Goal: Task Accomplishment & Management: Manage account settings

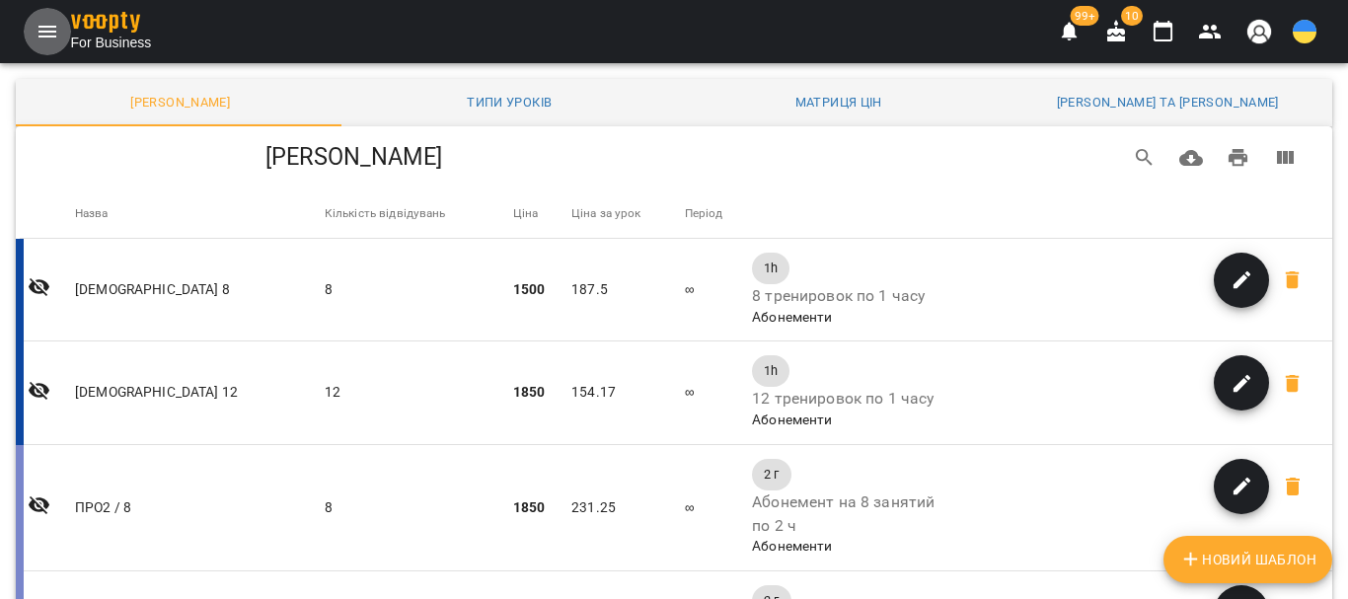
click at [47, 16] on button "Menu" at bounding box center [47, 31] width 47 height 47
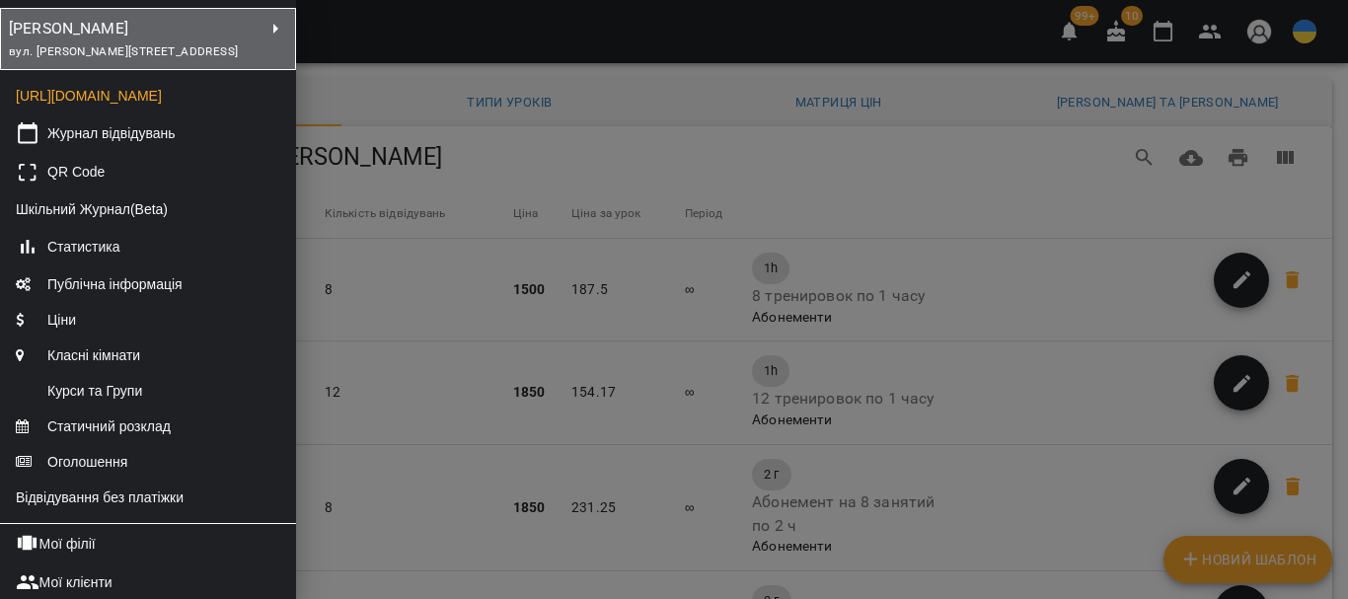
click at [214, 62] on div "вул. [PERSON_NAME][STREET_ADDRESS]" at bounding box center [136, 51] width 255 height 22
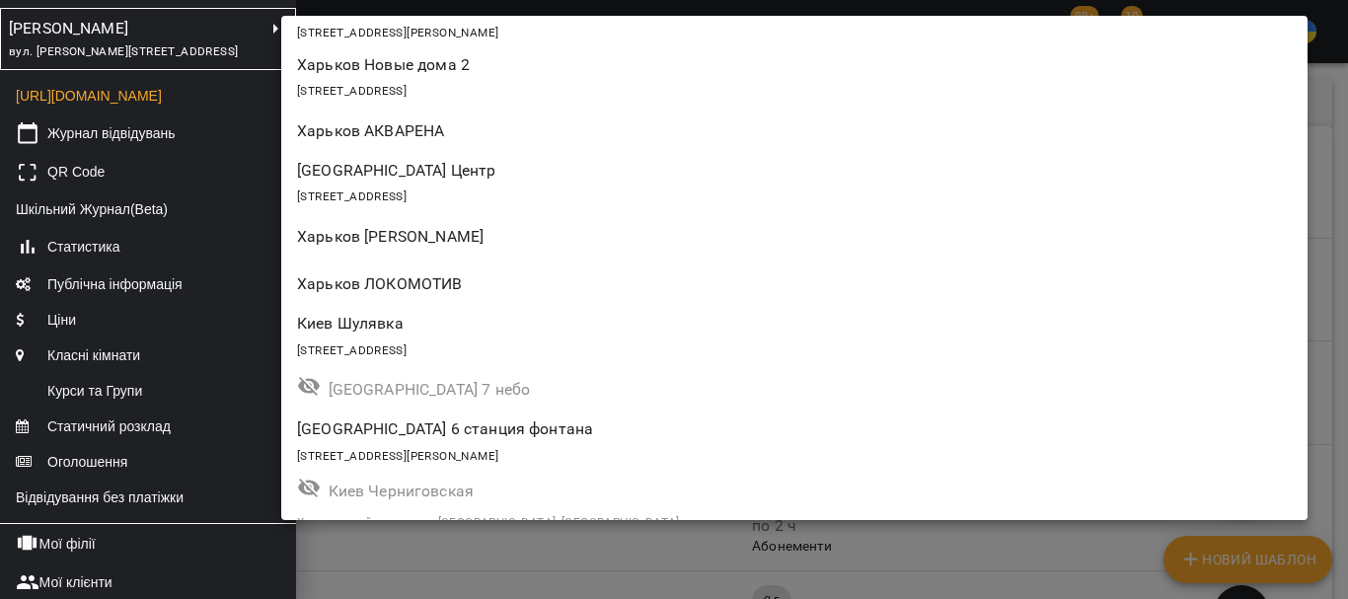
scroll to position [1372, 0]
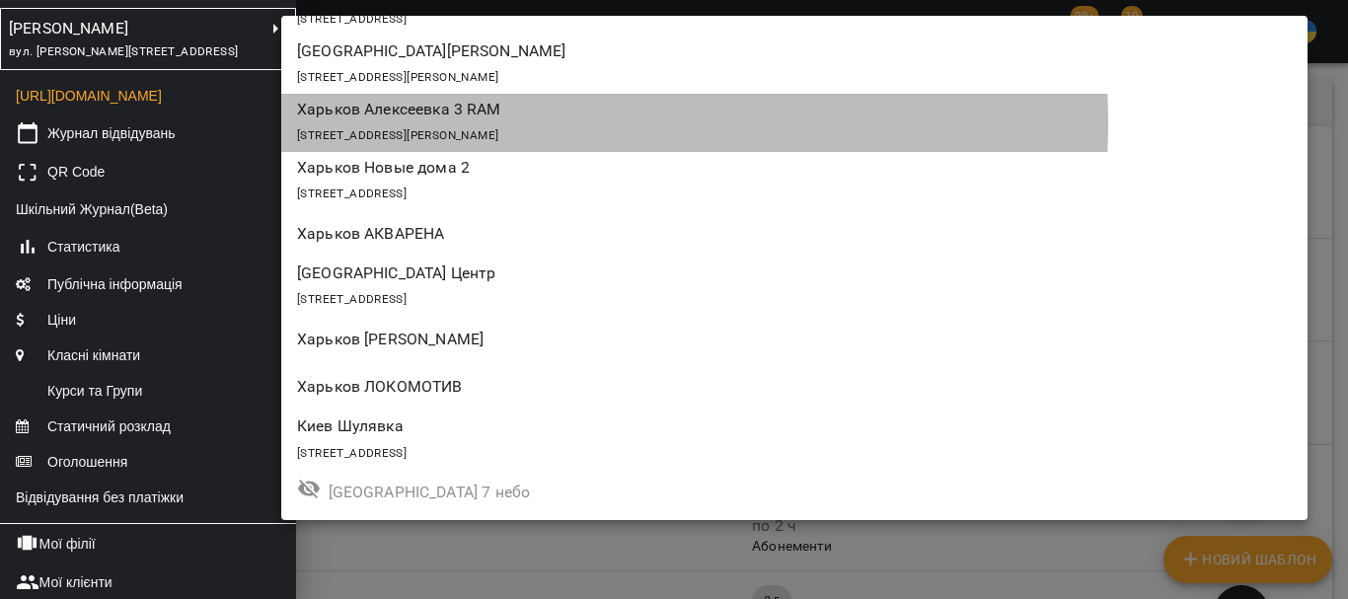
click at [499, 123] on div "[STREET_ADDRESS][PERSON_NAME]" at bounding box center [794, 134] width 995 height 28
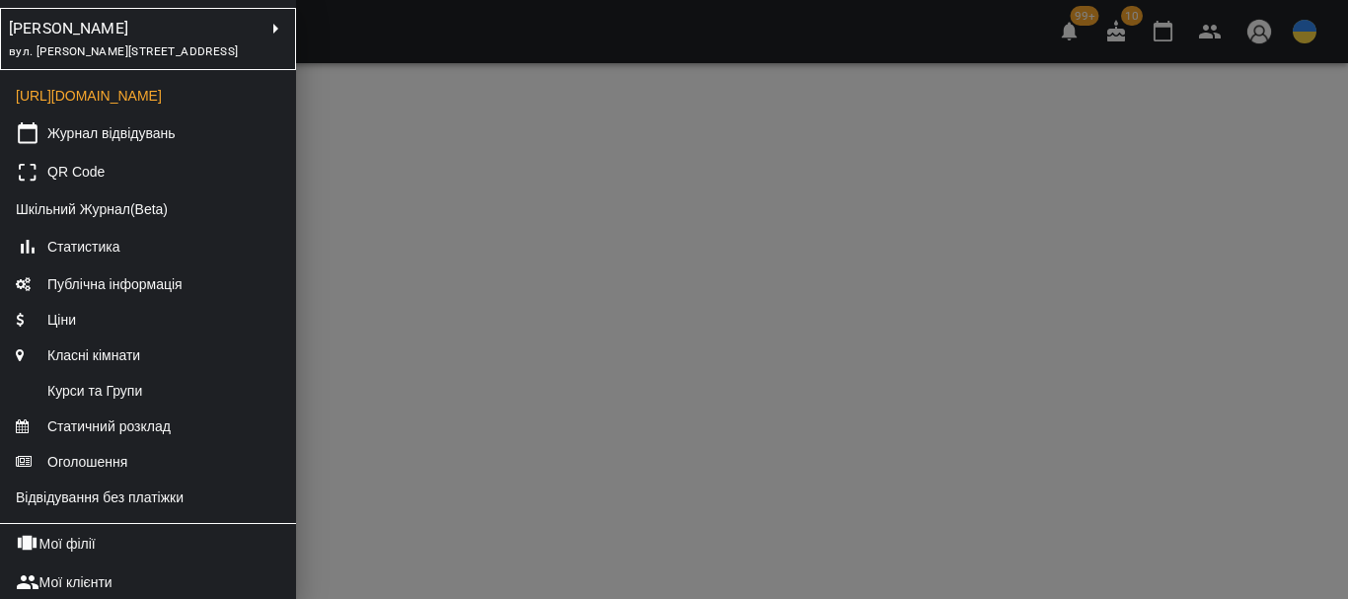
click at [523, 325] on div at bounding box center [674, 299] width 1348 height 599
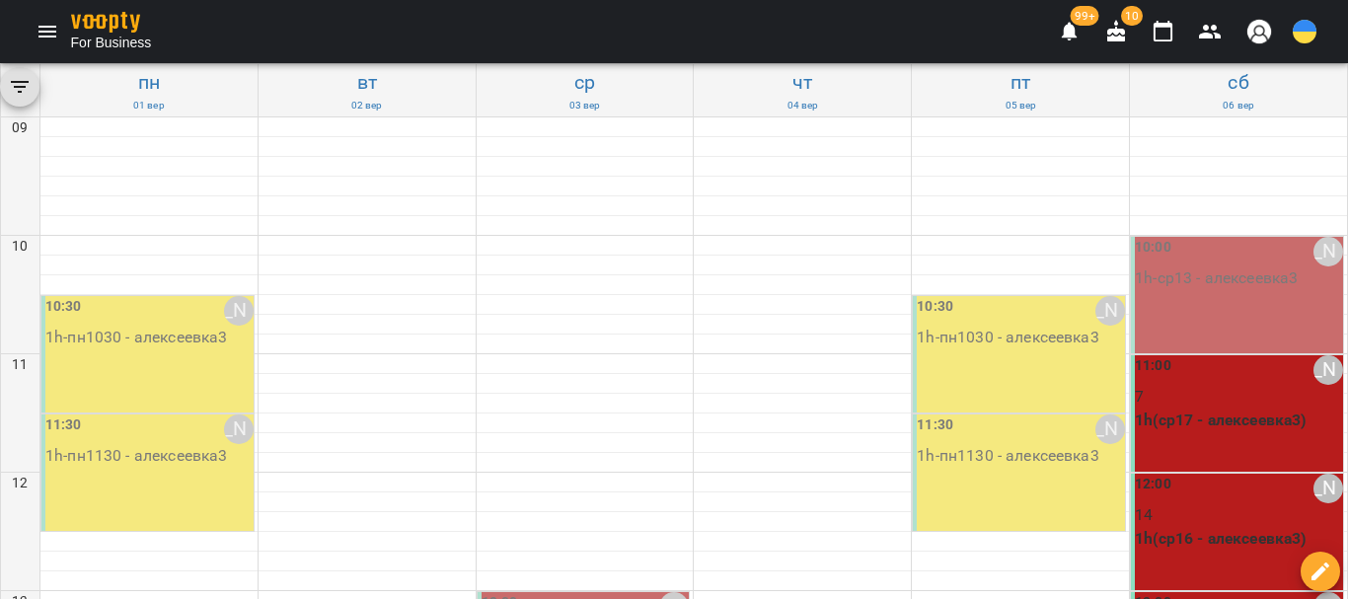
scroll to position [493, 0]
click at [51, 31] on icon "Menu" at bounding box center [48, 32] width 24 height 24
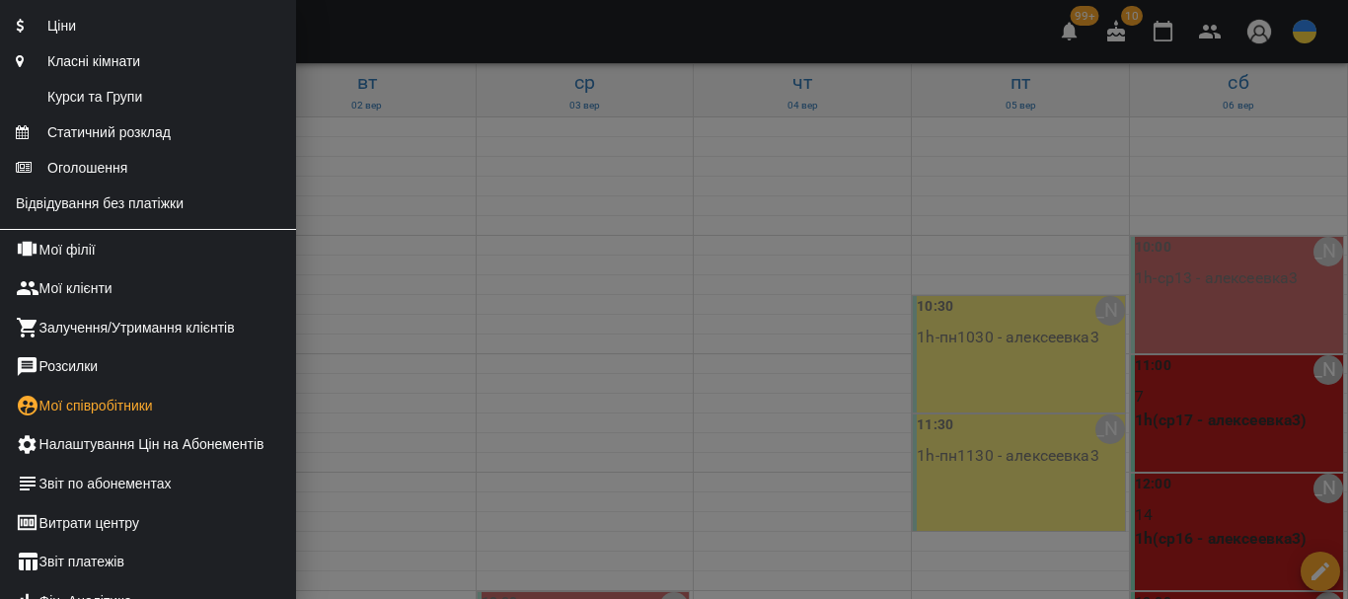
scroll to position [296, 0]
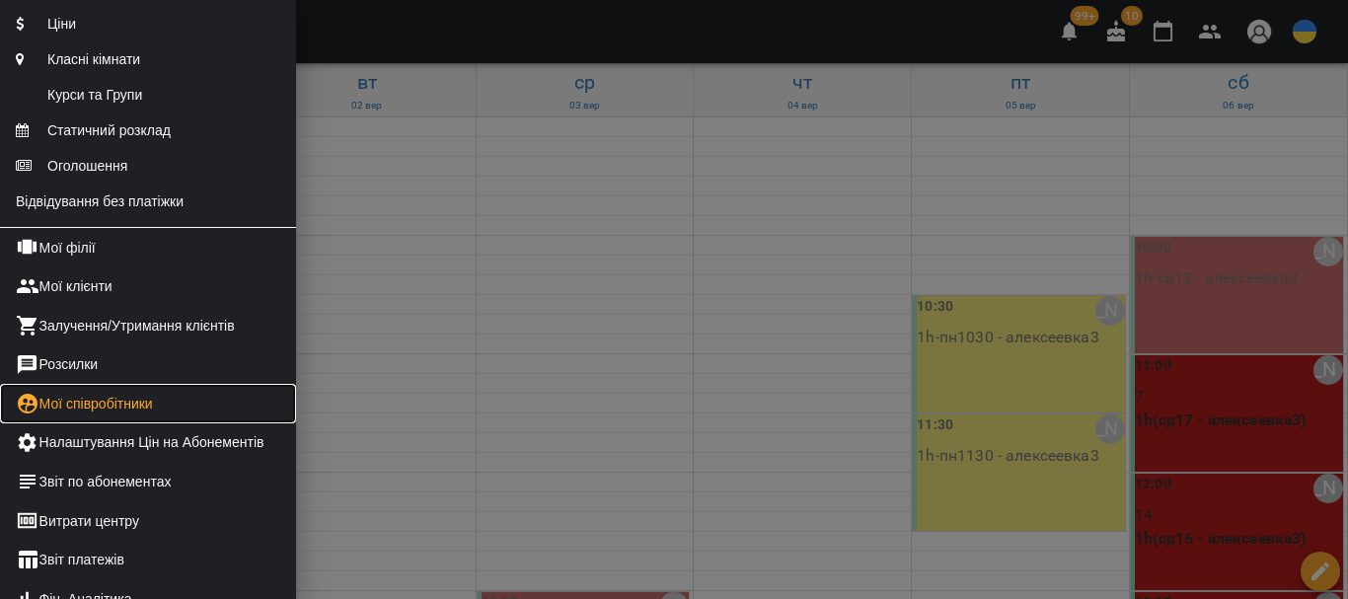
click at [149, 423] on link "Мої співробітники" at bounding box center [148, 403] width 296 height 39
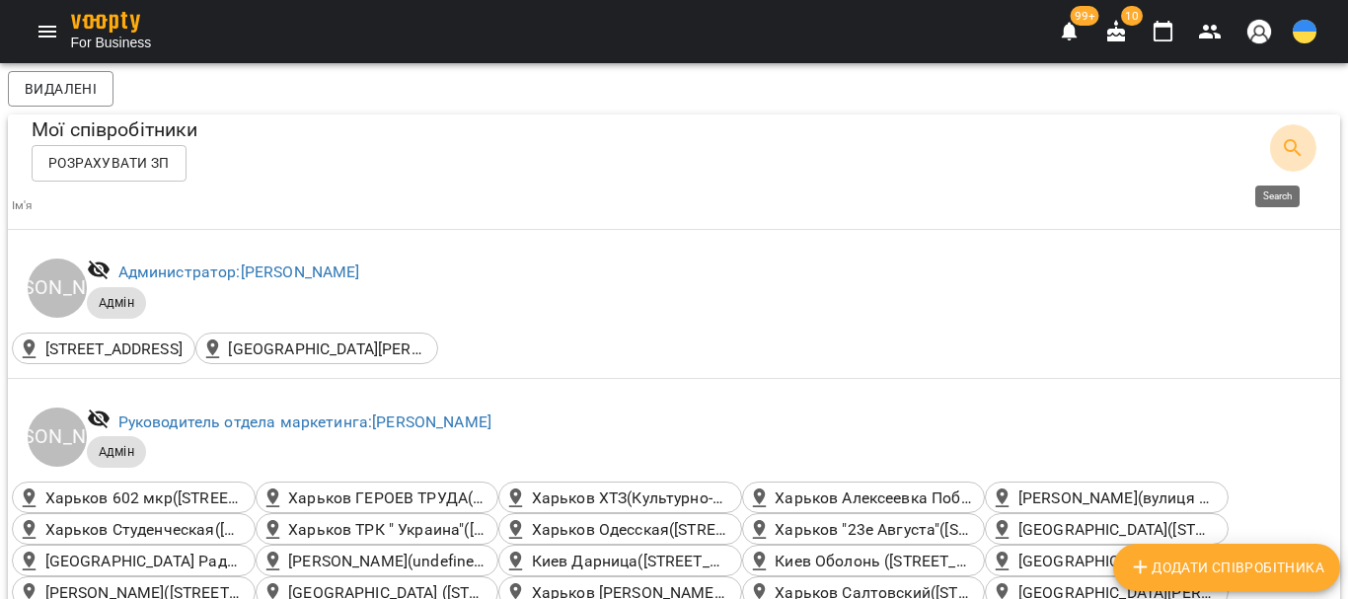
click at [1281, 141] on icon "Search" at bounding box center [1293, 148] width 24 height 24
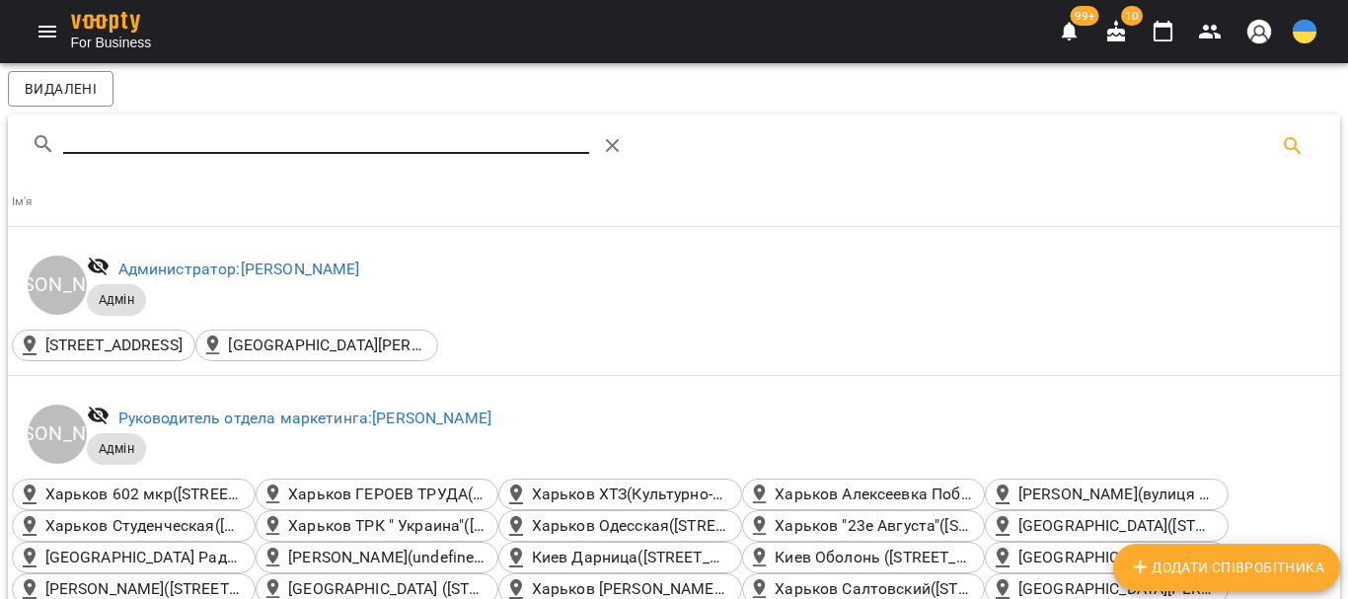
click at [169, 138] on input "Search" at bounding box center [326, 138] width 526 height 32
type input "*"
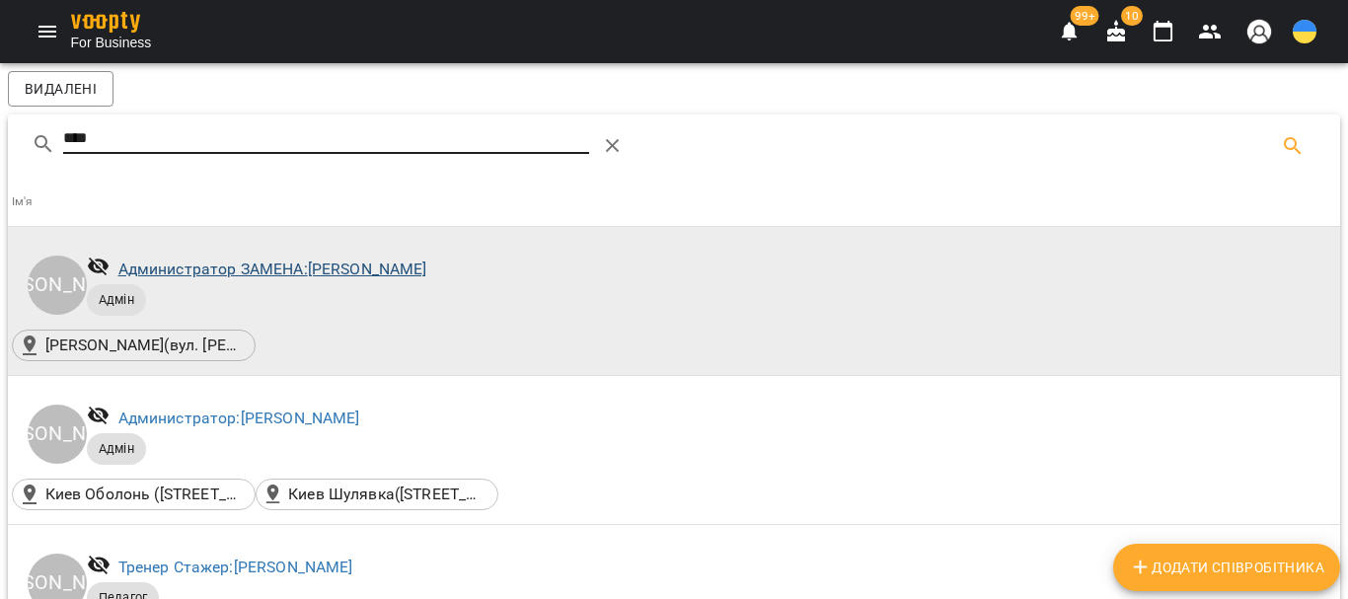
type input "****"
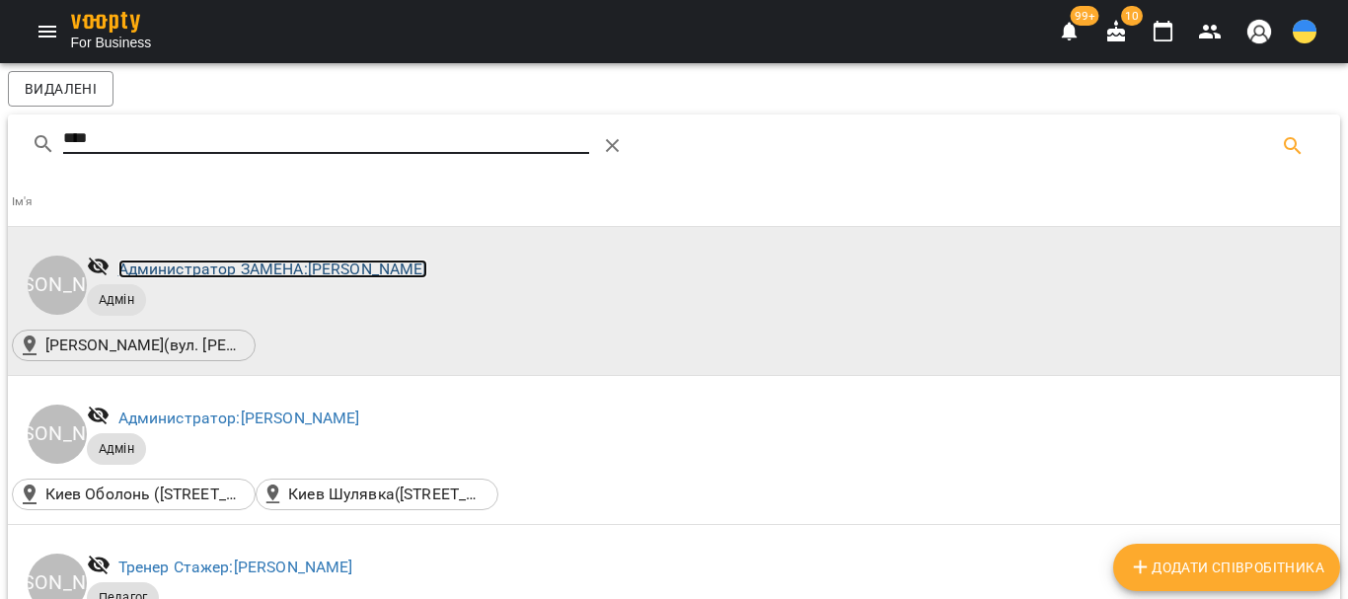
click at [321, 274] on link "Администратор ЗАМЕНА: [PERSON_NAME]" at bounding box center [272, 269] width 309 height 19
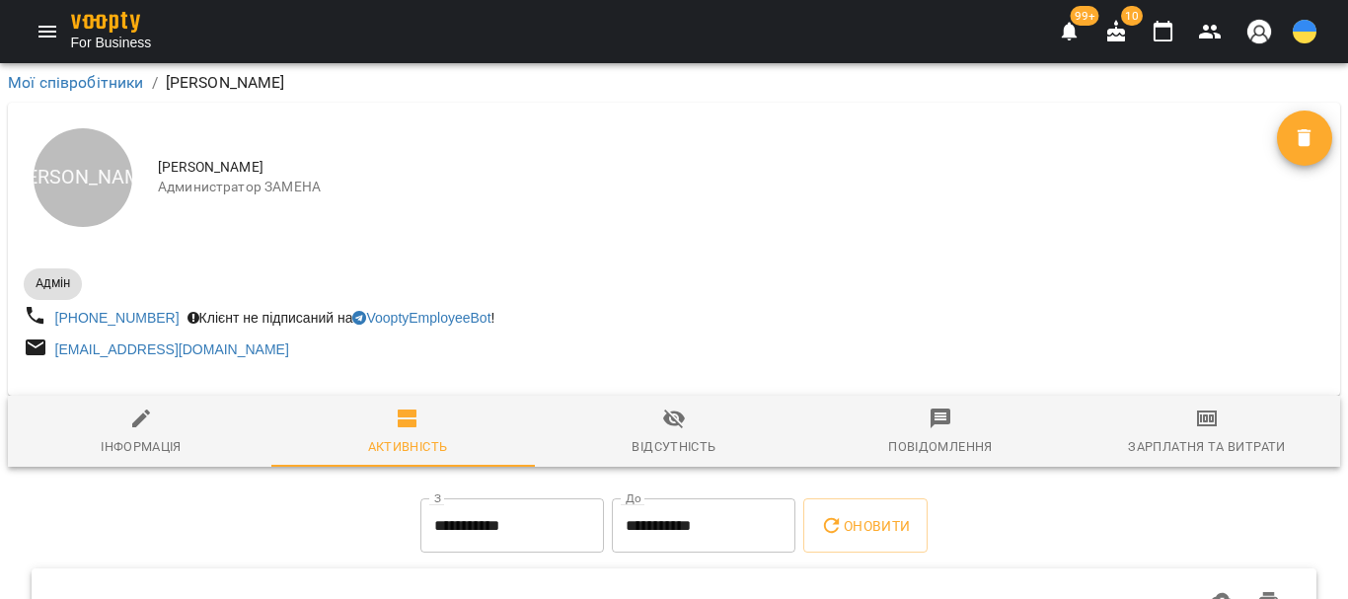
click at [140, 416] on icon "button" at bounding box center [141, 419] width 24 height 24
select select "**"
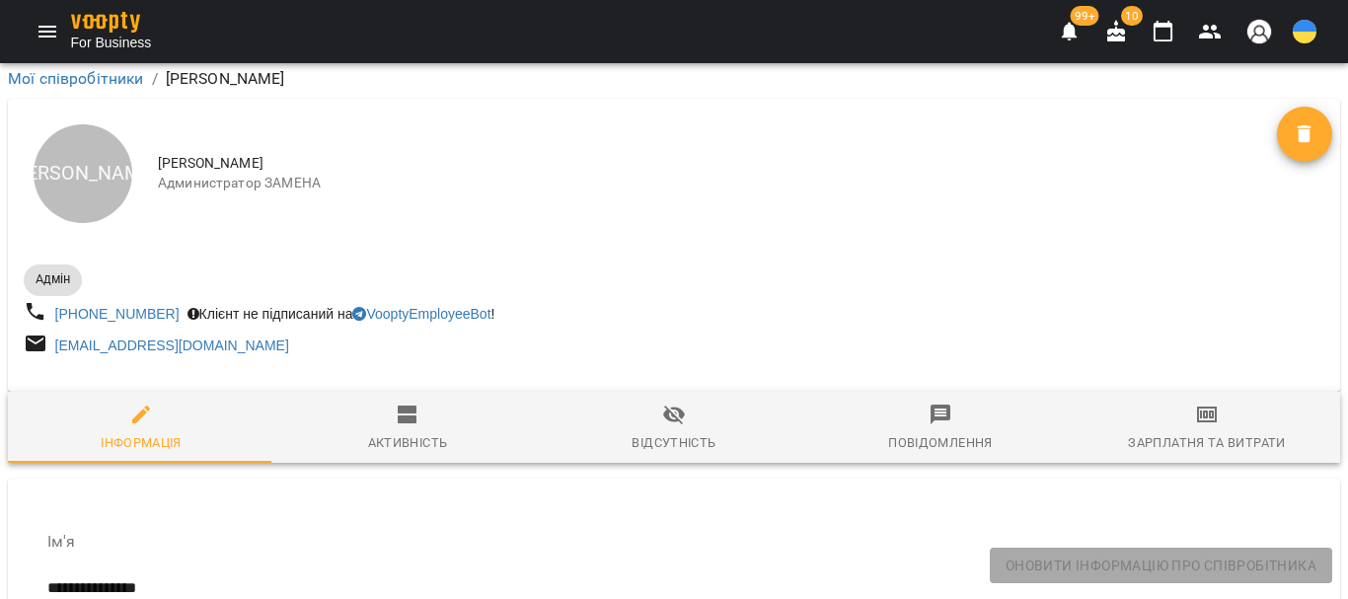
scroll to position [4145, 0]
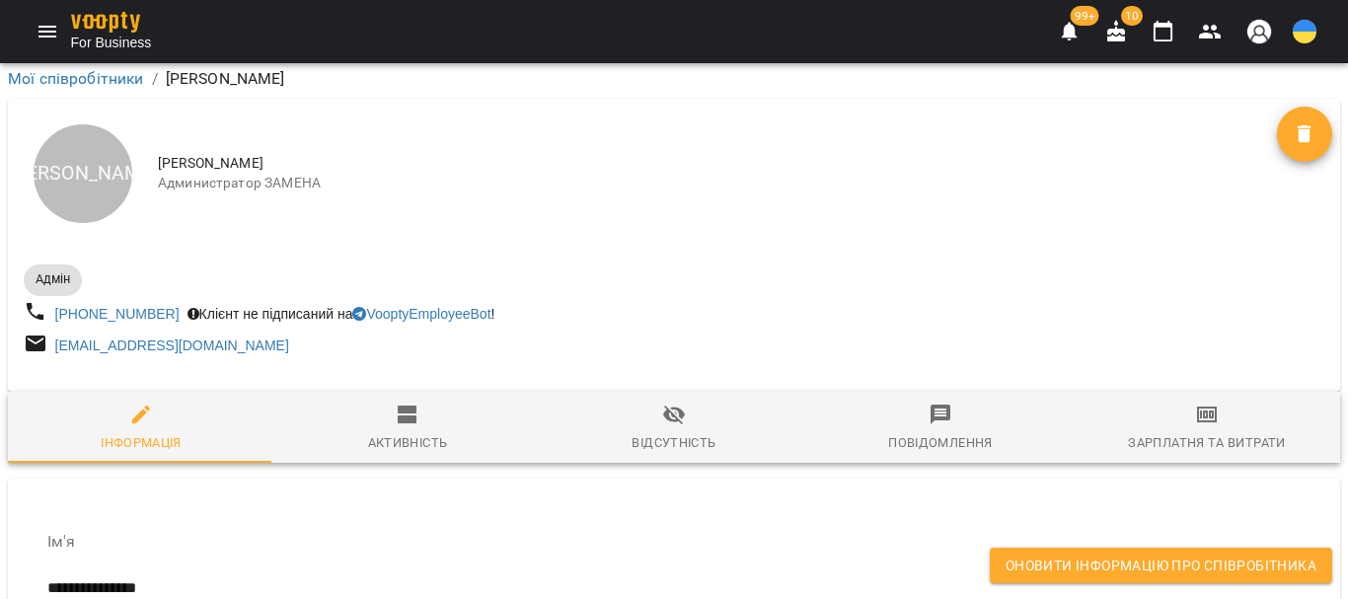
type textarea "**********"
click at [1039, 569] on span "Оновити інформацію про співробітника" at bounding box center [1161, 566] width 311 height 24
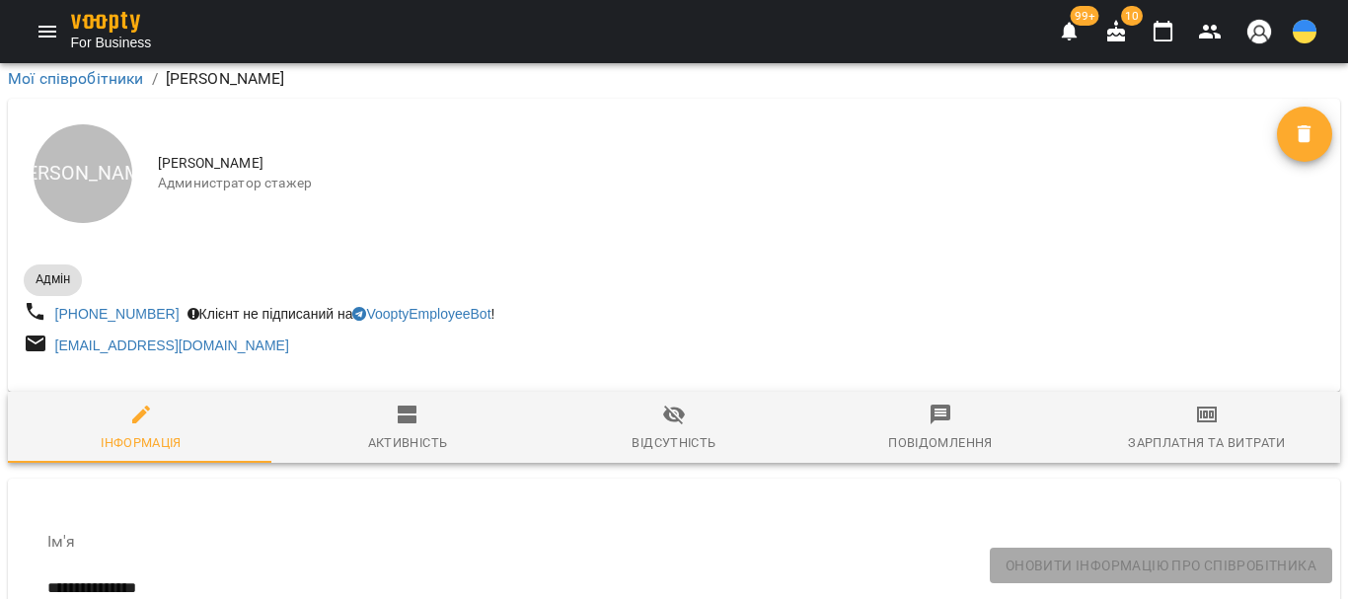
scroll to position [0, 0]
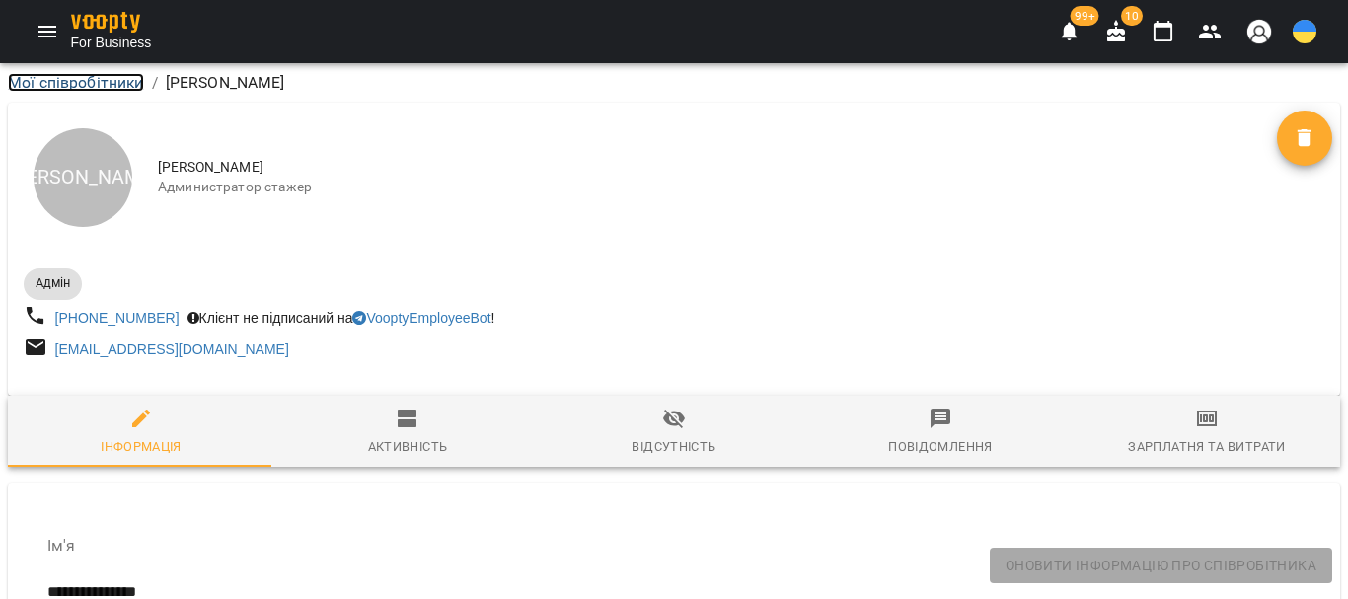
click at [74, 75] on link "Мої співробітники" at bounding box center [76, 82] width 136 height 19
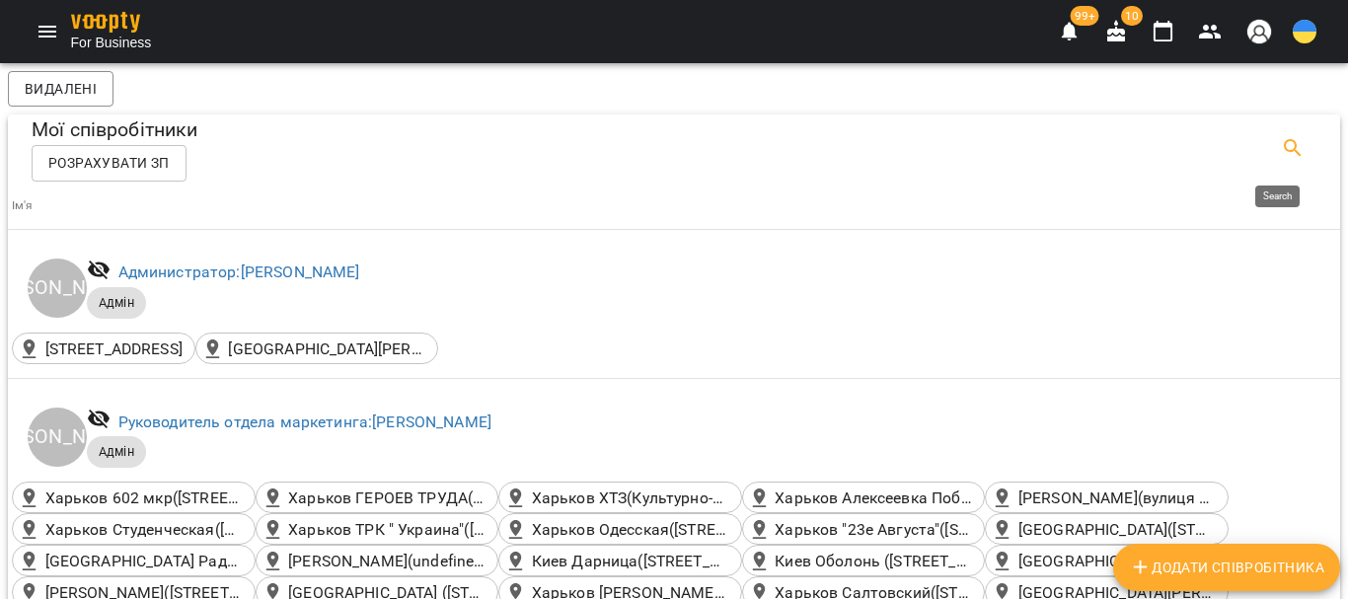
click at [1281, 145] on icon "Search" at bounding box center [1293, 148] width 24 height 24
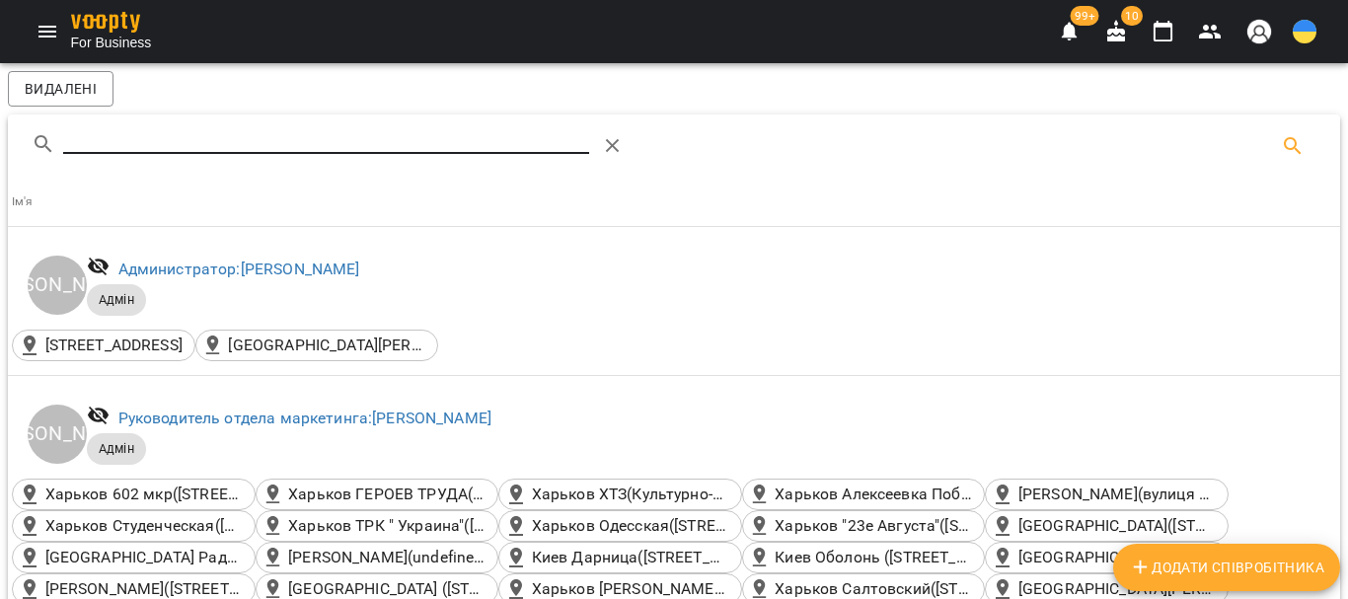
click at [189, 143] on input "Search" at bounding box center [326, 138] width 526 height 32
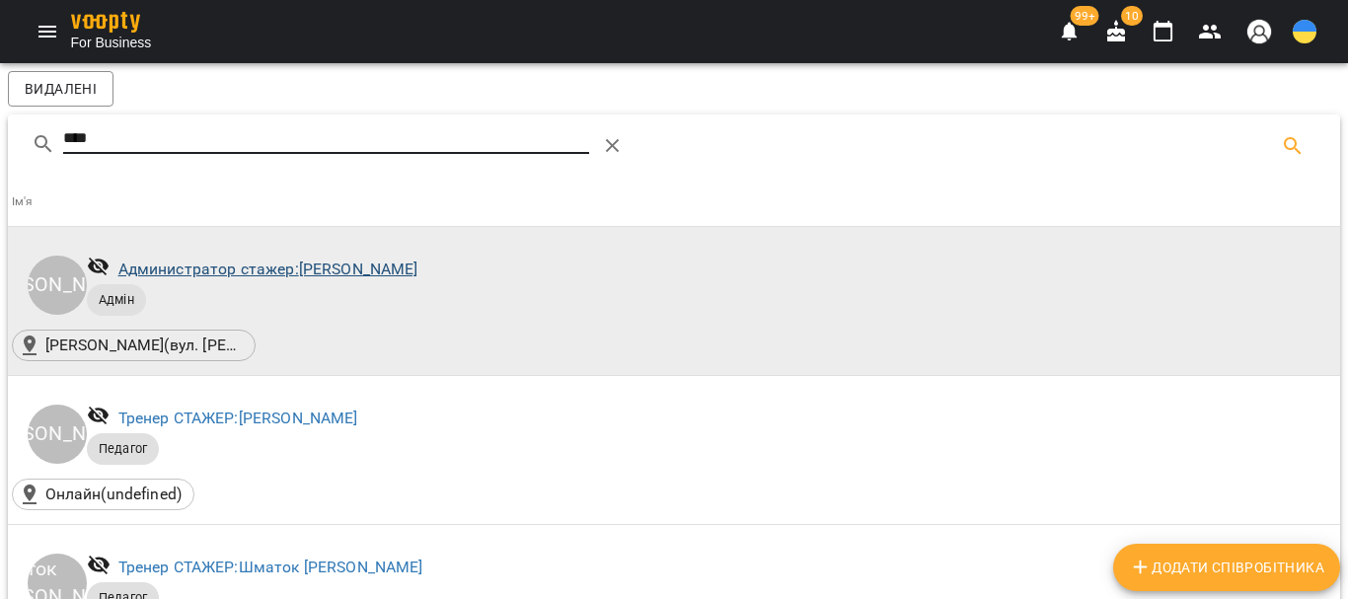
type input "****"
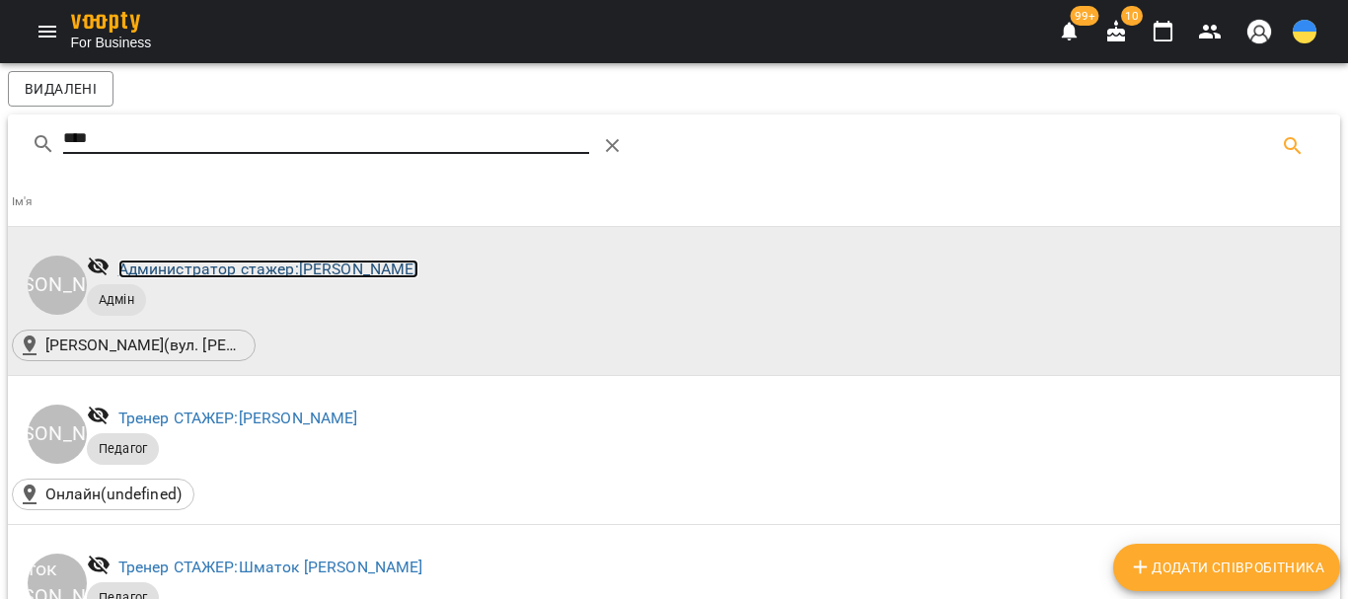
click at [323, 265] on link "Администратор стажер: [PERSON_NAME]" at bounding box center [268, 269] width 300 height 19
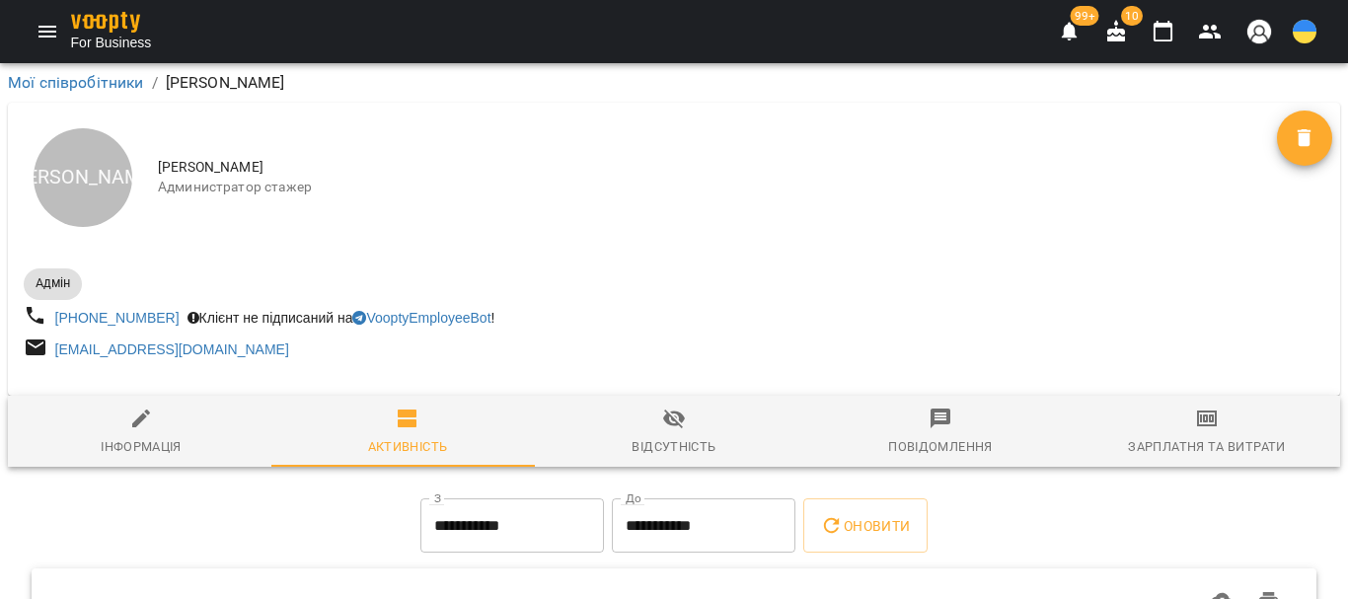
click at [1204, 425] on icon "button" at bounding box center [1207, 419] width 24 height 24
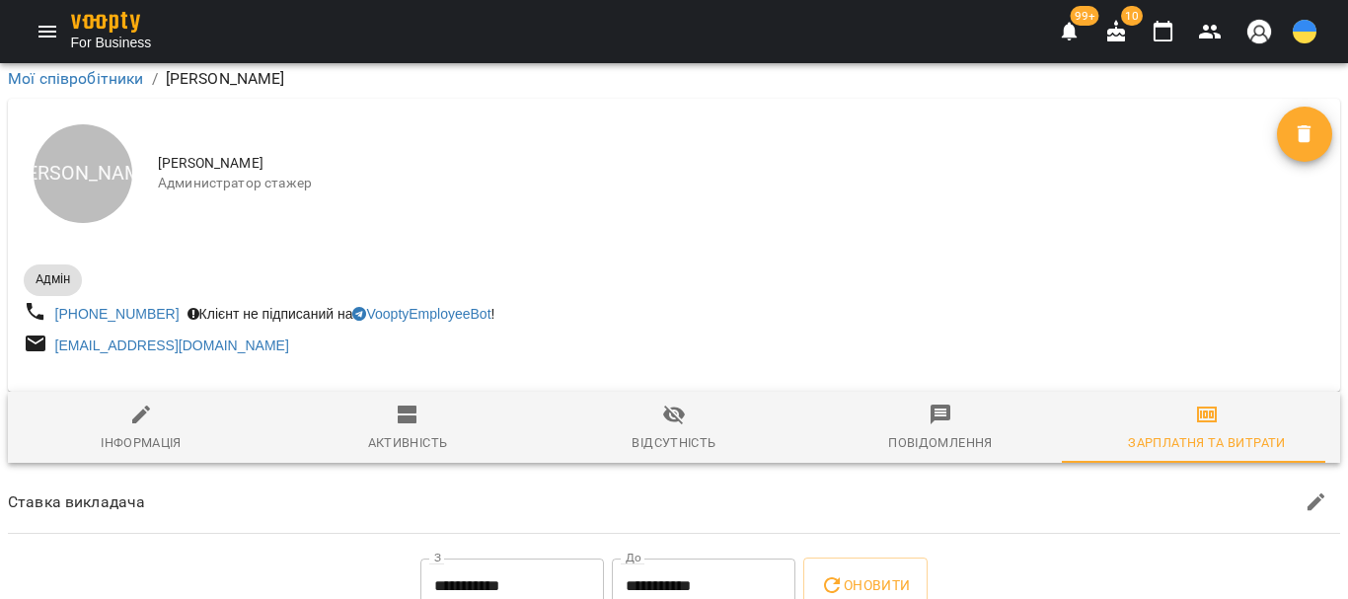
scroll to position [395, 0]
click at [457, 558] on input "**********" at bounding box center [512, 585] width 184 height 55
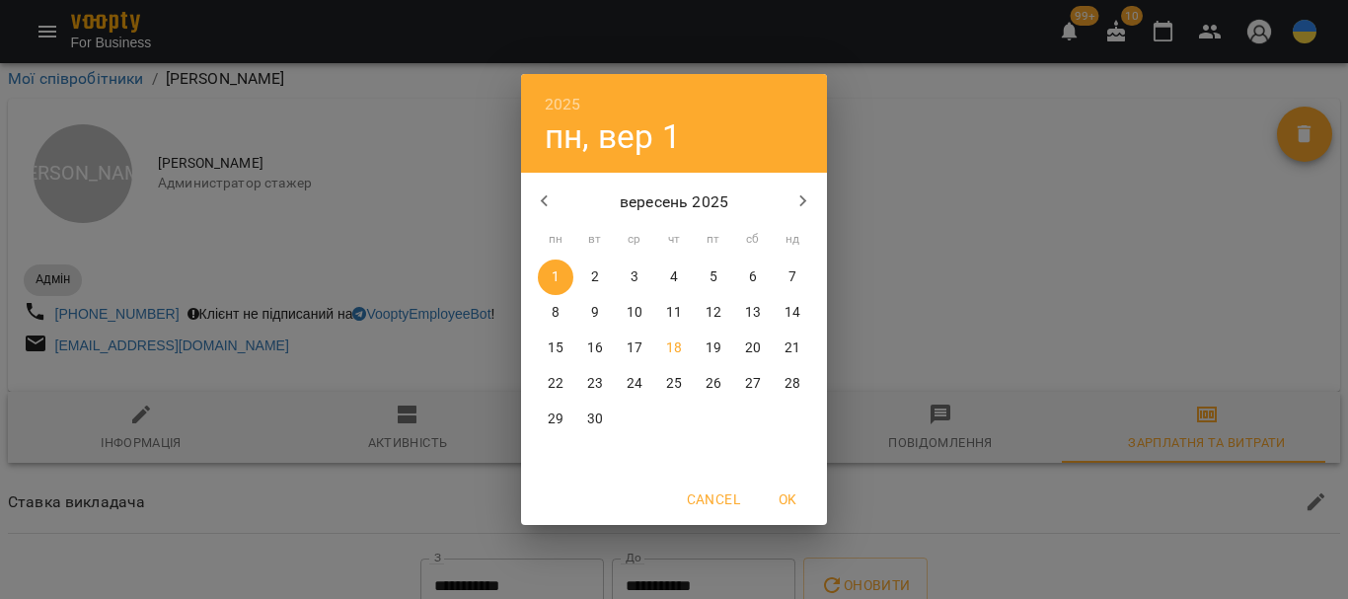
click at [550, 206] on icon "button" at bounding box center [545, 201] width 24 height 24
click at [708, 285] on span "1" at bounding box center [714, 277] width 36 height 20
type input "**********"
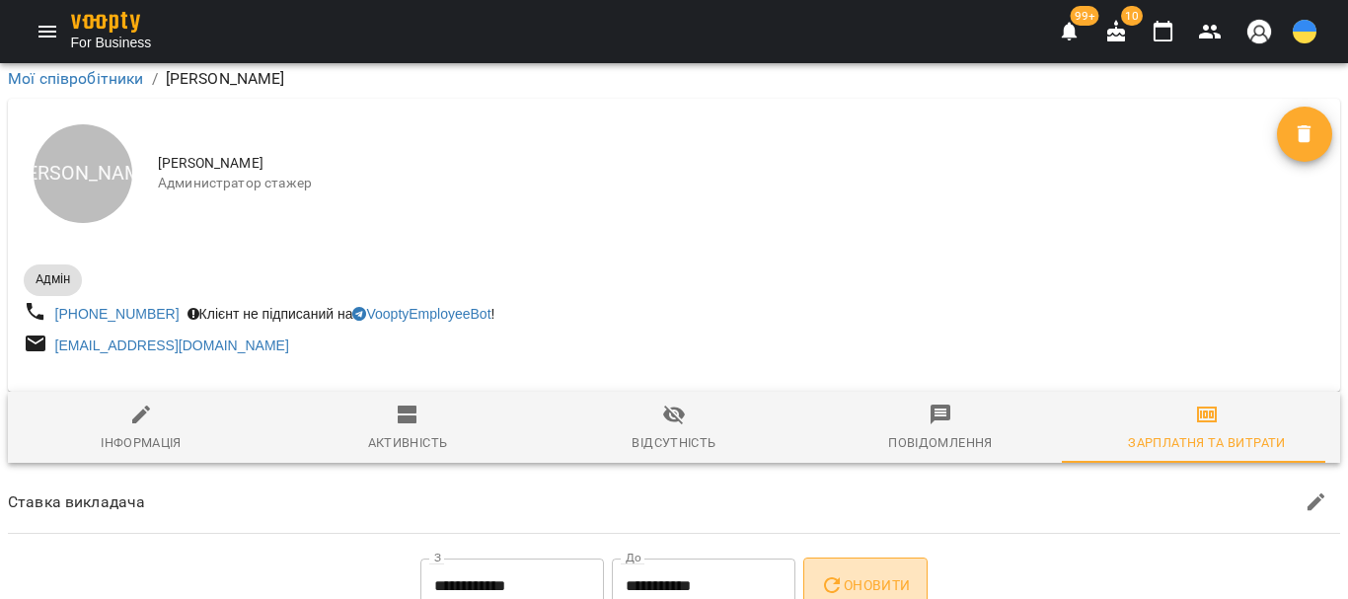
click at [852, 558] on button "Оновити" at bounding box center [864, 585] width 123 height 55
click at [1213, 30] on icon "button" at bounding box center [1210, 32] width 22 height 14
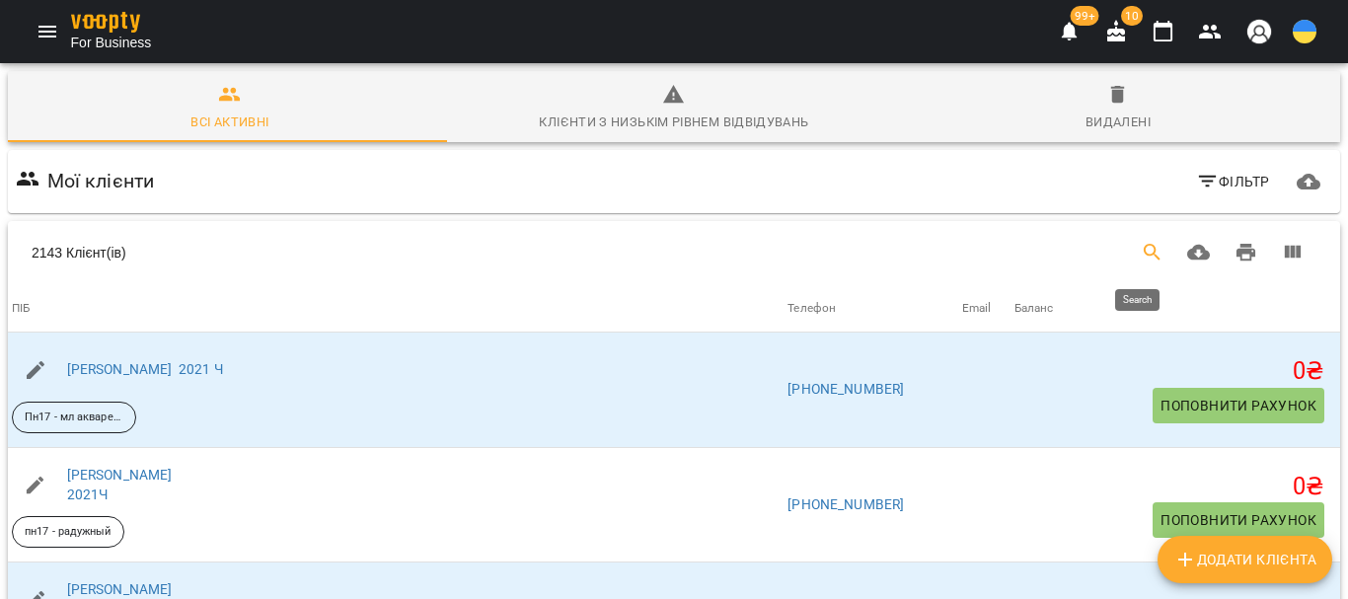
click at [1144, 248] on icon "Search" at bounding box center [1152, 252] width 17 height 17
click at [107, 243] on input "Search" at bounding box center [298, 245] width 470 height 32
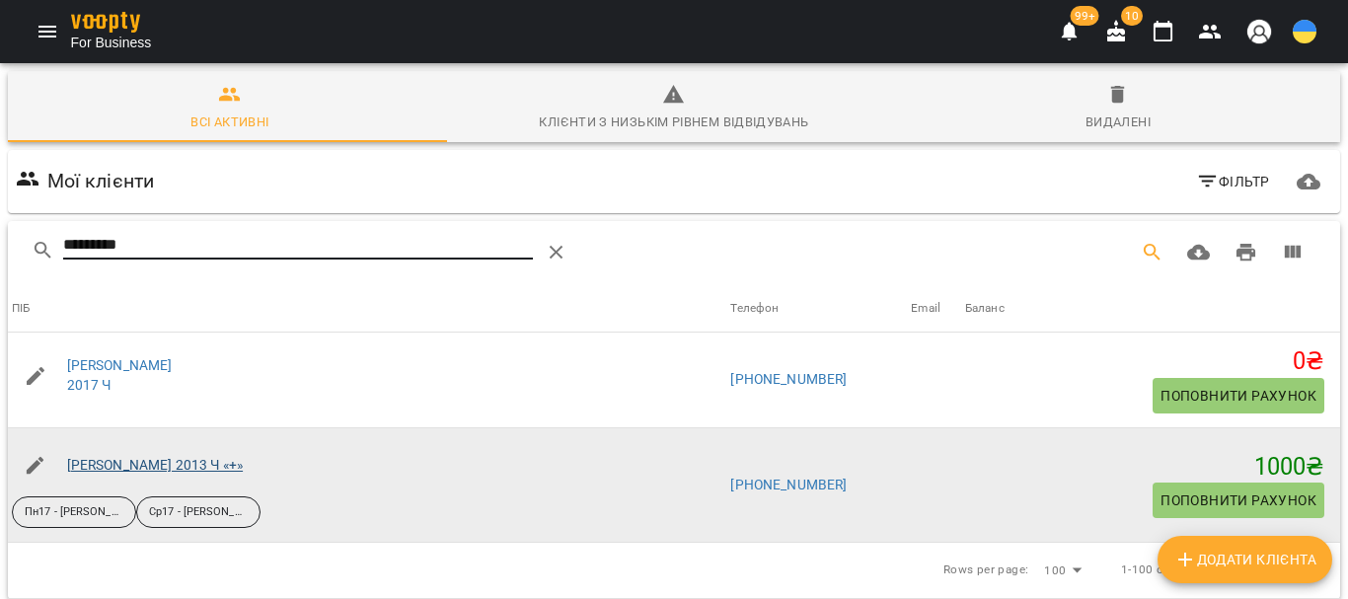
type input "*********"
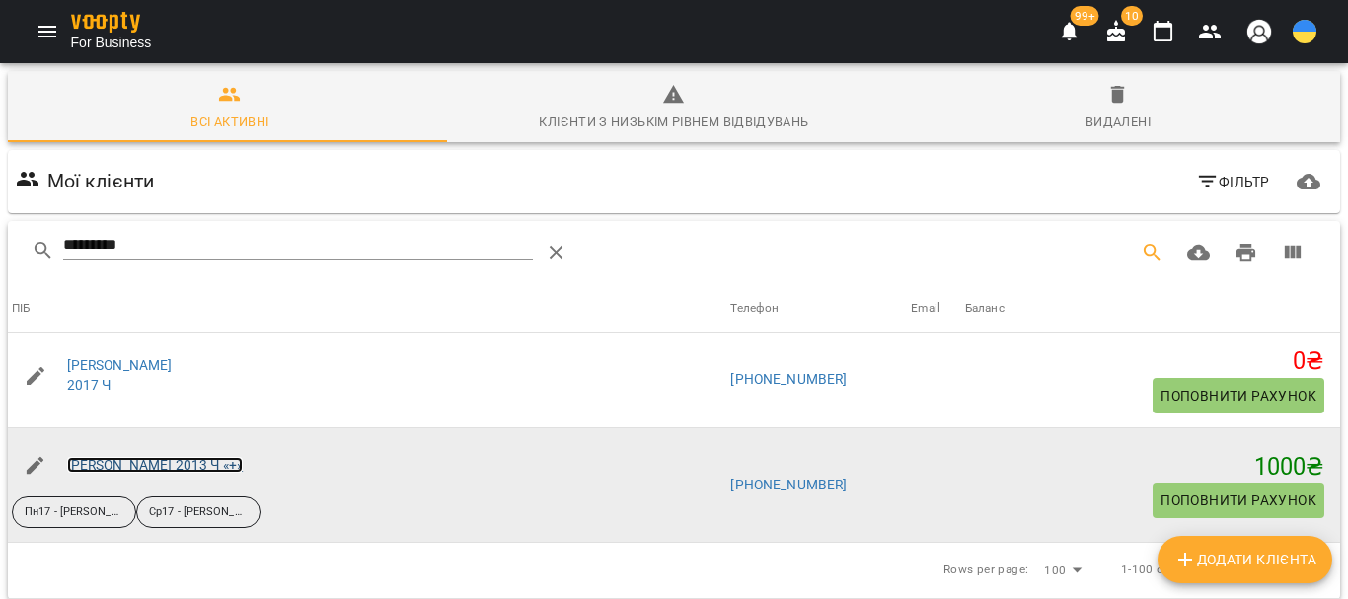
click at [175, 462] on link "[PERSON_NAME] 2013 Ч «+»" at bounding box center [155, 465] width 177 height 16
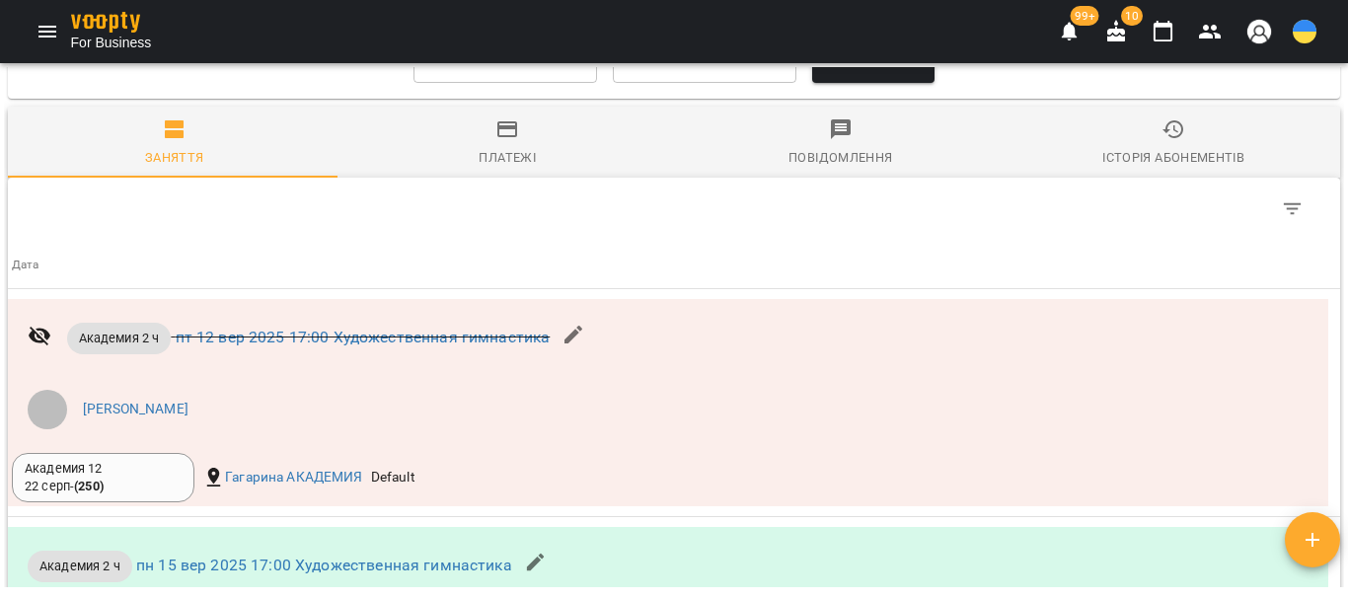
scroll to position [7698, 0]
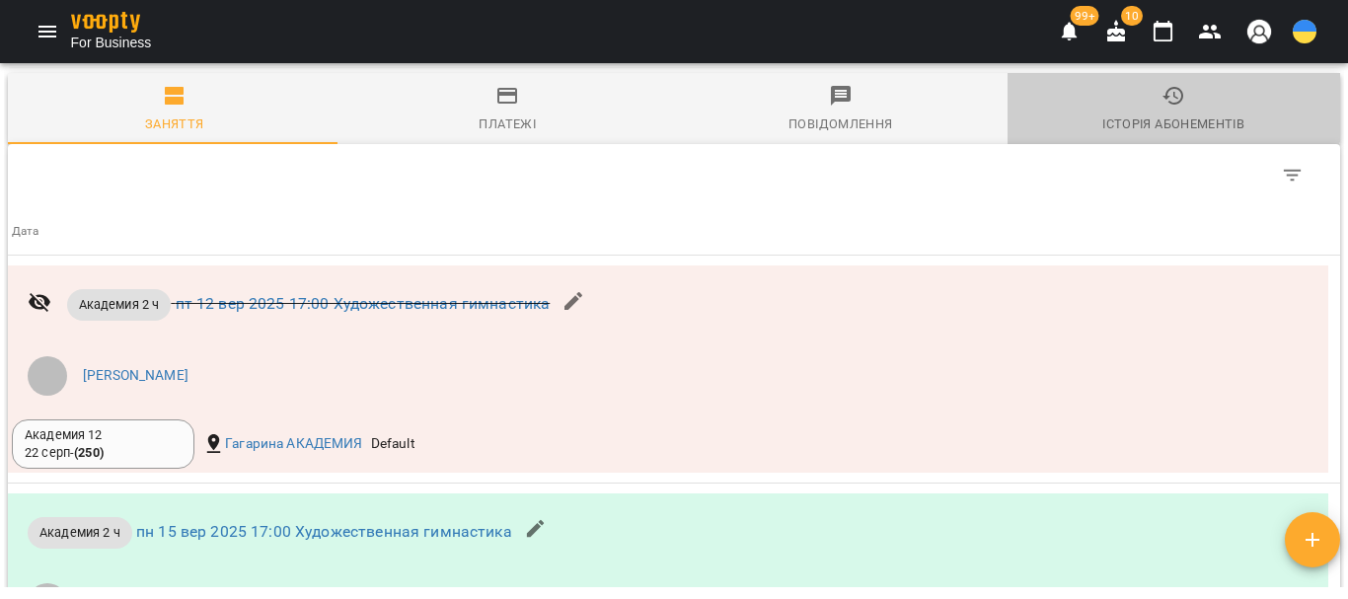
click at [1163, 105] on icon "button" at bounding box center [1173, 96] width 21 height 18
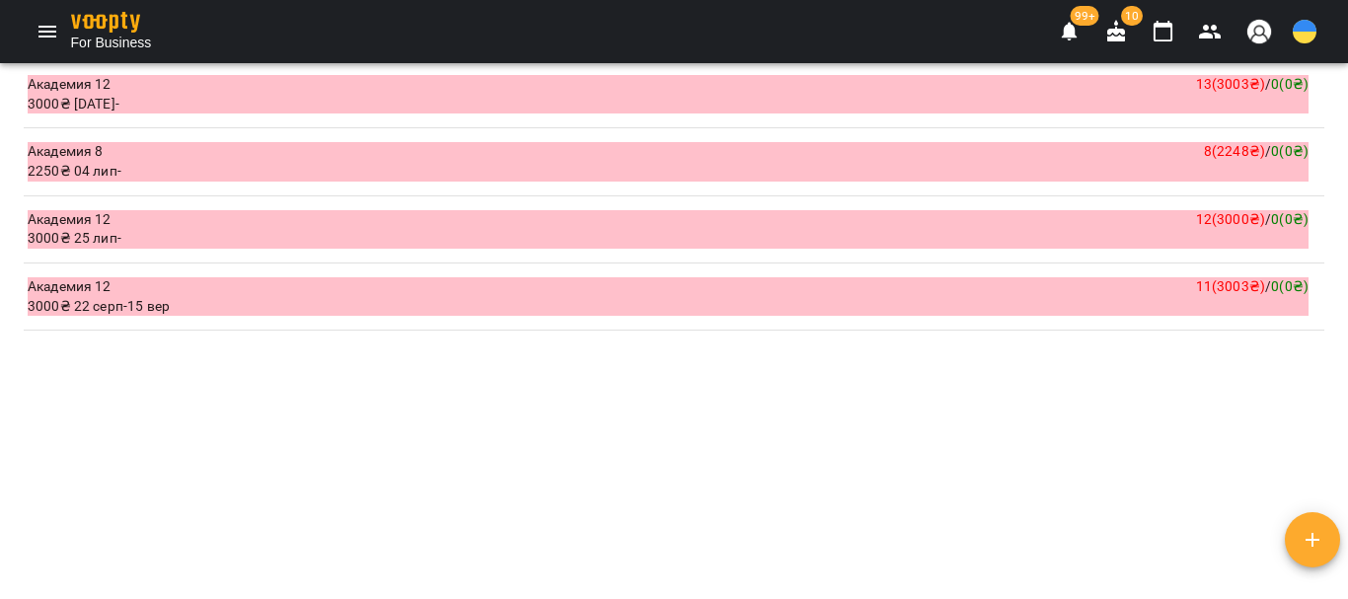
scroll to position [9309, 0]
click at [1067, 292] on div "Академия 12 11 ( 3003 ₴ ) / 0 ( 0 ₴ )" at bounding box center [668, 287] width 1281 height 20
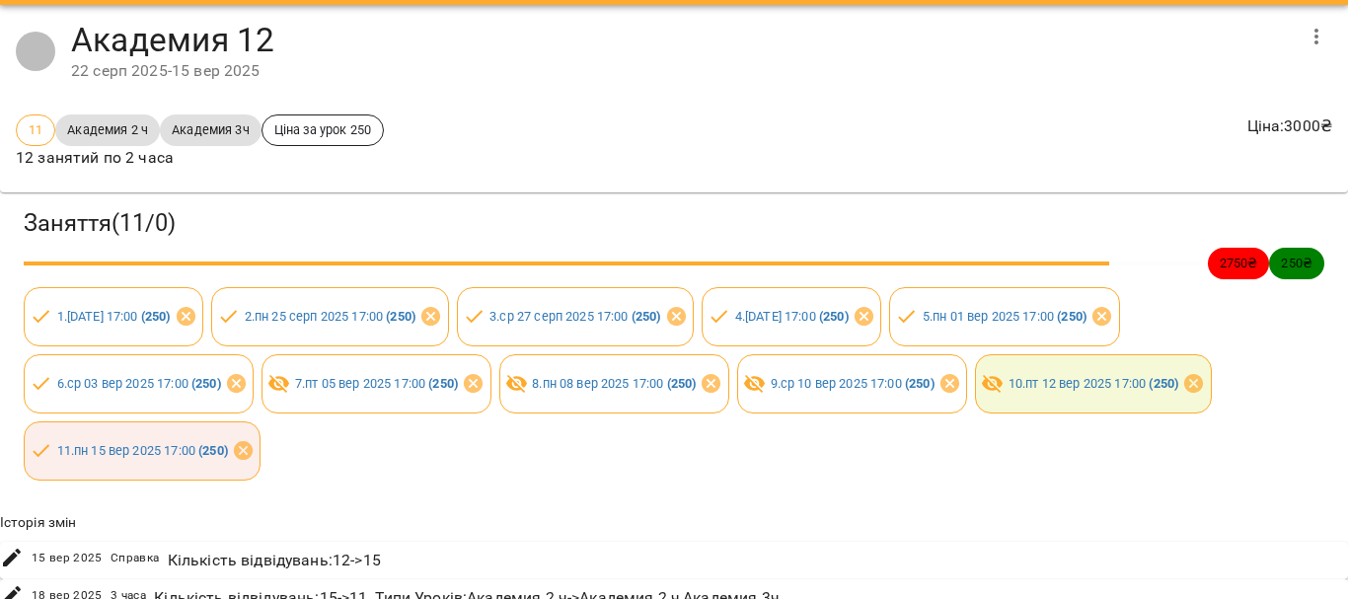
scroll to position [0, 0]
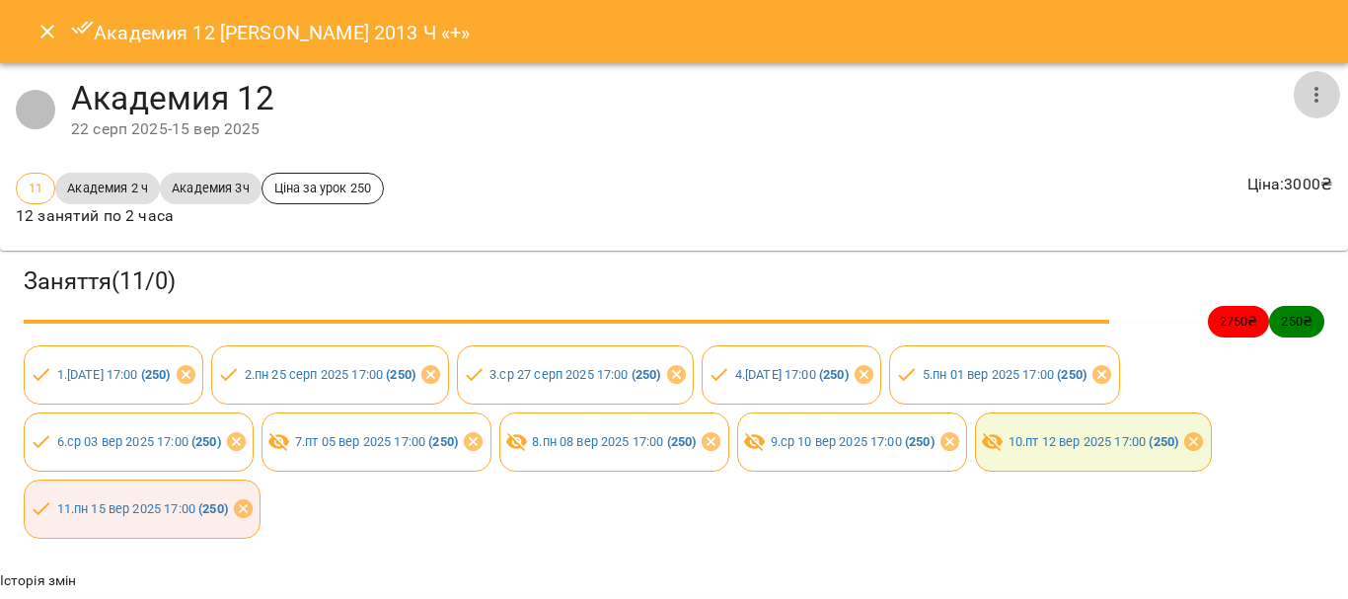
click at [1305, 98] on icon "button" at bounding box center [1317, 95] width 24 height 24
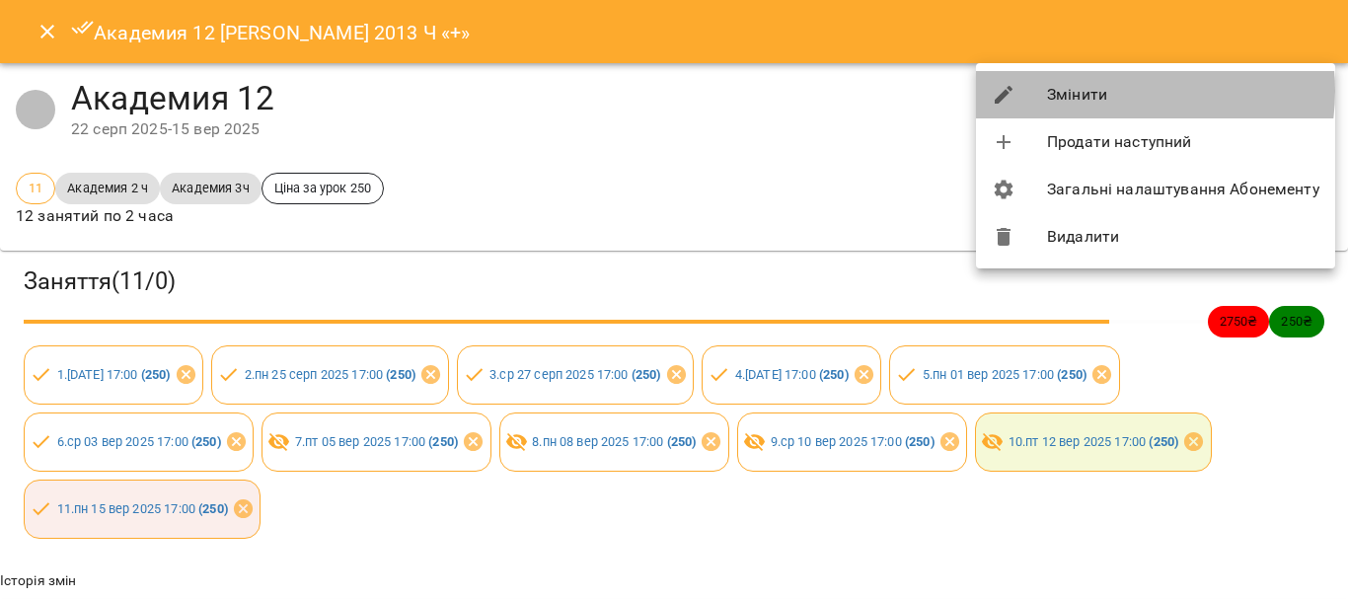
click at [1108, 91] on li "Змінити" at bounding box center [1155, 94] width 359 height 47
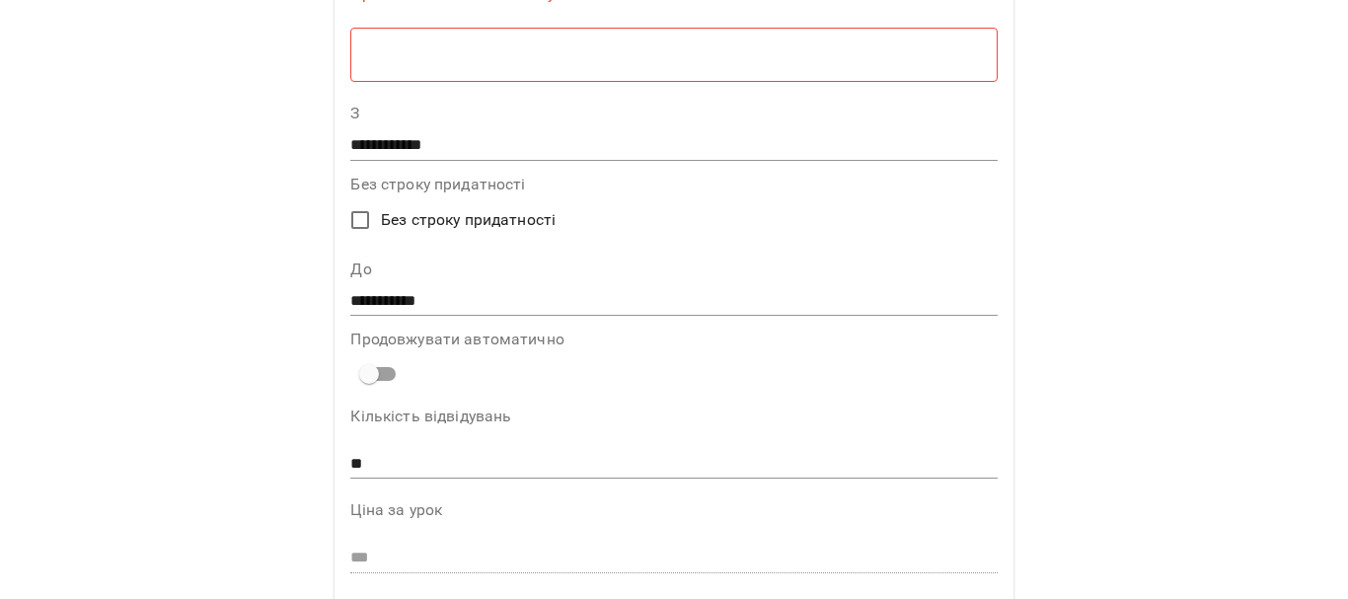
scroll to position [197, 0]
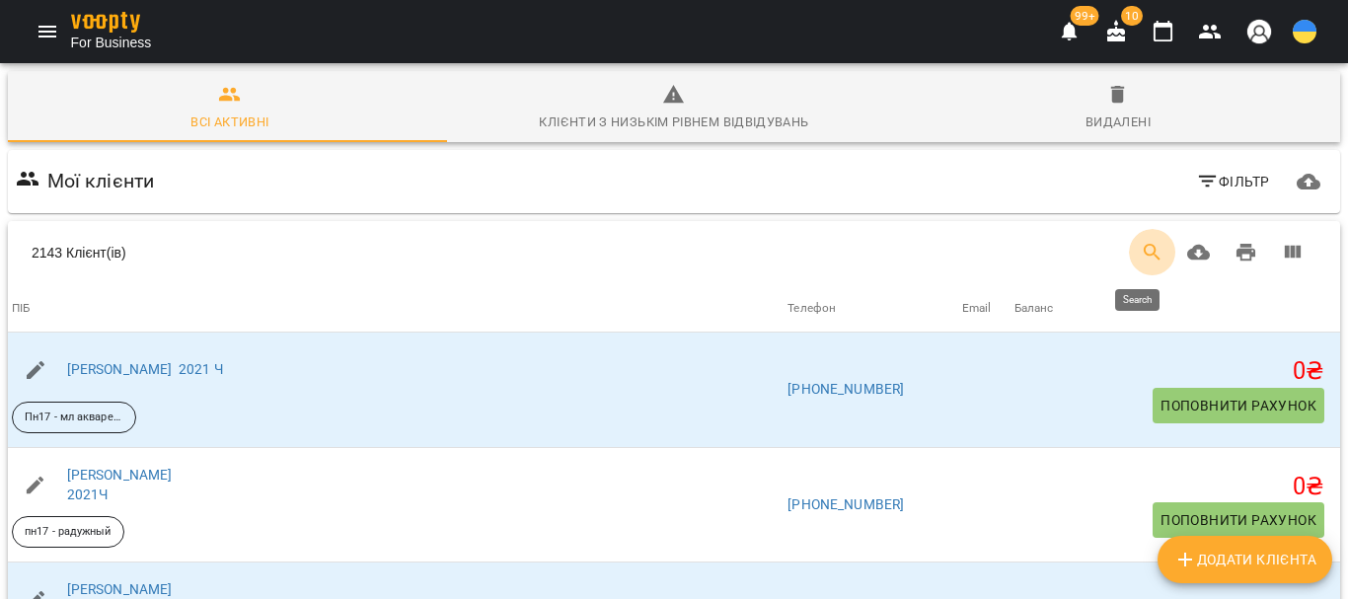
click at [1141, 259] on icon "Search" at bounding box center [1153, 253] width 24 height 24
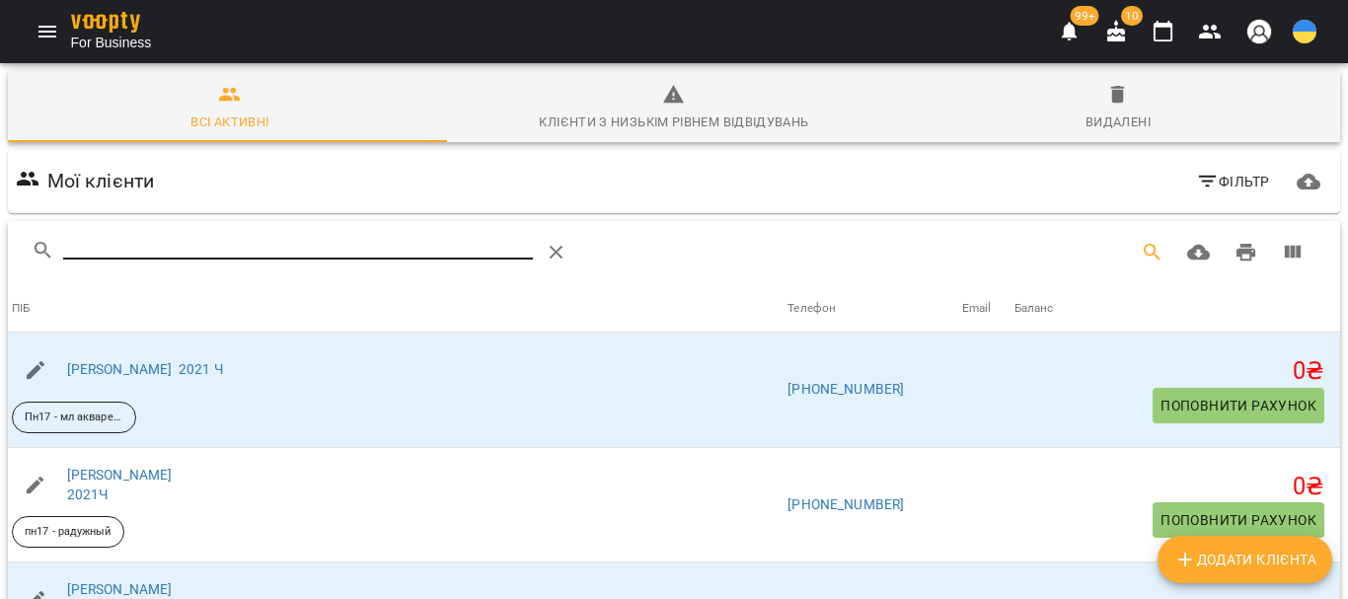
click at [86, 247] on input "Search" at bounding box center [298, 245] width 470 height 32
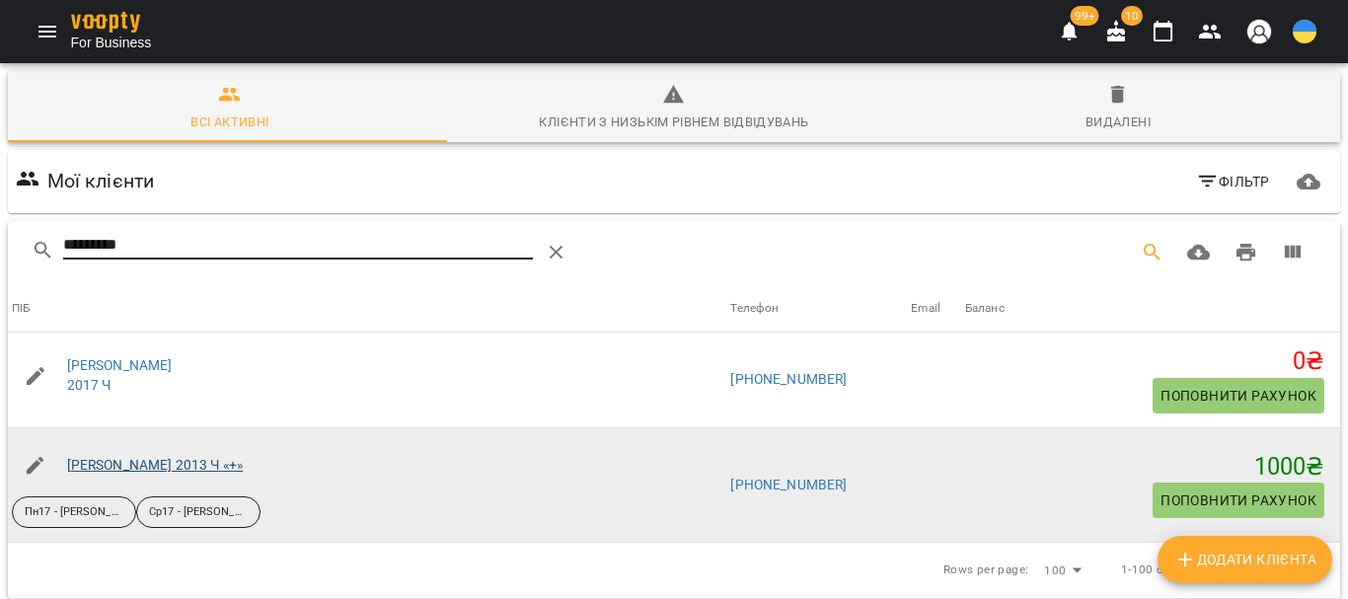
type input "*********"
click at [183, 467] on link "[PERSON_NAME] 2013 Ч «+»" at bounding box center [155, 465] width 177 height 16
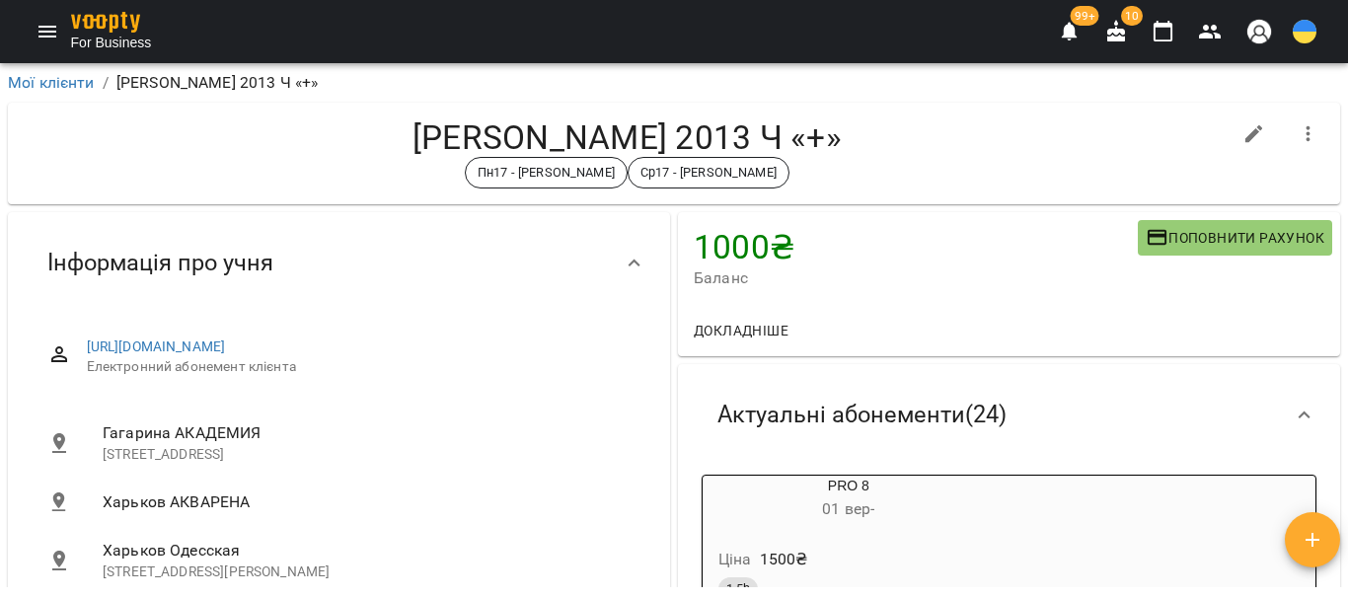
click at [1243, 136] on icon "button" at bounding box center [1255, 134] width 24 height 24
select select "**"
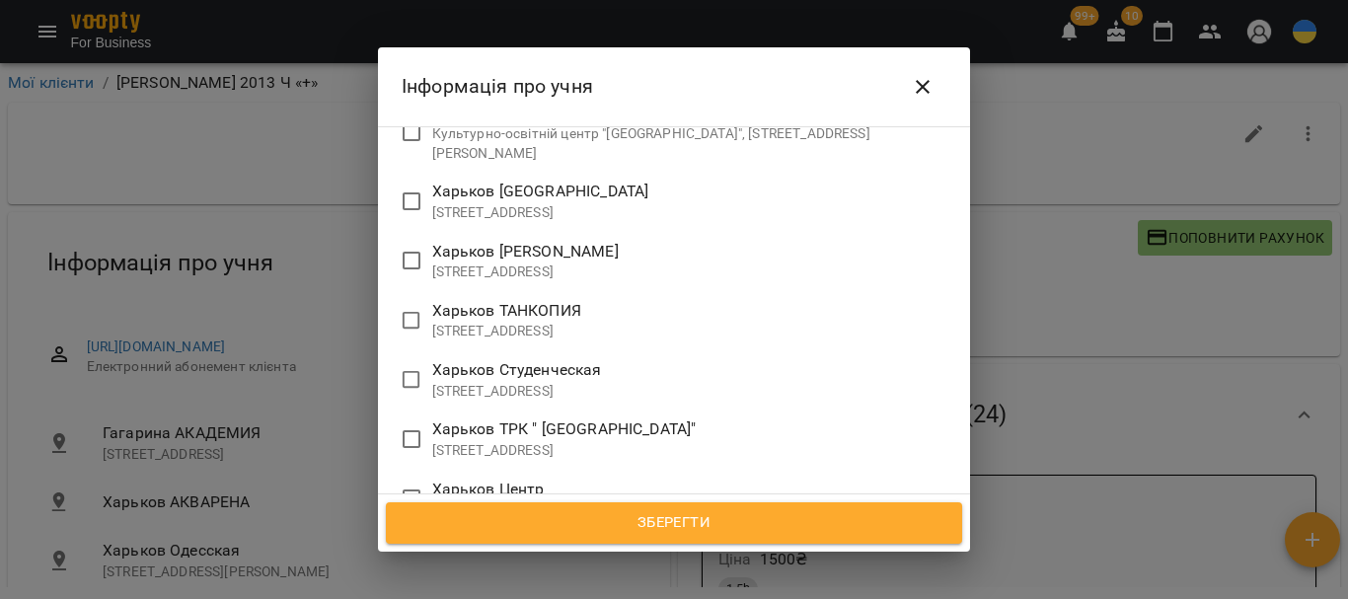
scroll to position [1086, 0]
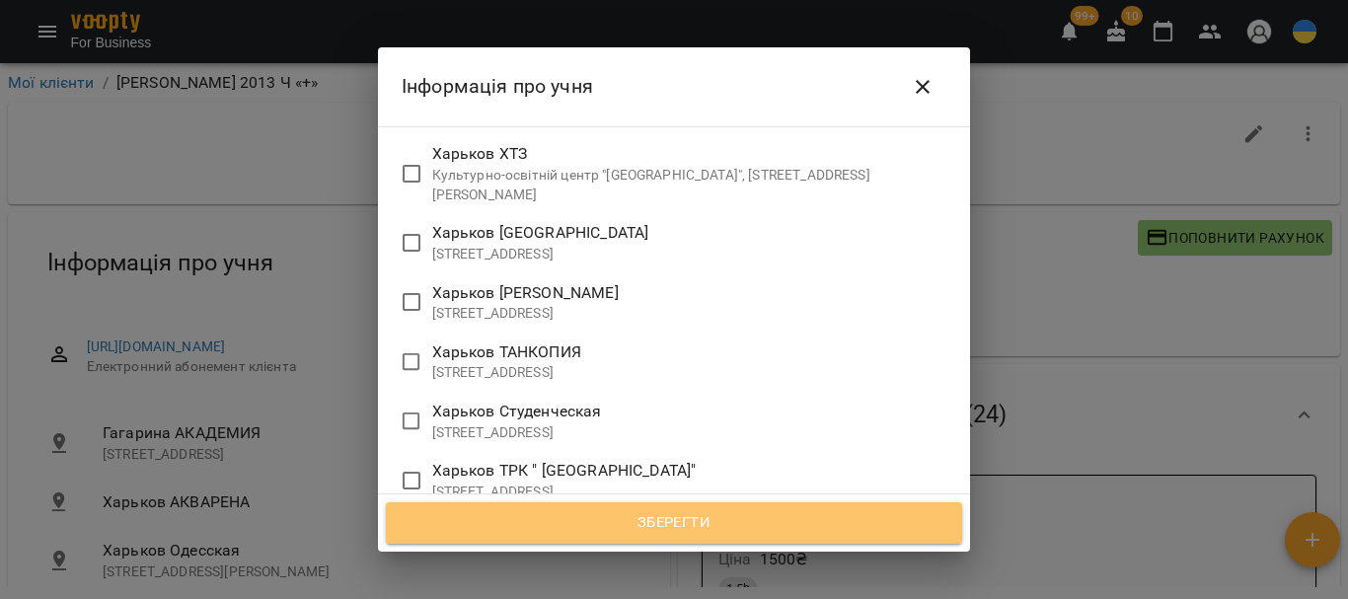
click at [665, 522] on span "Зберегти" at bounding box center [674, 523] width 529 height 26
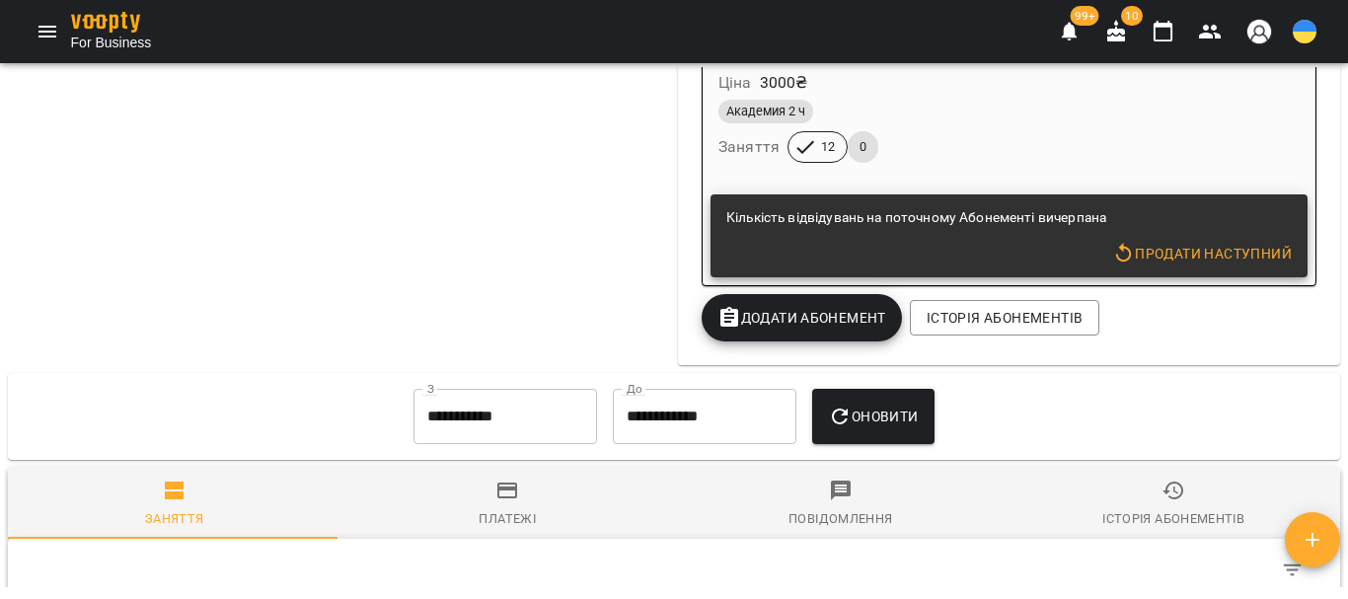
scroll to position [7501, 0]
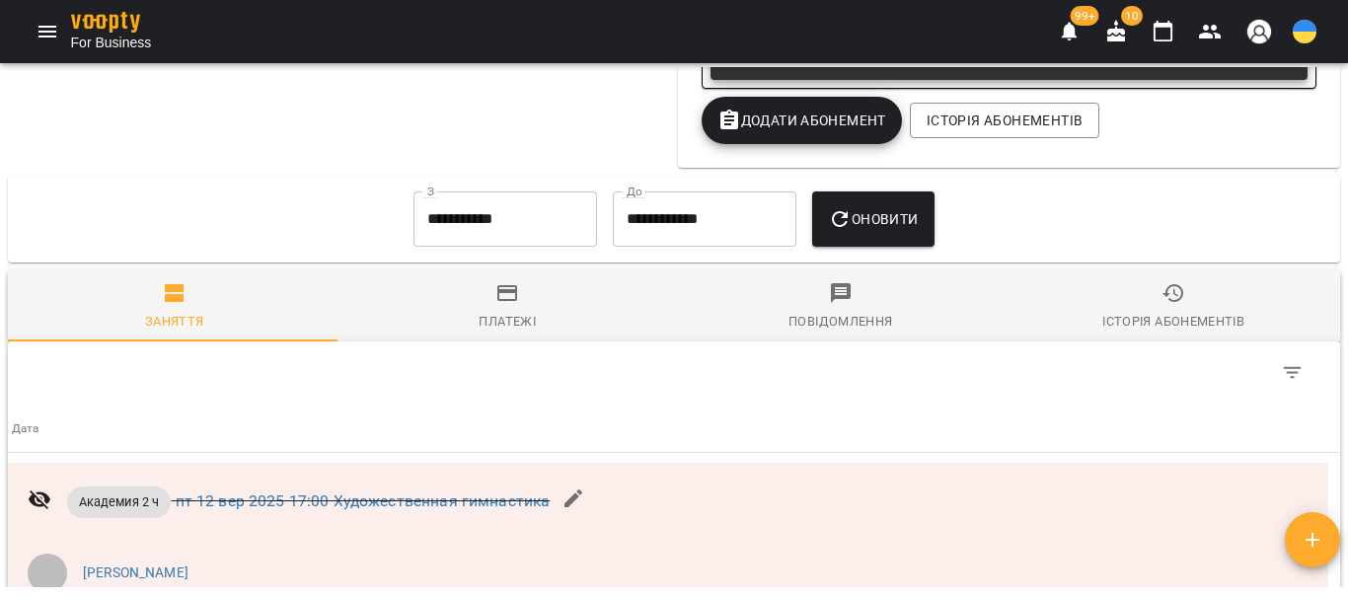
click at [1167, 305] on icon "button" at bounding box center [1174, 293] width 24 height 24
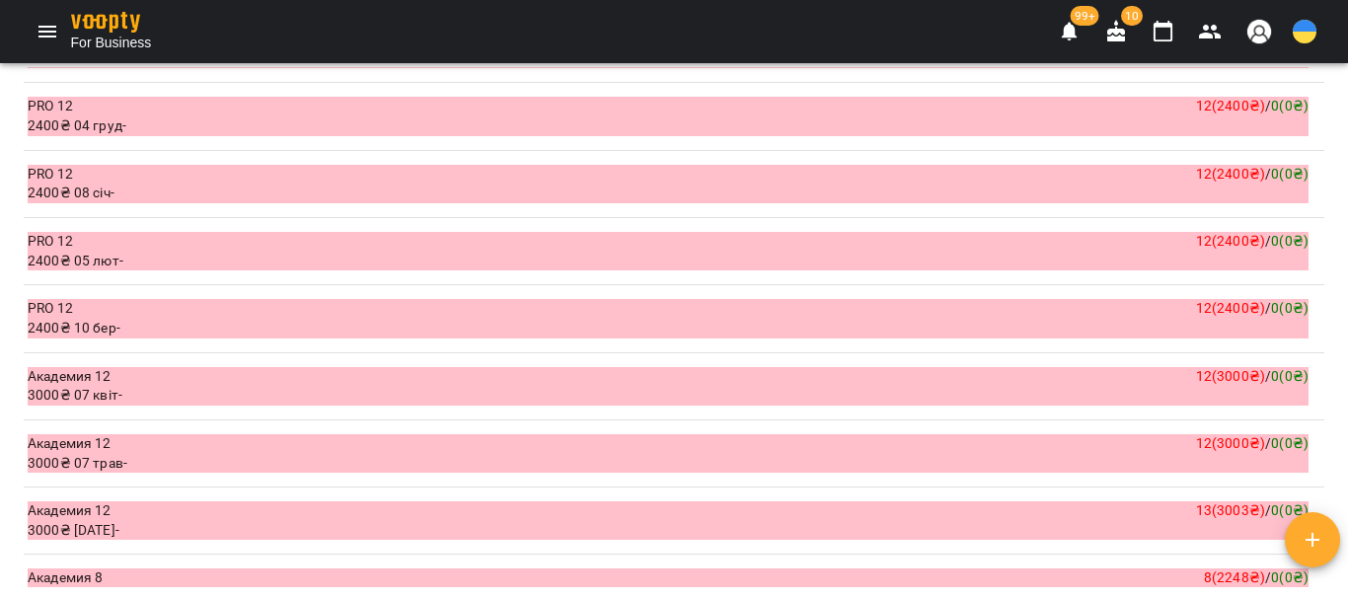
scroll to position [9080, 0]
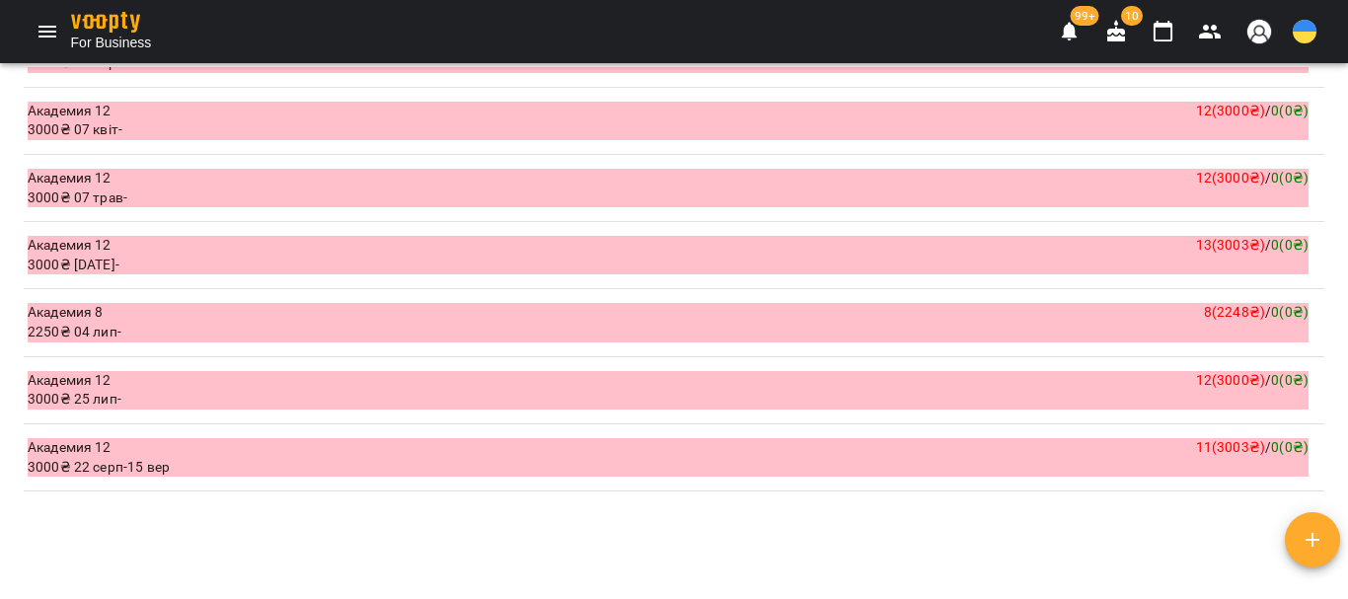
click at [830, 458] on div "Академия 12 11 ( 3003 ₴ ) / 0 ( 0 ₴ )" at bounding box center [668, 448] width 1281 height 20
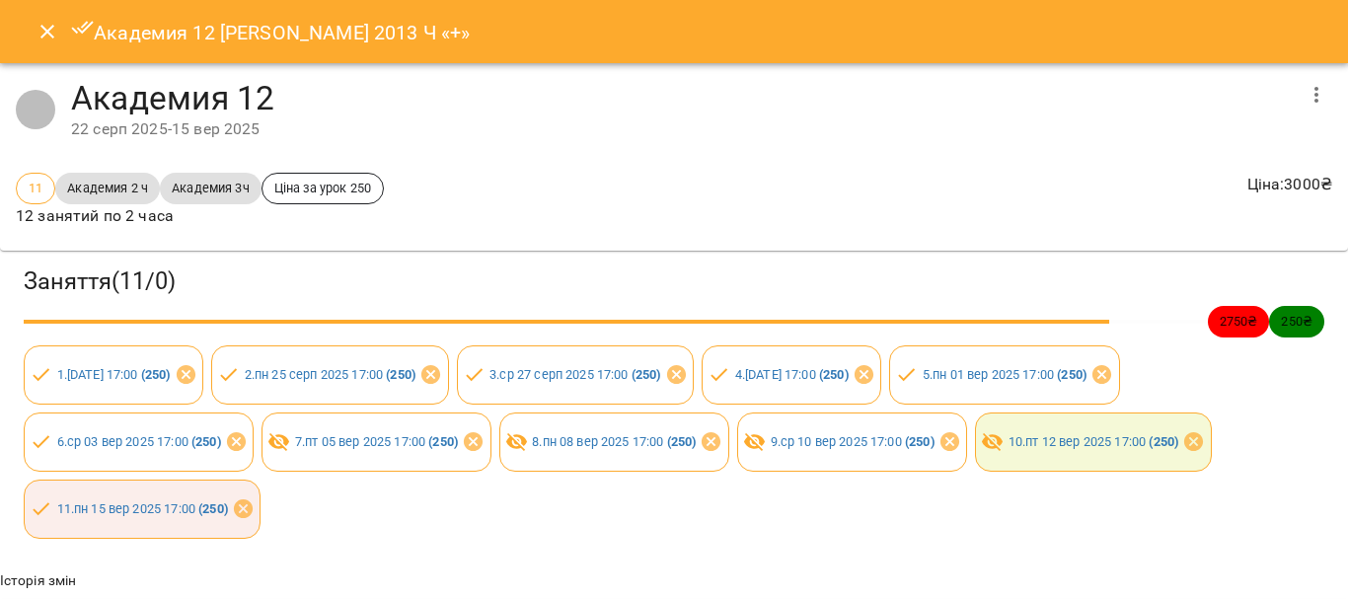
click at [47, 26] on icon "Close" at bounding box center [48, 32] width 24 height 24
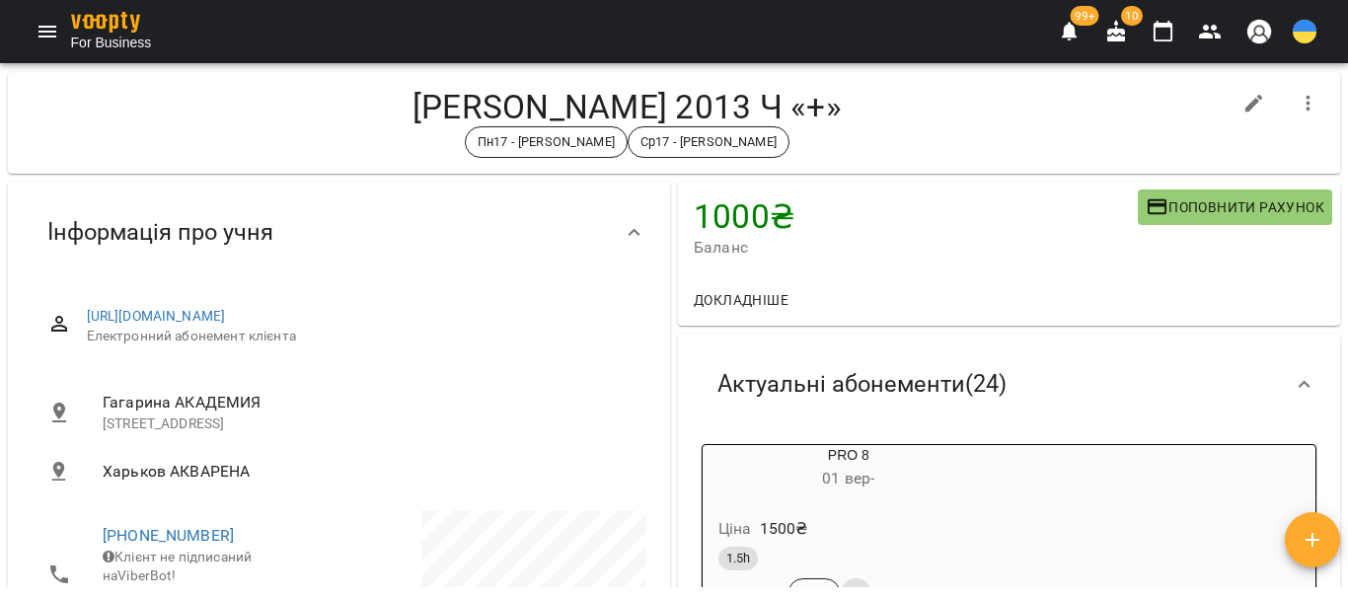
scroll to position [0, 0]
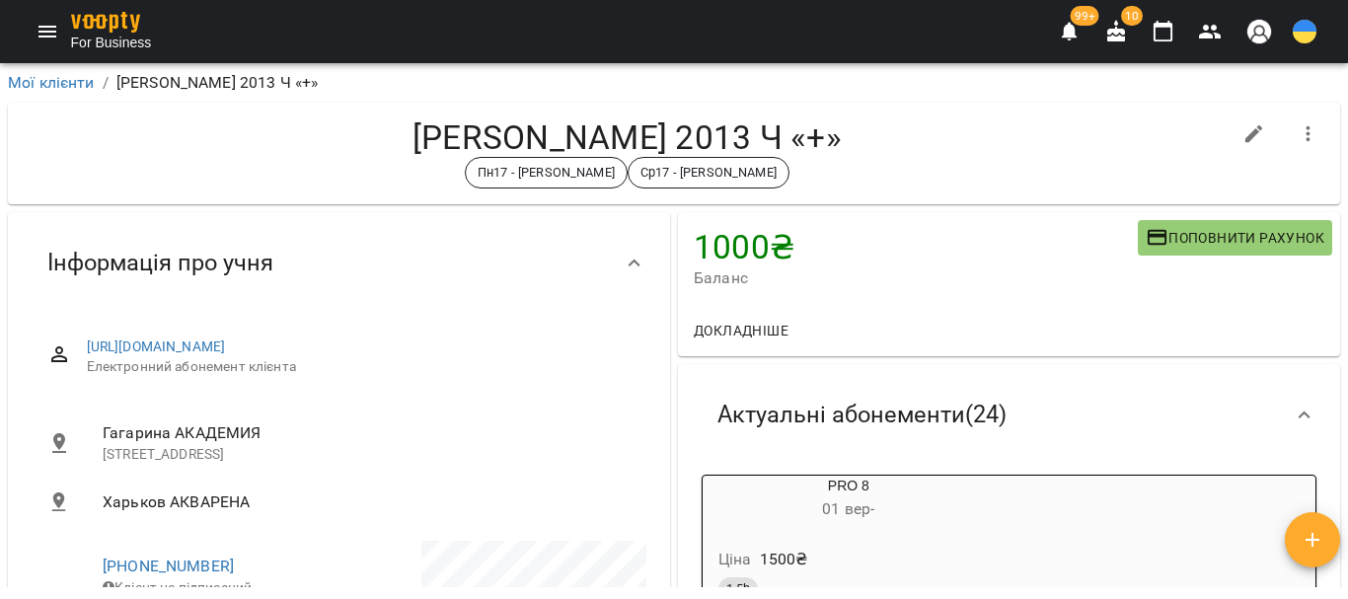
click at [823, 424] on span "Актуальні абонементи ( 24 )" at bounding box center [862, 415] width 289 height 31
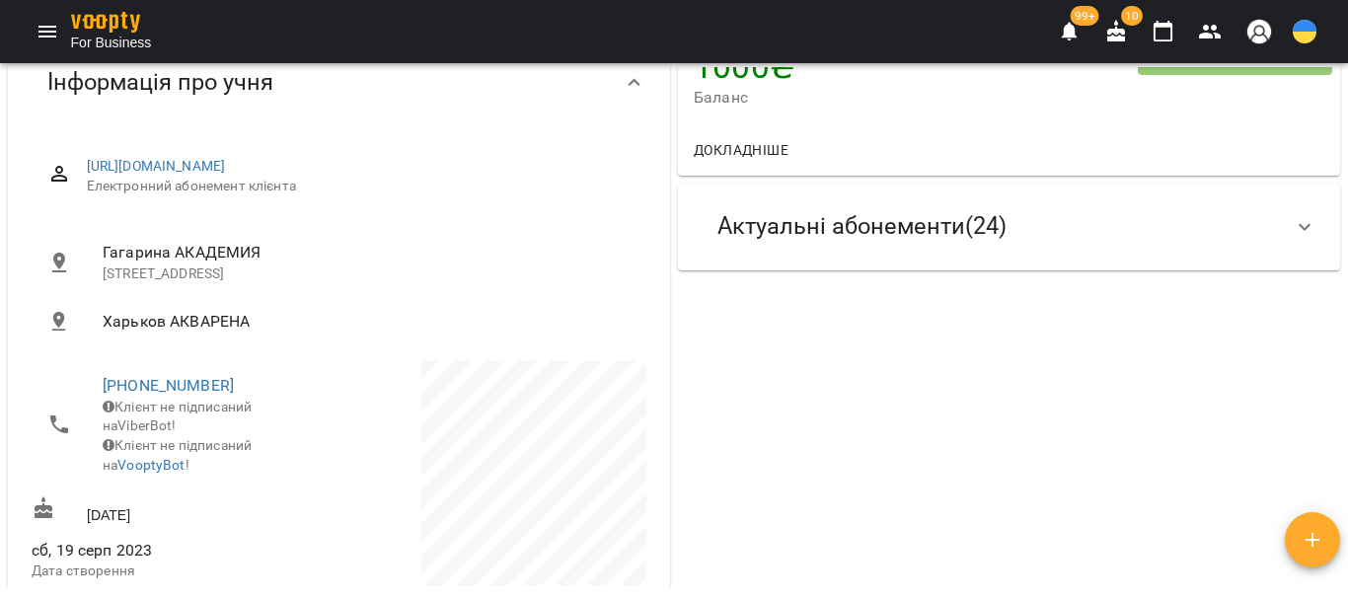
scroll to position [197, 0]
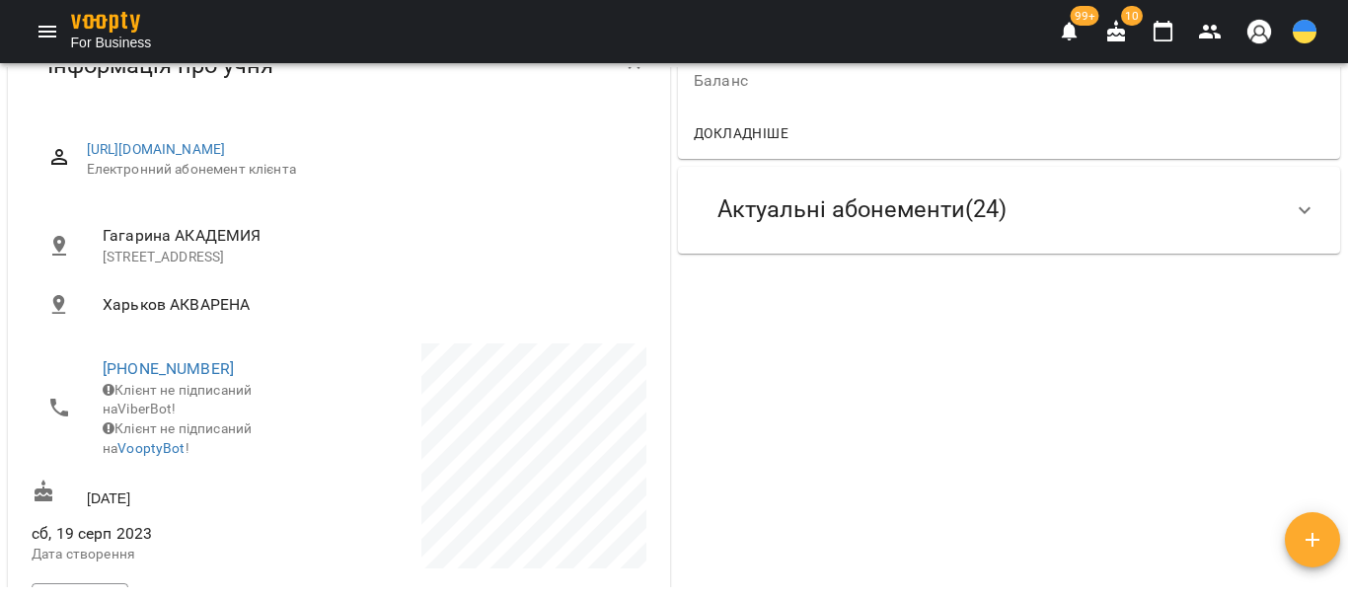
click at [854, 225] on span "Актуальні абонементи ( 24 )" at bounding box center [862, 209] width 289 height 31
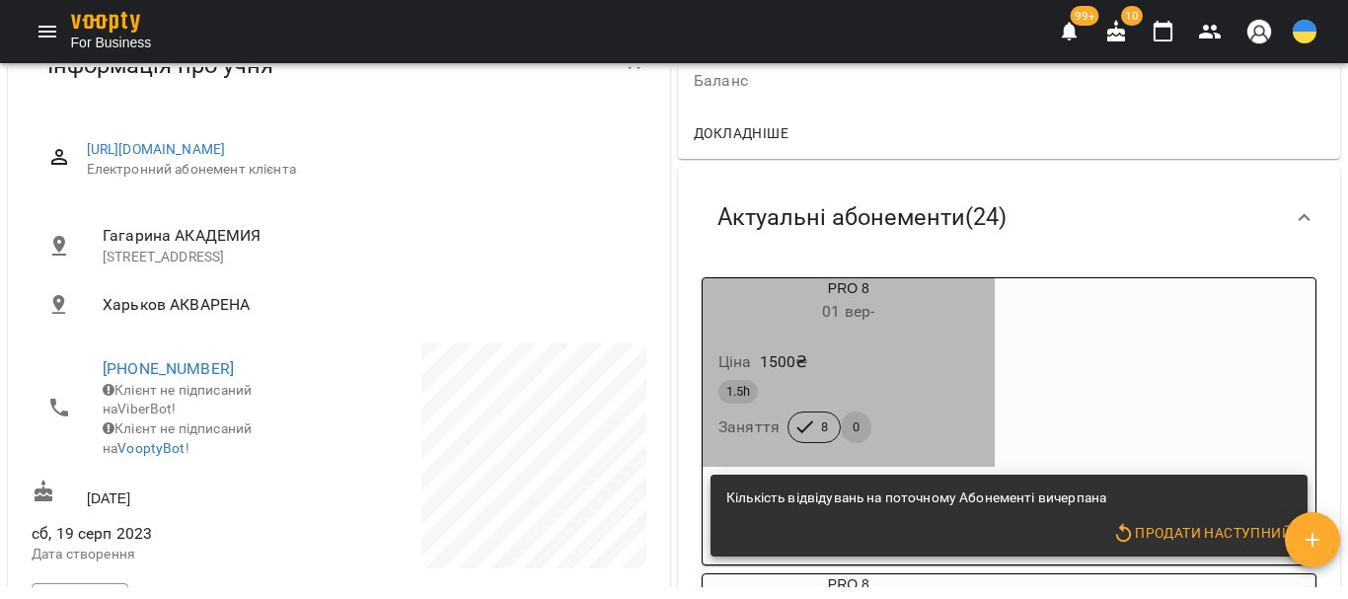
click at [847, 286] on div "PRO 8 [DATE] -" at bounding box center [849, 301] width 292 height 47
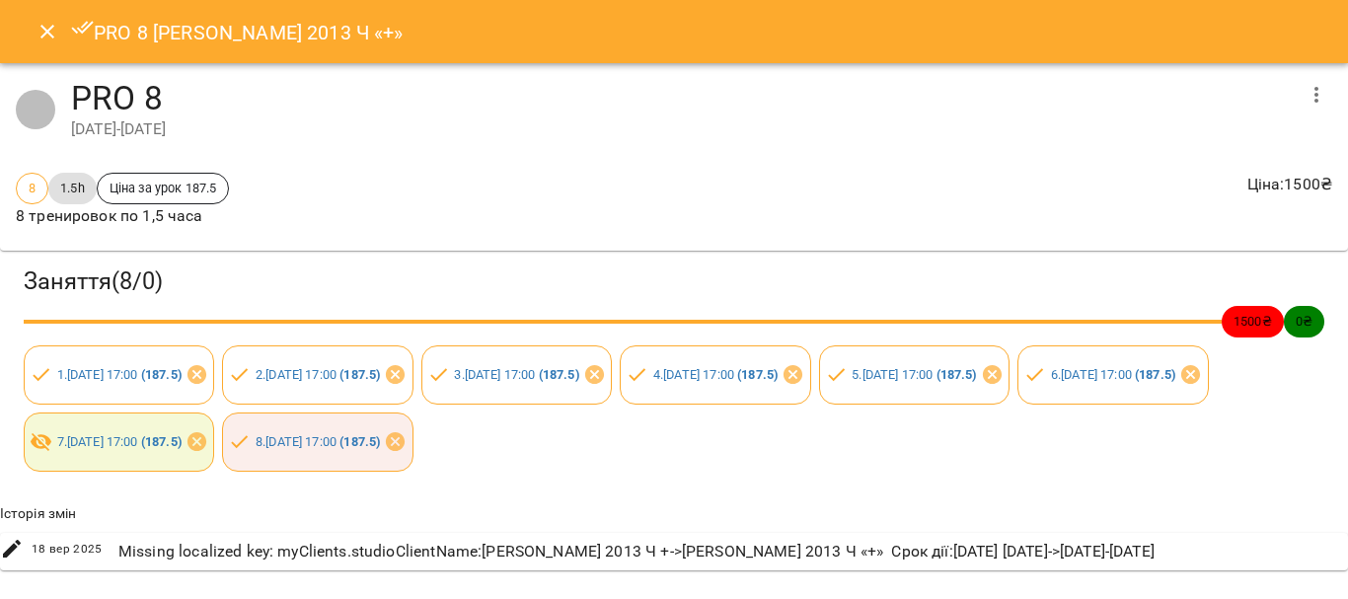
scroll to position [22, 0]
drag, startPoint x: 44, startPoint y: 6, endPoint x: 178, endPoint y: 120, distance: 175.7
click at [44, 25] on icon "Close" at bounding box center [47, 32] width 14 height 14
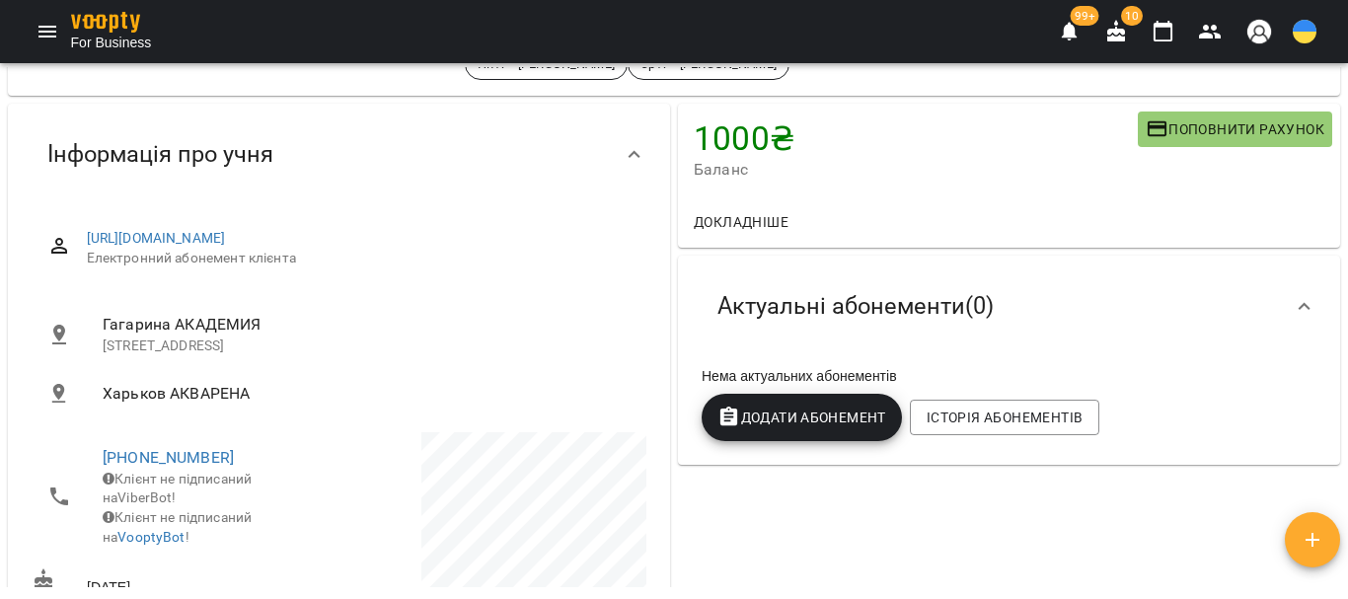
scroll to position [0, 0]
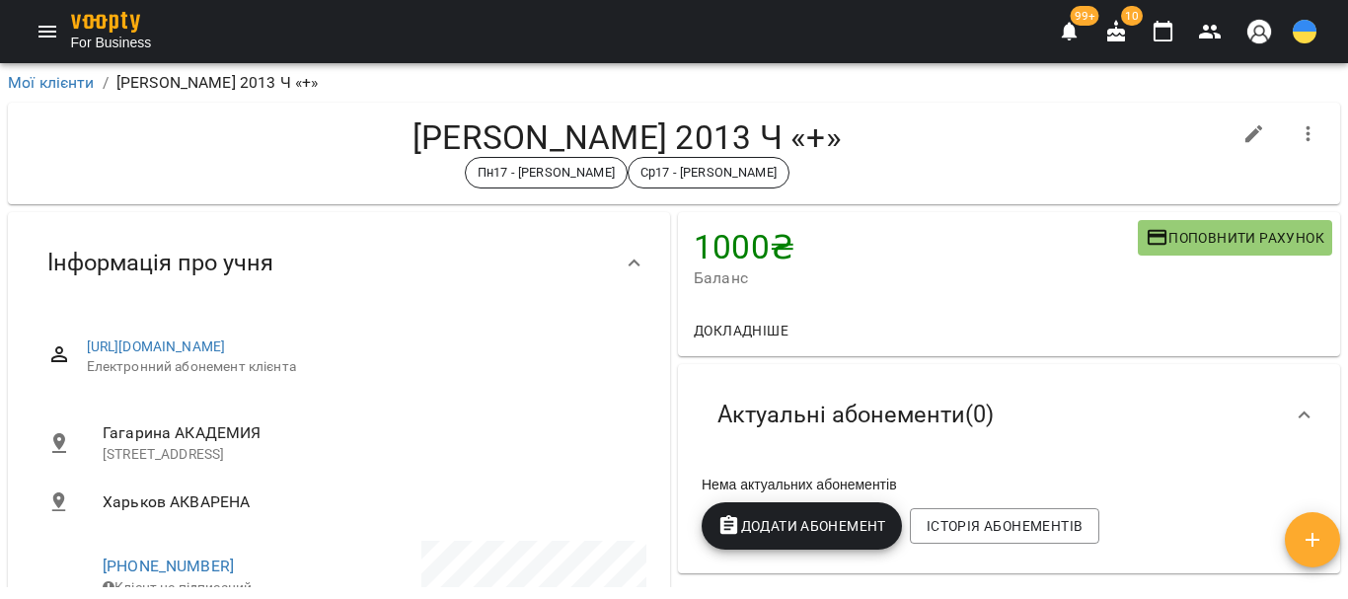
click at [880, 413] on span "Актуальні абонементи ( 0 )" at bounding box center [856, 415] width 276 height 31
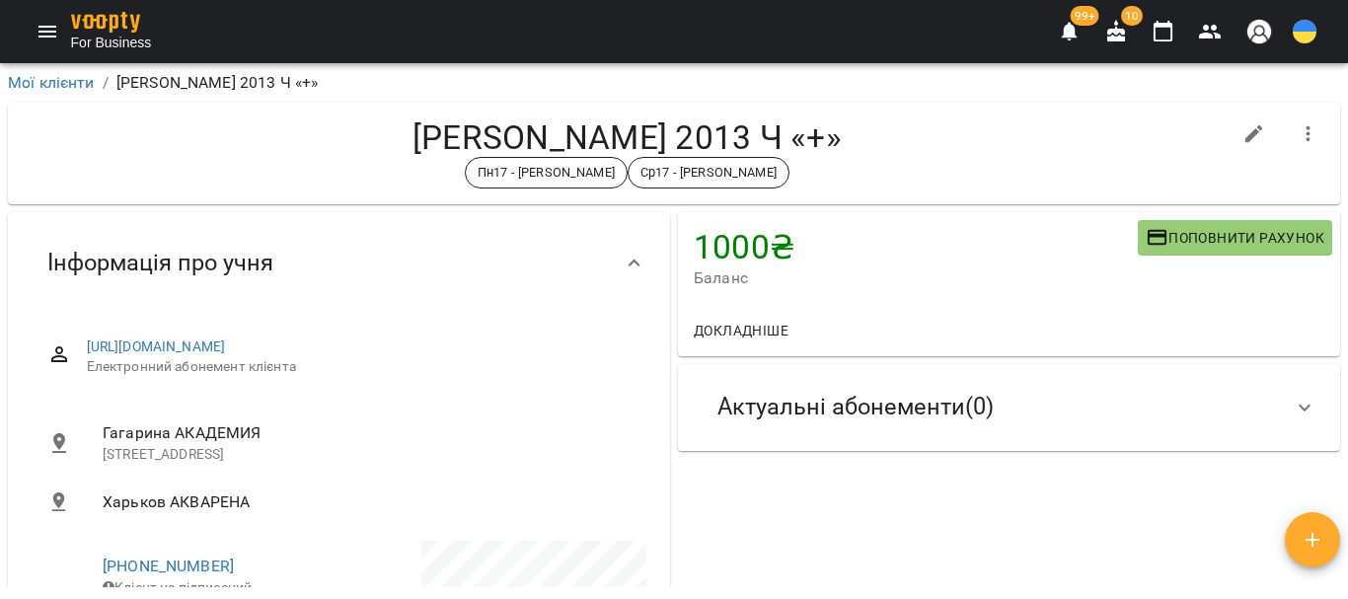
click at [1293, 411] on icon at bounding box center [1305, 408] width 24 height 24
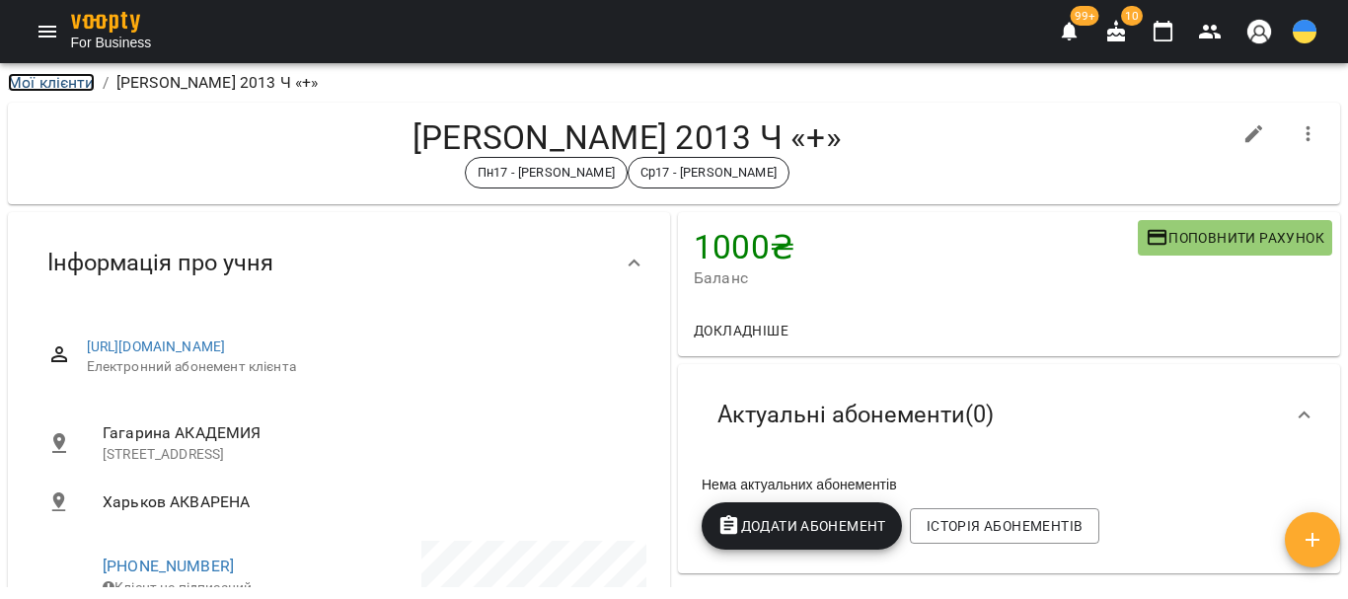
click at [49, 85] on link "Мої клієнти" at bounding box center [51, 82] width 87 height 19
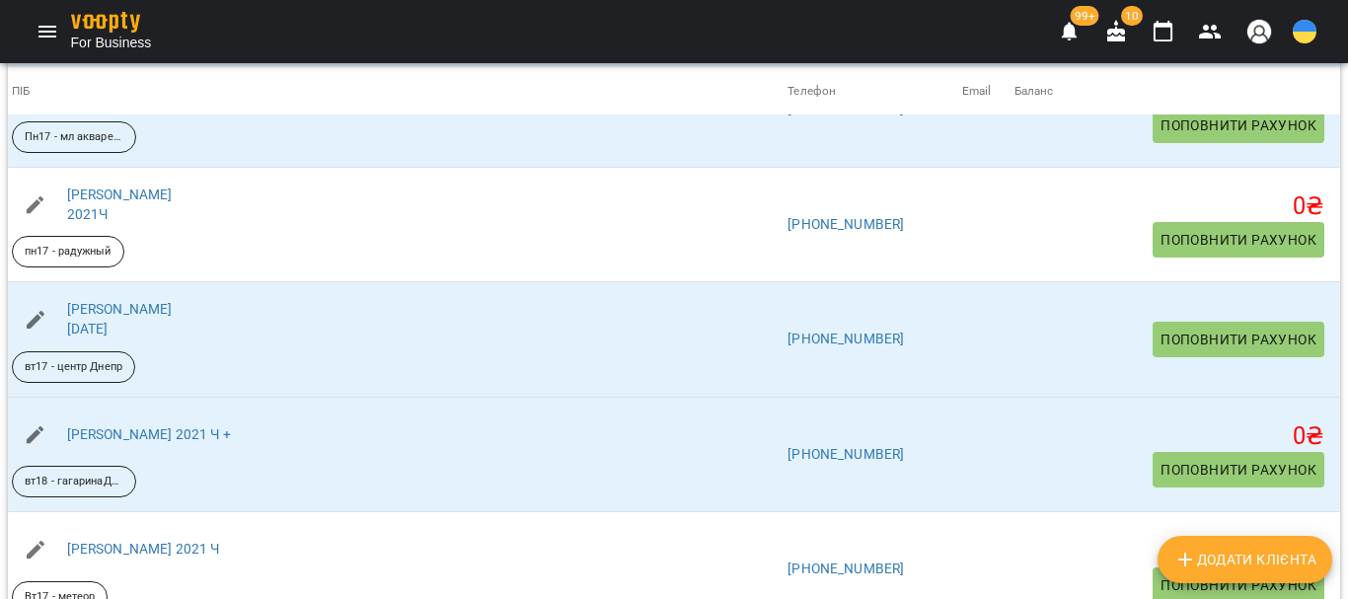
scroll to position [296, 0]
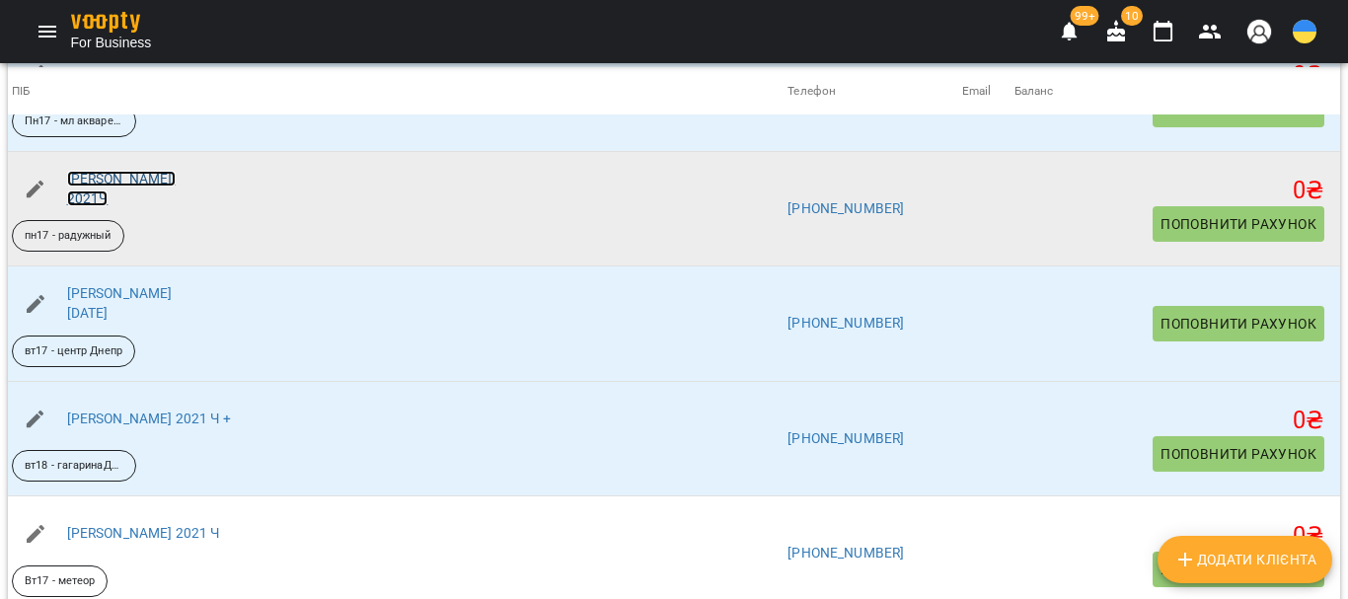
click at [144, 206] on link "[PERSON_NAME] 2021Ч" at bounding box center [121, 189] width 109 height 36
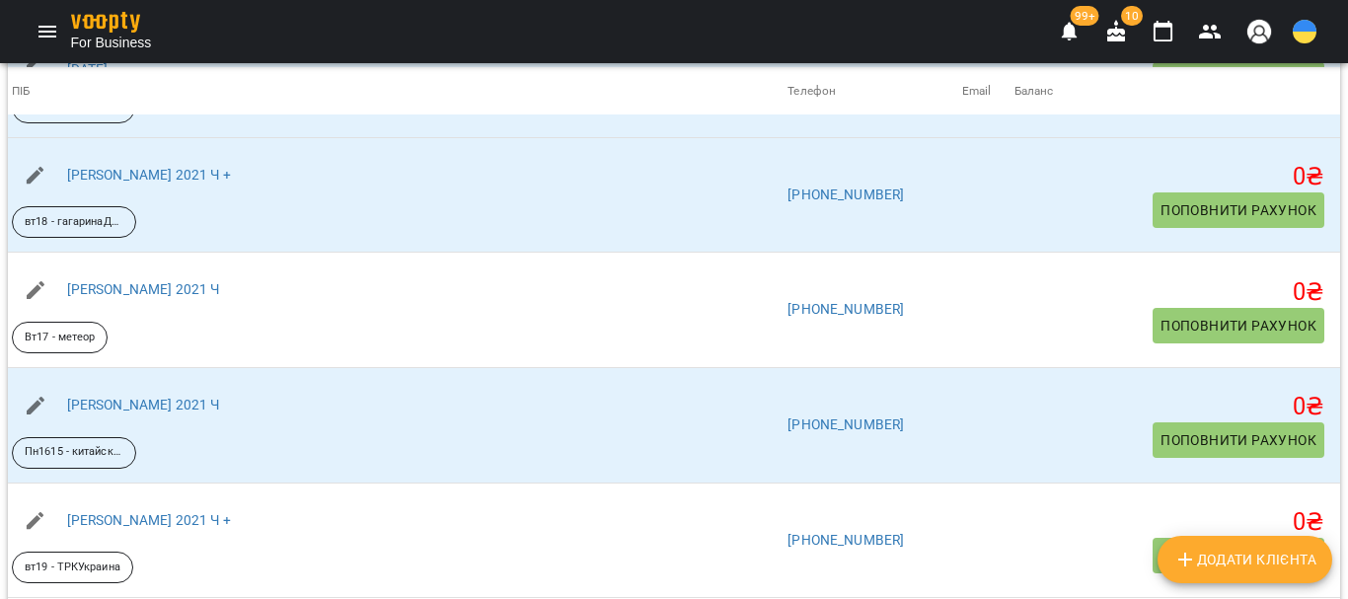
scroll to position [592, 0]
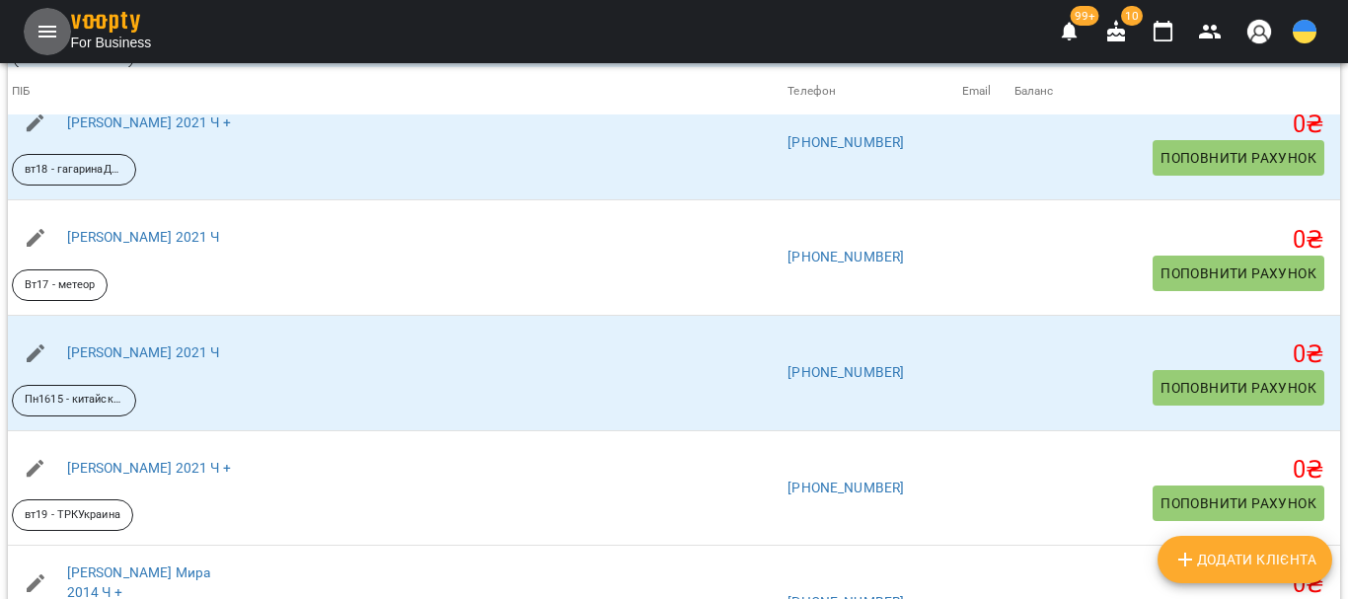
click at [49, 39] on icon "Menu" at bounding box center [48, 32] width 24 height 24
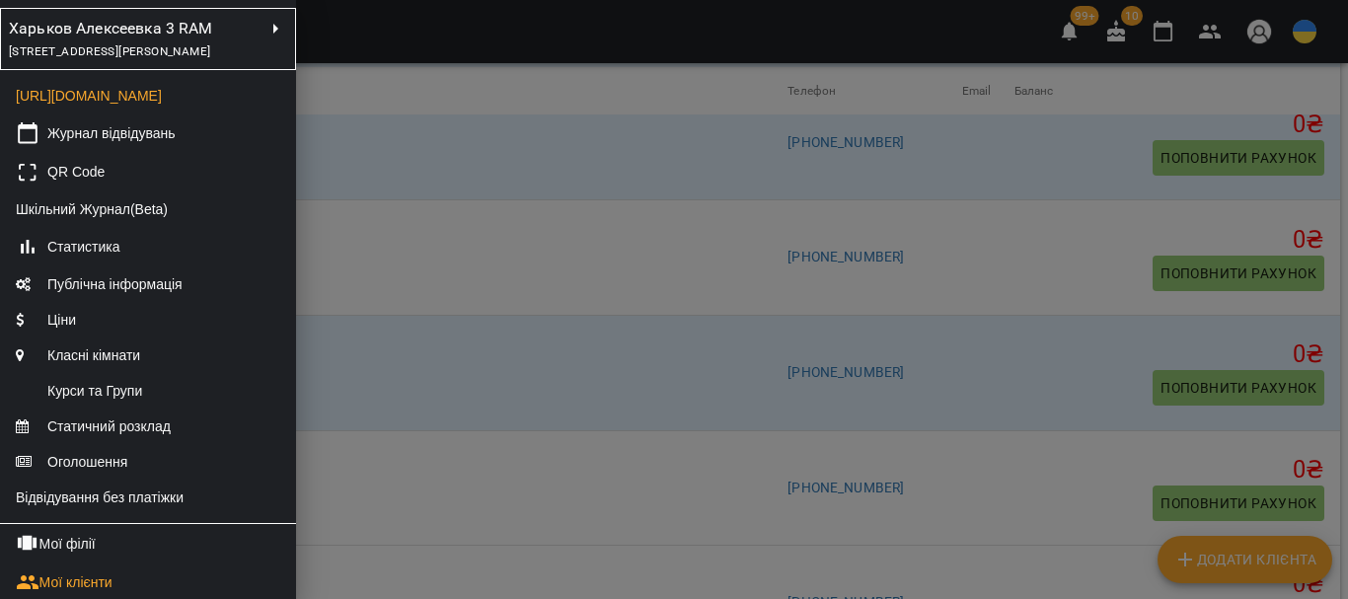
click at [196, 62] on div "[STREET_ADDRESS][PERSON_NAME]" at bounding box center [136, 51] width 255 height 22
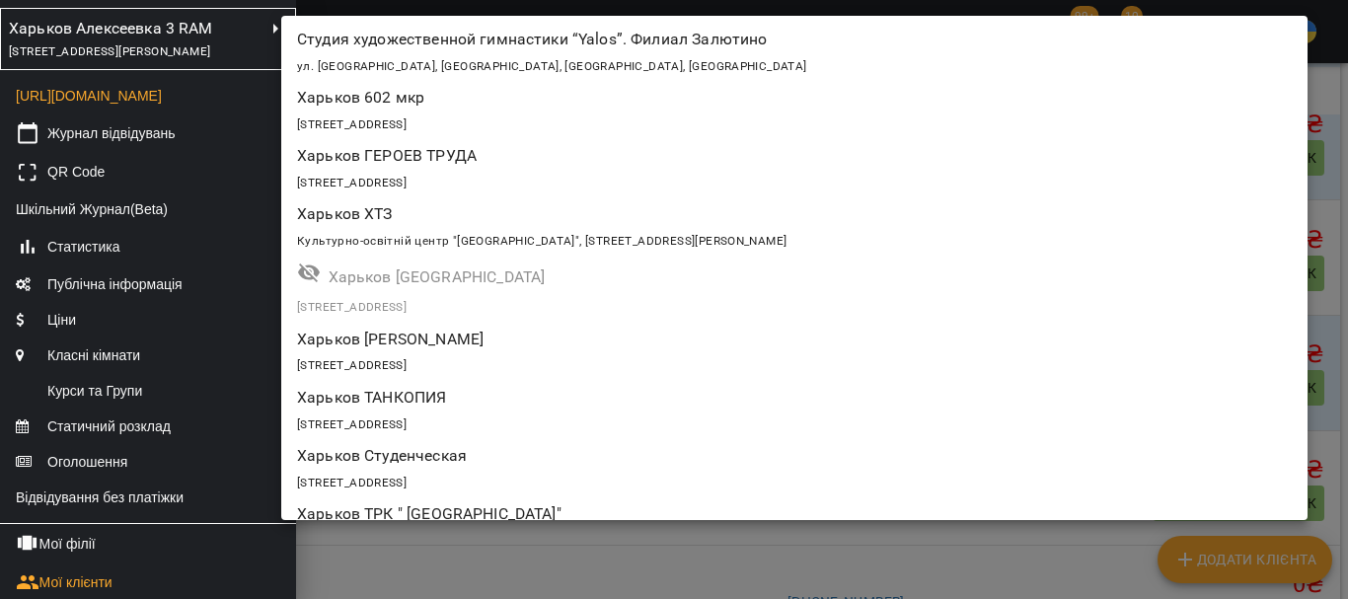
scroll to position [1227, 0]
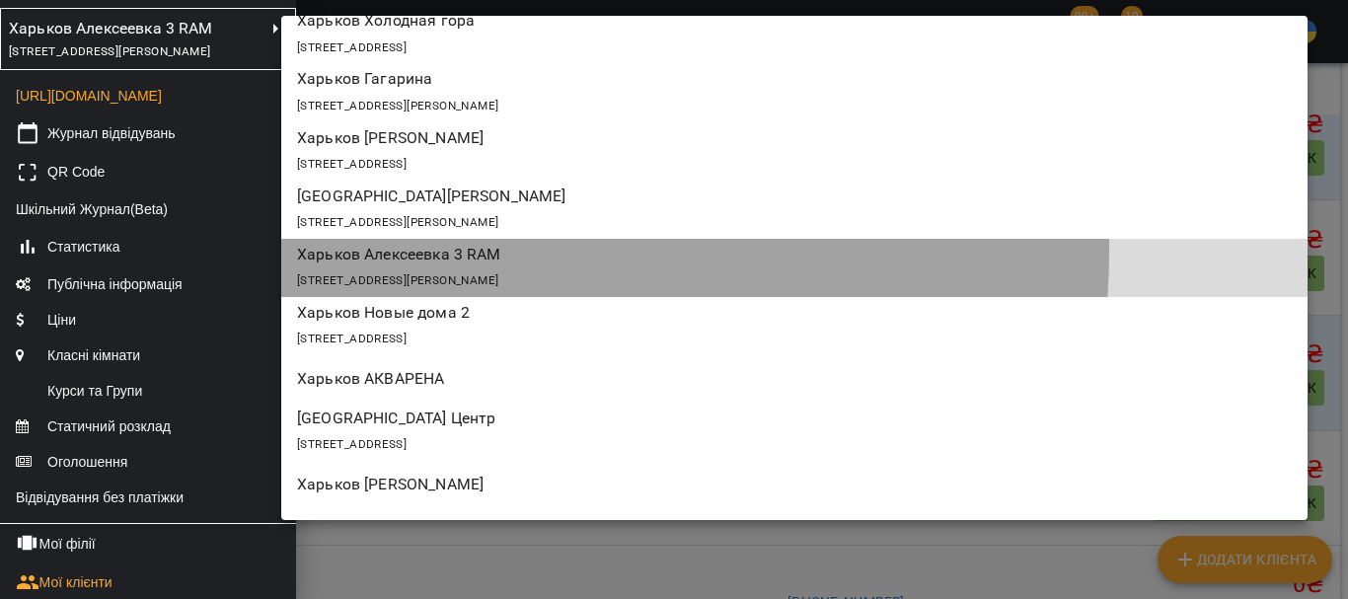
click at [475, 252] on p "Харьков Алексеевка 3 RAM" at bounding box center [711, 255] width 828 height 24
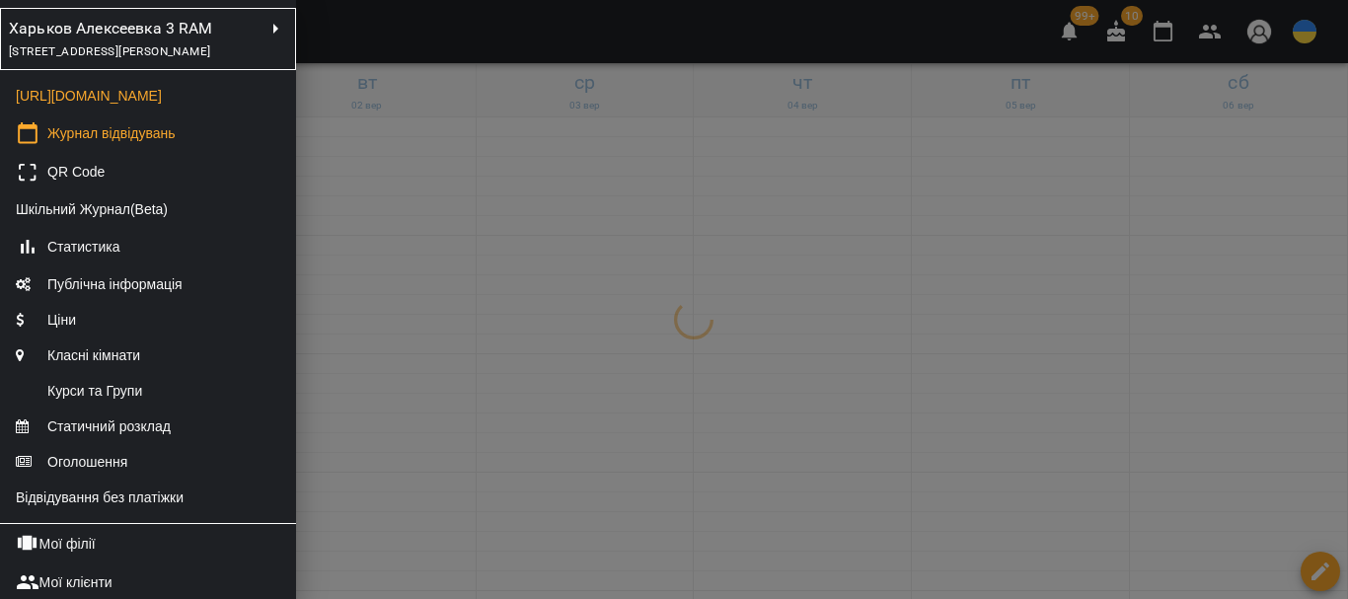
click at [517, 379] on div at bounding box center [674, 299] width 1348 height 599
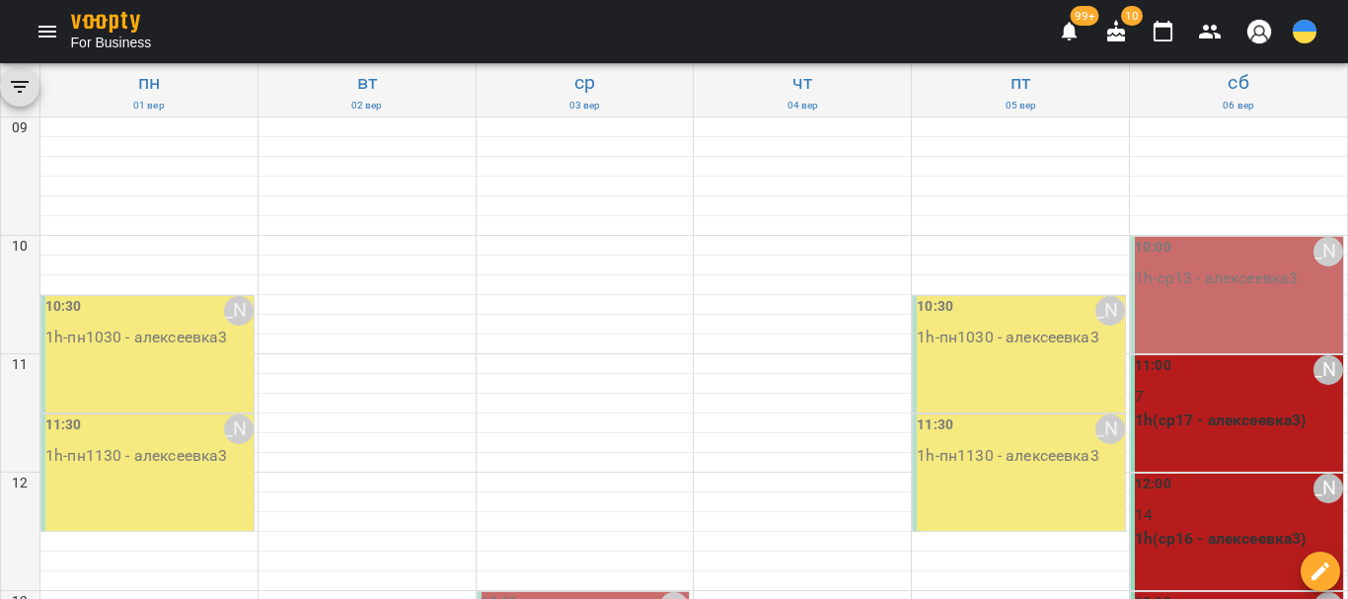
scroll to position [493, 0]
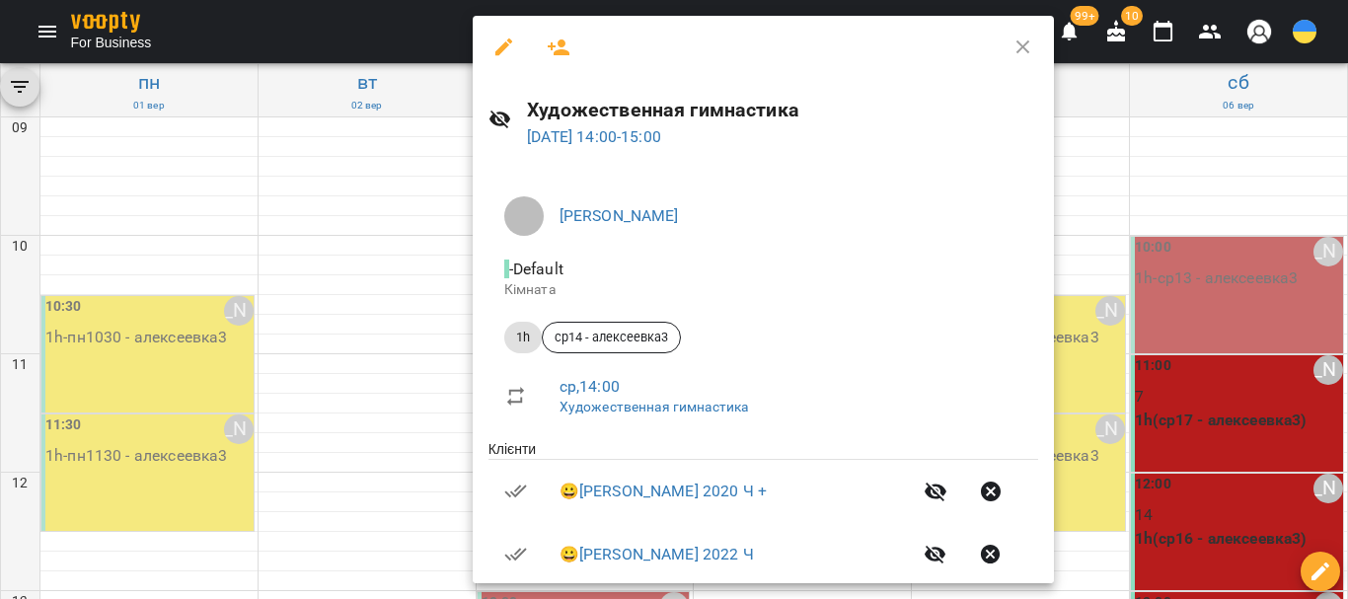
click at [383, 404] on div at bounding box center [674, 299] width 1348 height 599
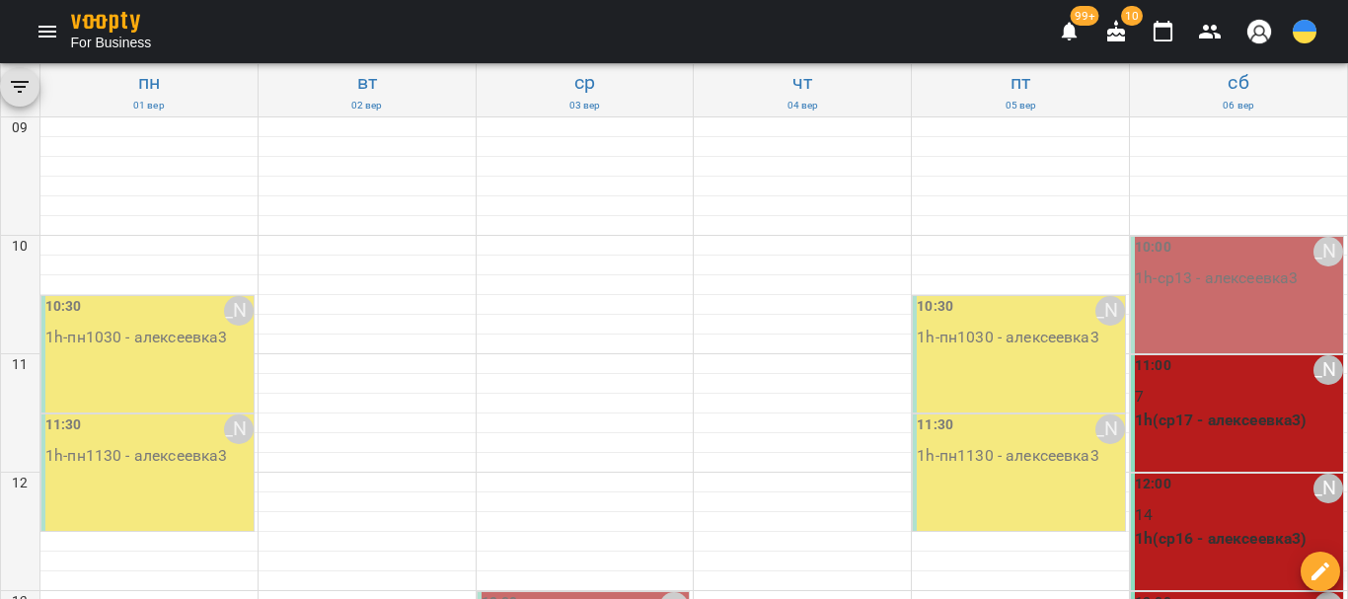
scroll to position [592, 0]
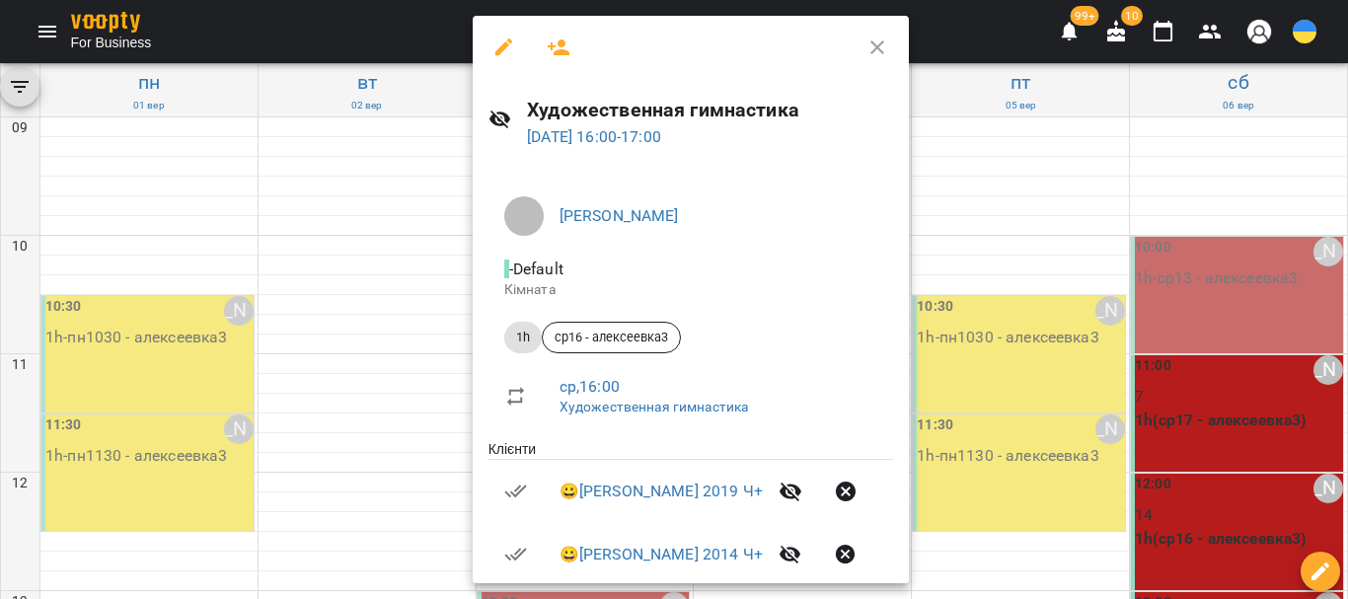
click at [563, 41] on icon "button" at bounding box center [559, 47] width 22 height 16
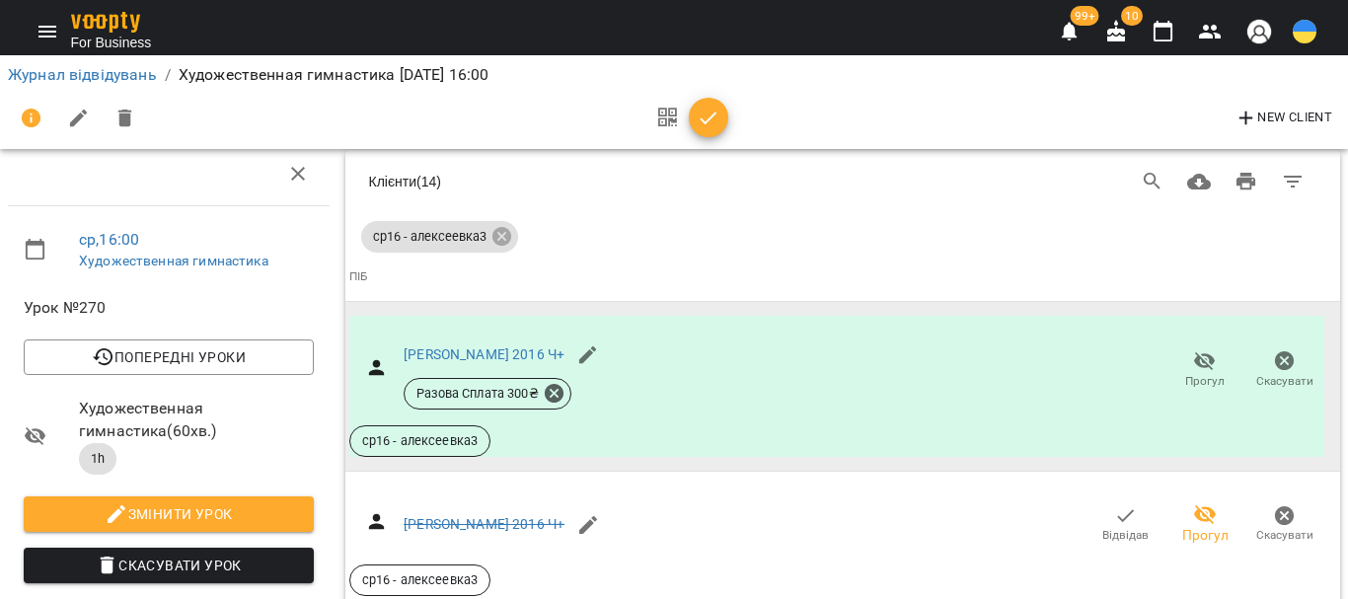
scroll to position [296, 0]
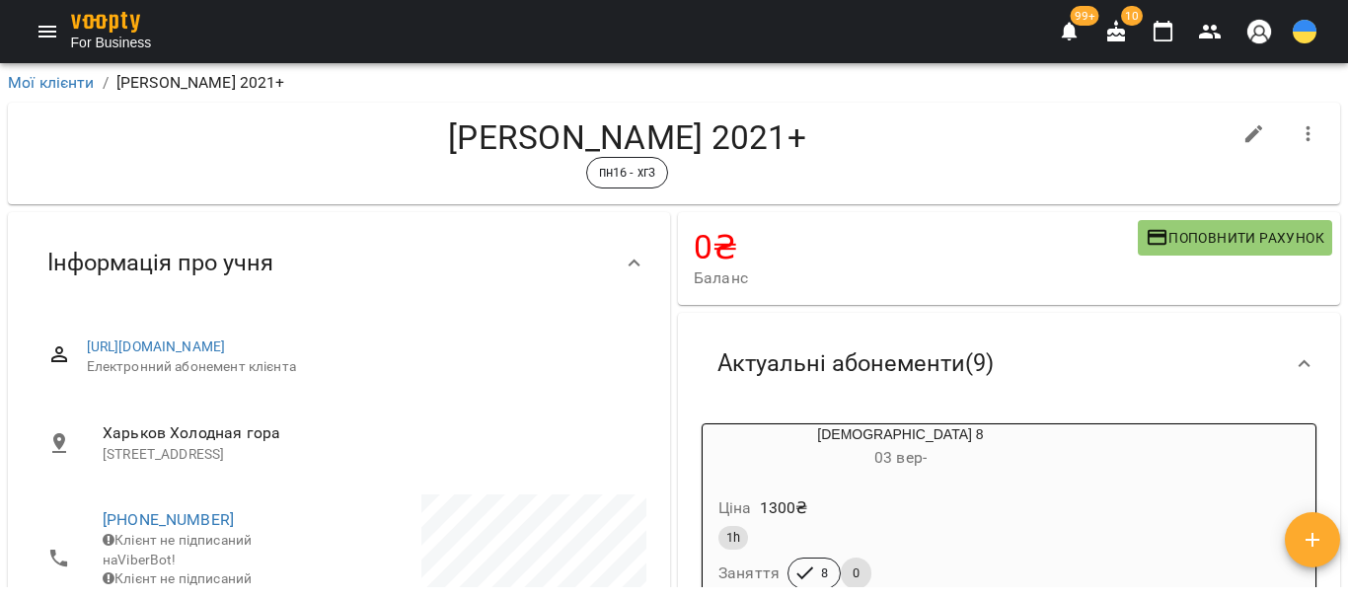
click at [1207, 25] on icon "button" at bounding box center [1210, 32] width 24 height 24
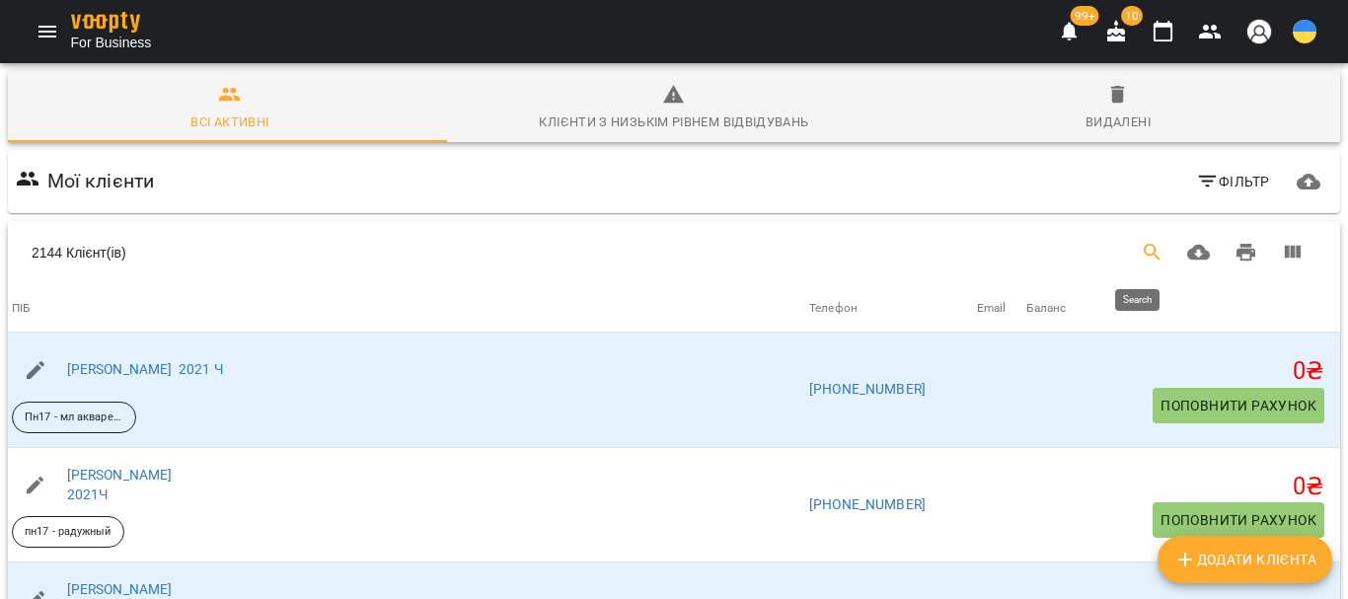
click at [1141, 248] on icon "Search" at bounding box center [1153, 253] width 24 height 24
click at [111, 252] on input "Search" at bounding box center [298, 245] width 470 height 32
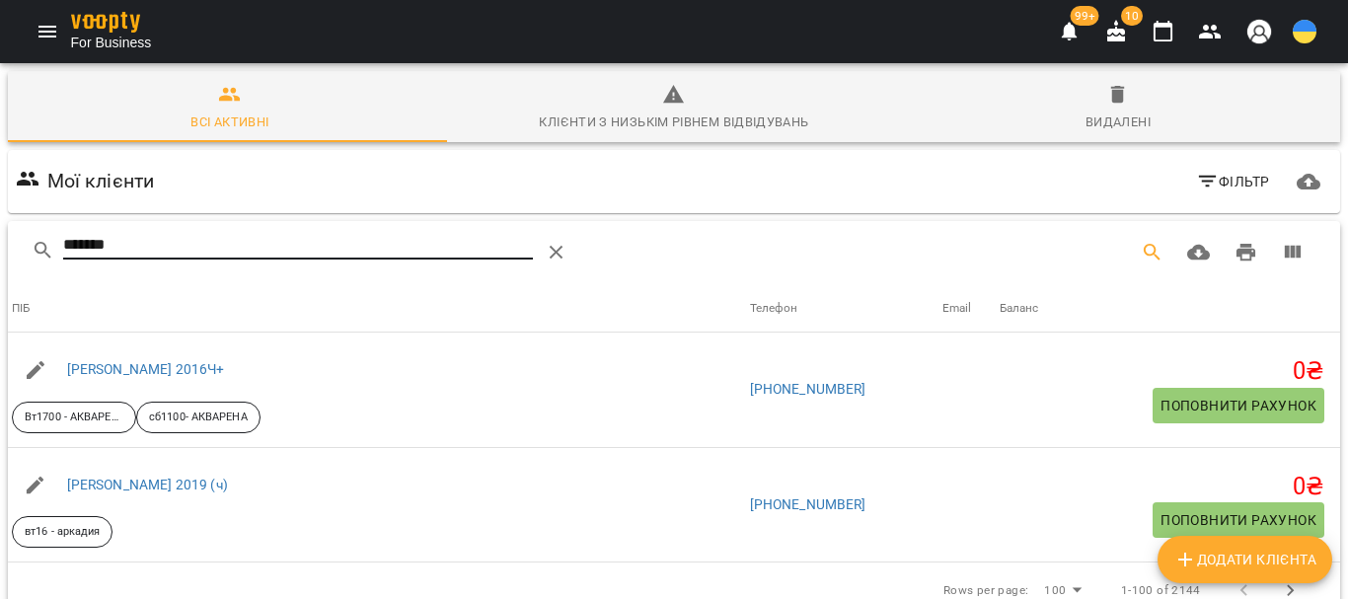
click at [181, 237] on input "*******" at bounding box center [298, 245] width 470 height 32
type input "*"
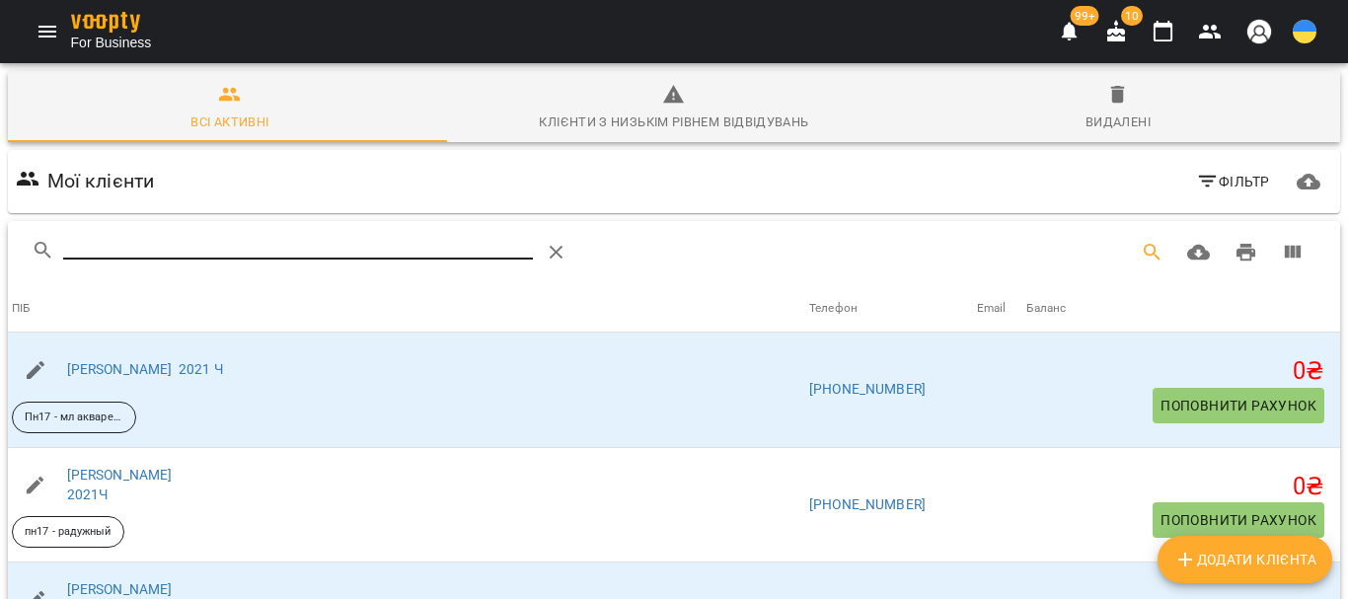
click at [153, 247] on input "Search" at bounding box center [298, 245] width 470 height 32
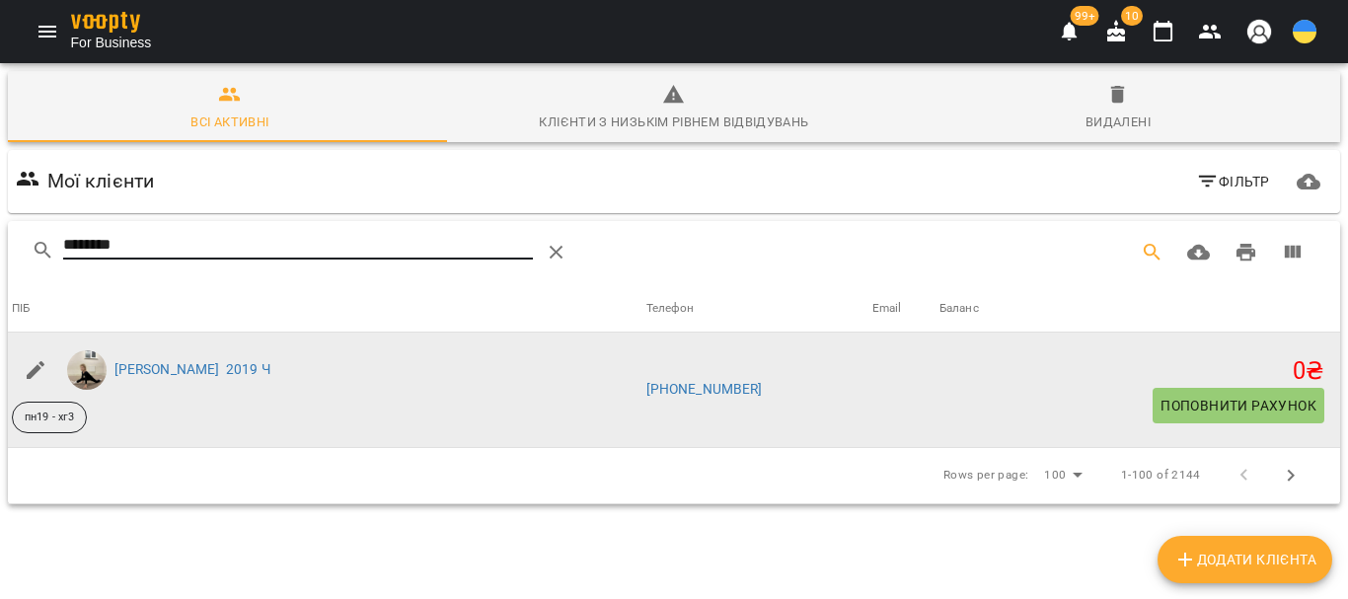
type input "********"
click at [32, 366] on icon "button" at bounding box center [36, 370] width 24 height 24
select select "**"
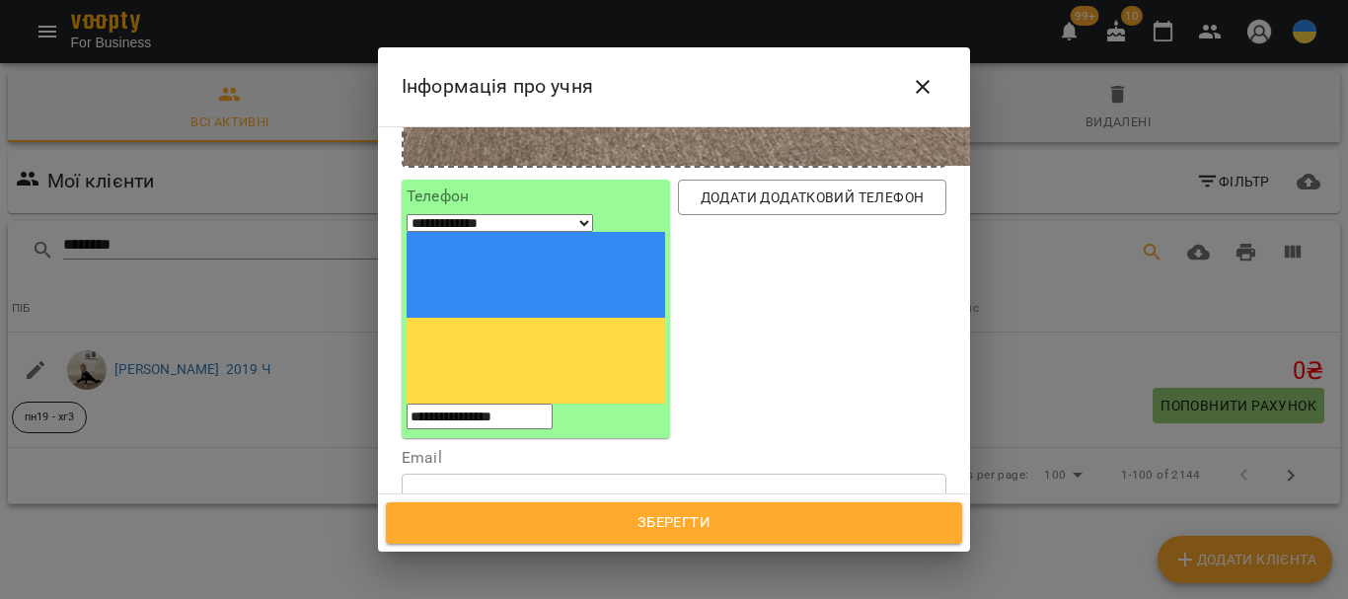
scroll to position [888, 0]
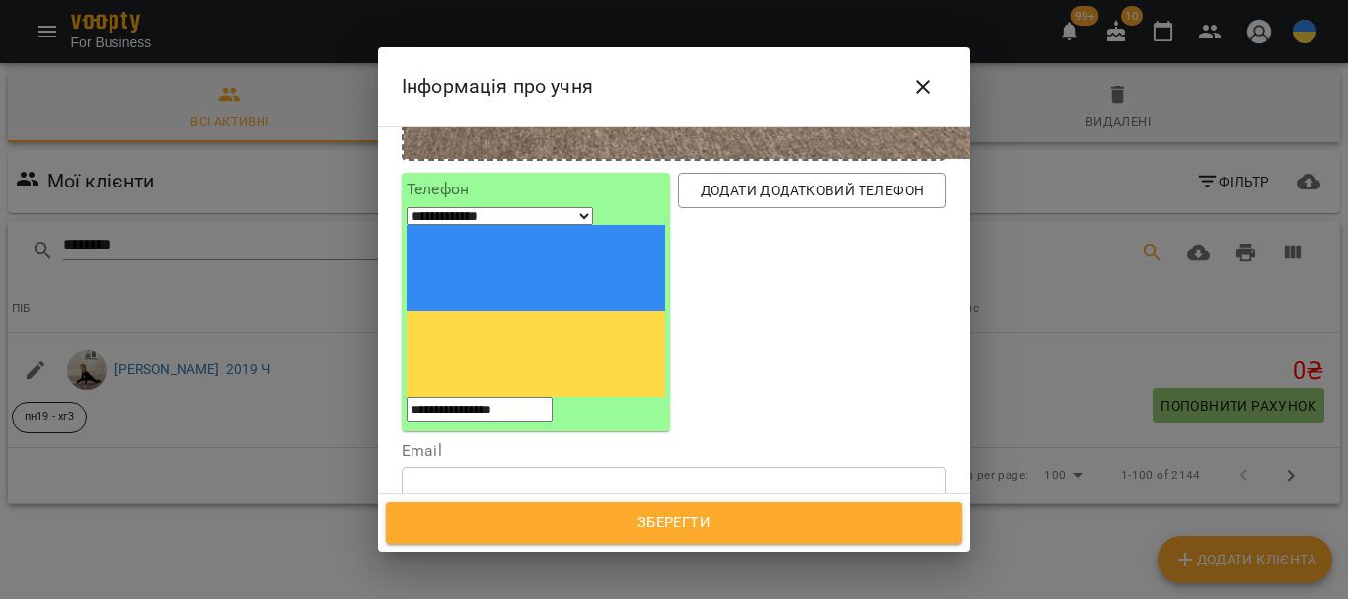
click at [502, 570] on input "text" at bounding box center [501, 580] width 2 height 20
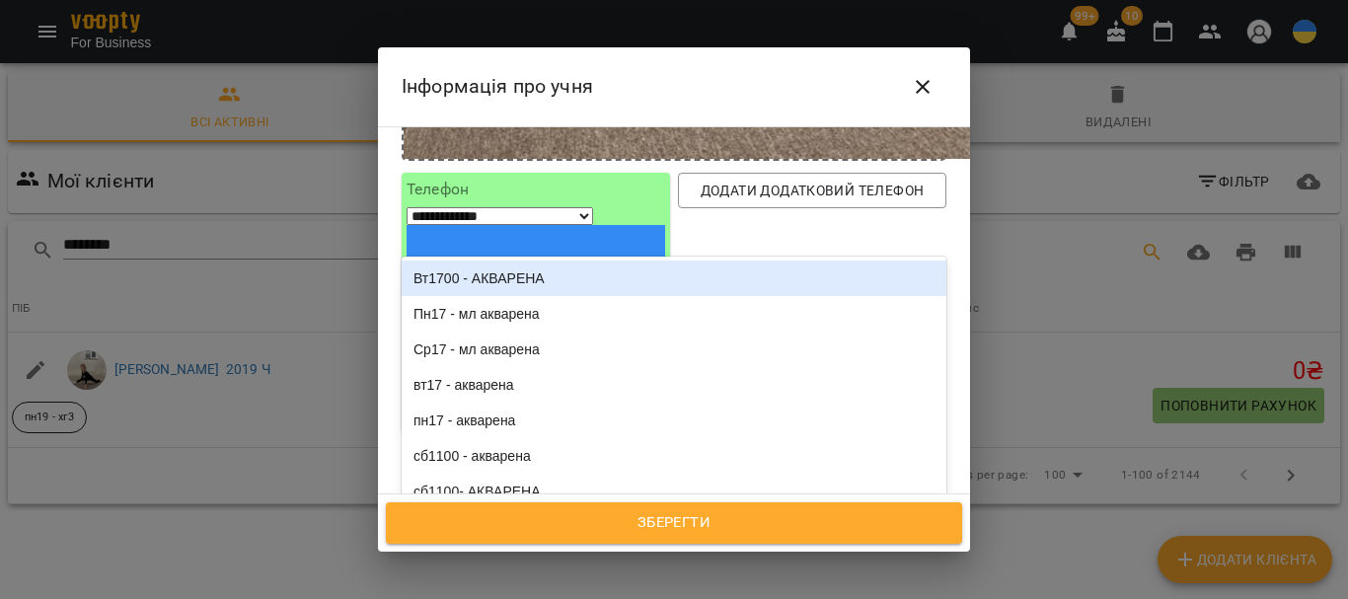
type input "****"
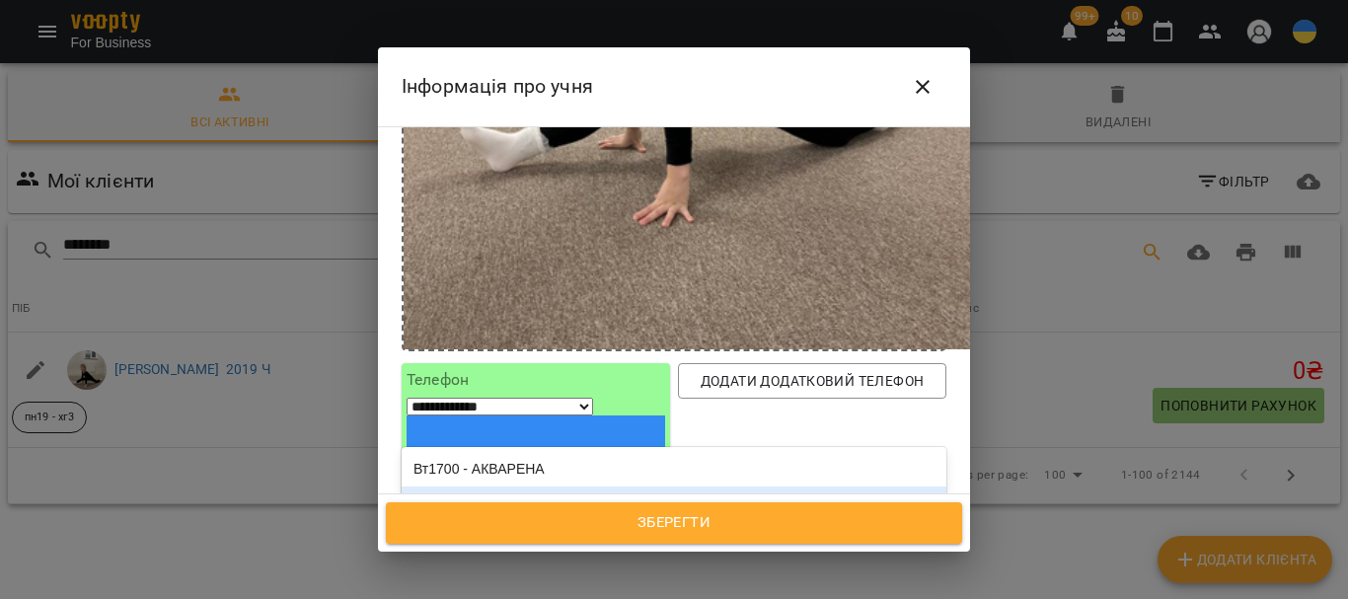
scroll to position [691, 0]
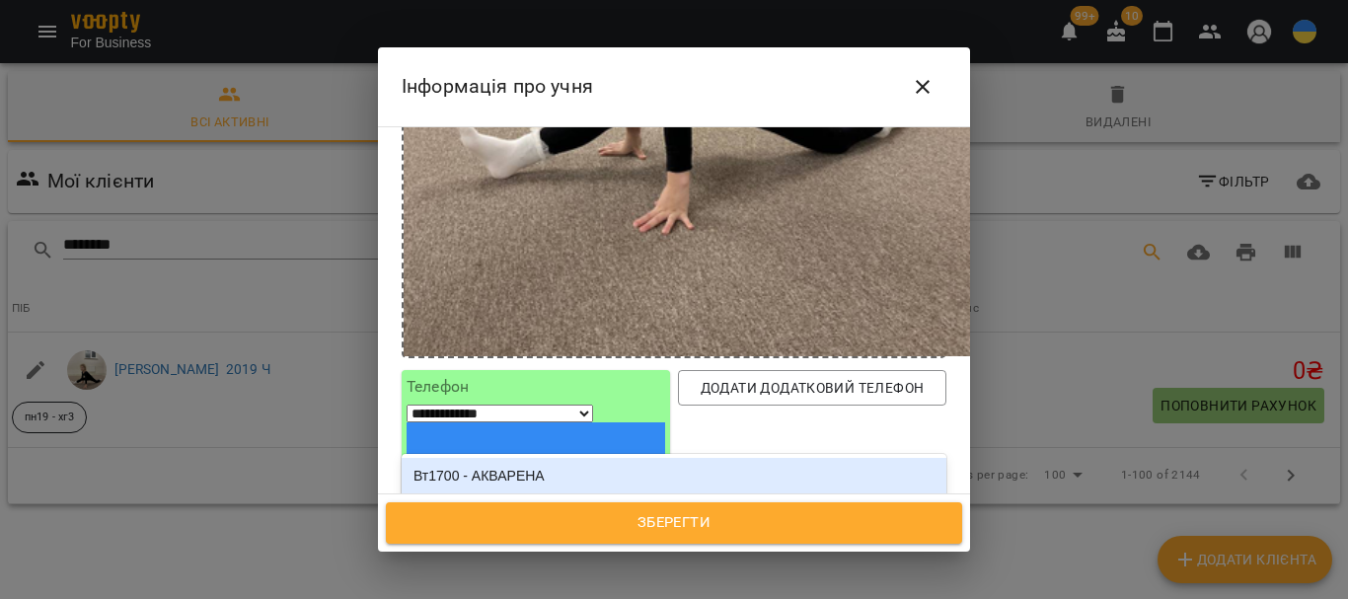
click at [515, 458] on div "Вт1700 - АКВАРЕНА" at bounding box center [674, 476] width 545 height 36
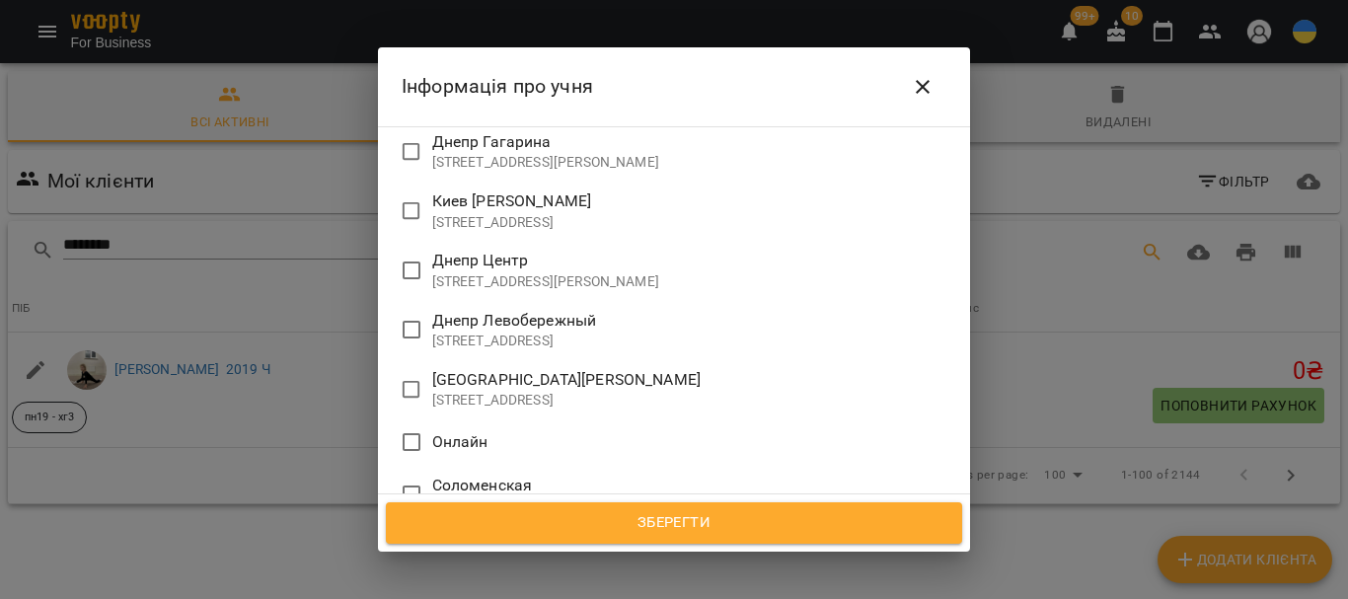
scroll to position [3750, 0]
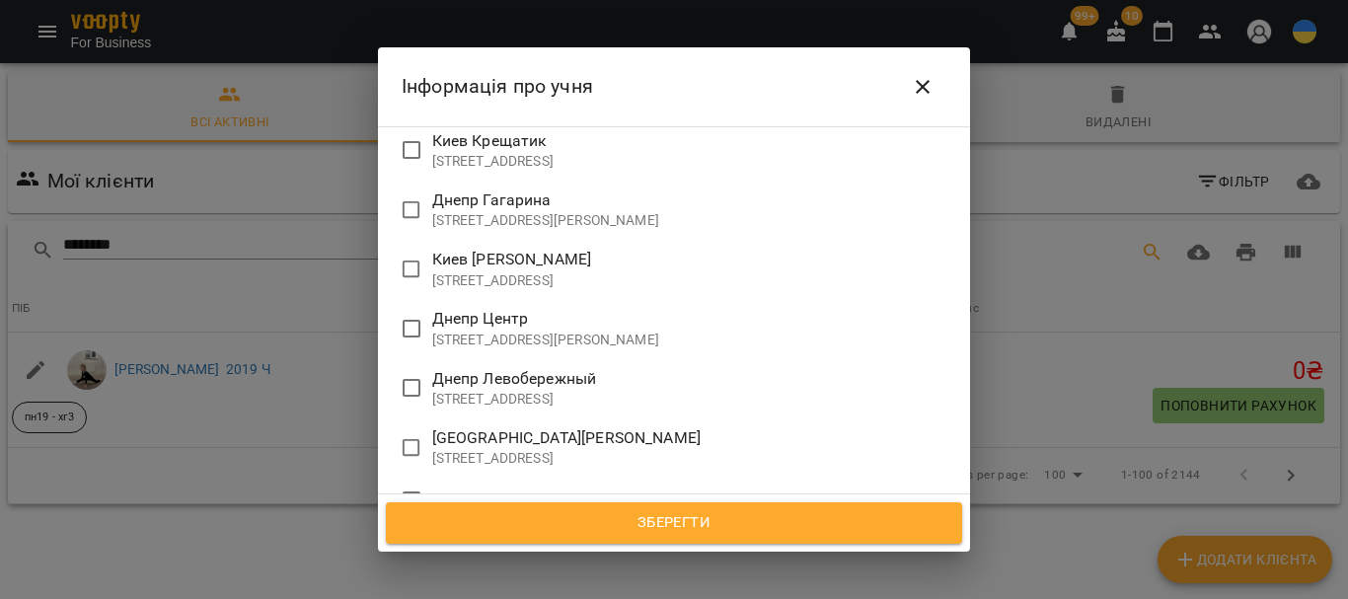
click at [288, 307] on div "**********" at bounding box center [674, 299] width 1348 height 599
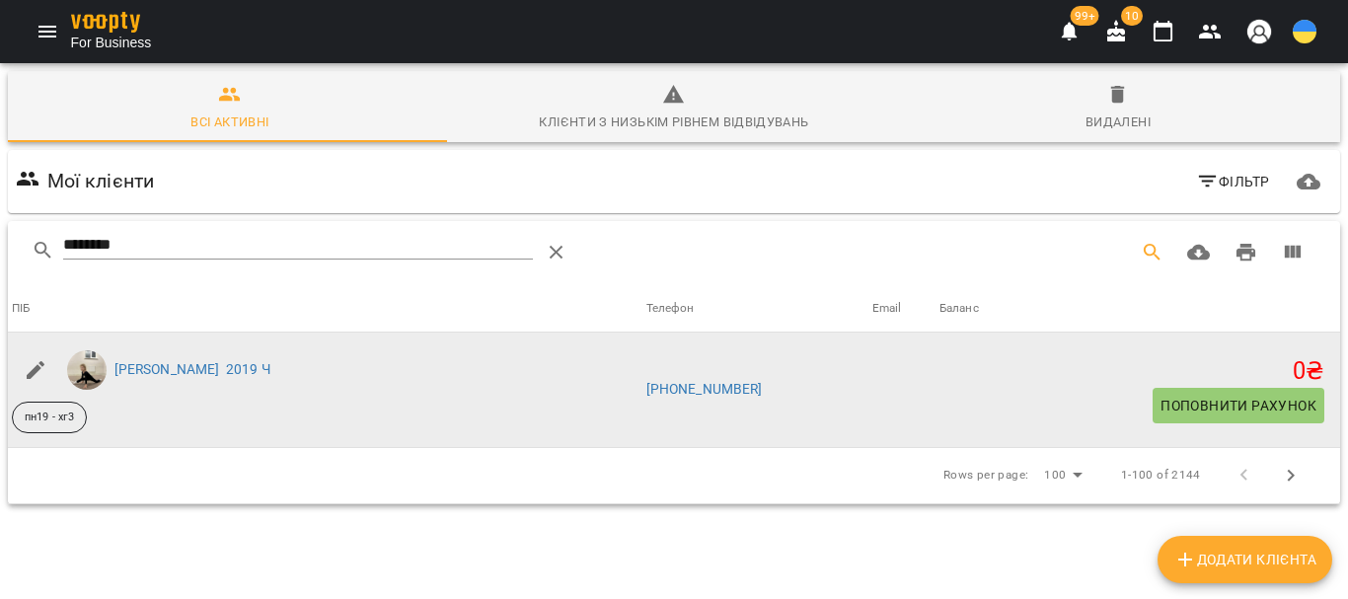
click at [37, 362] on icon "button" at bounding box center [36, 370] width 24 height 24
select select "**"
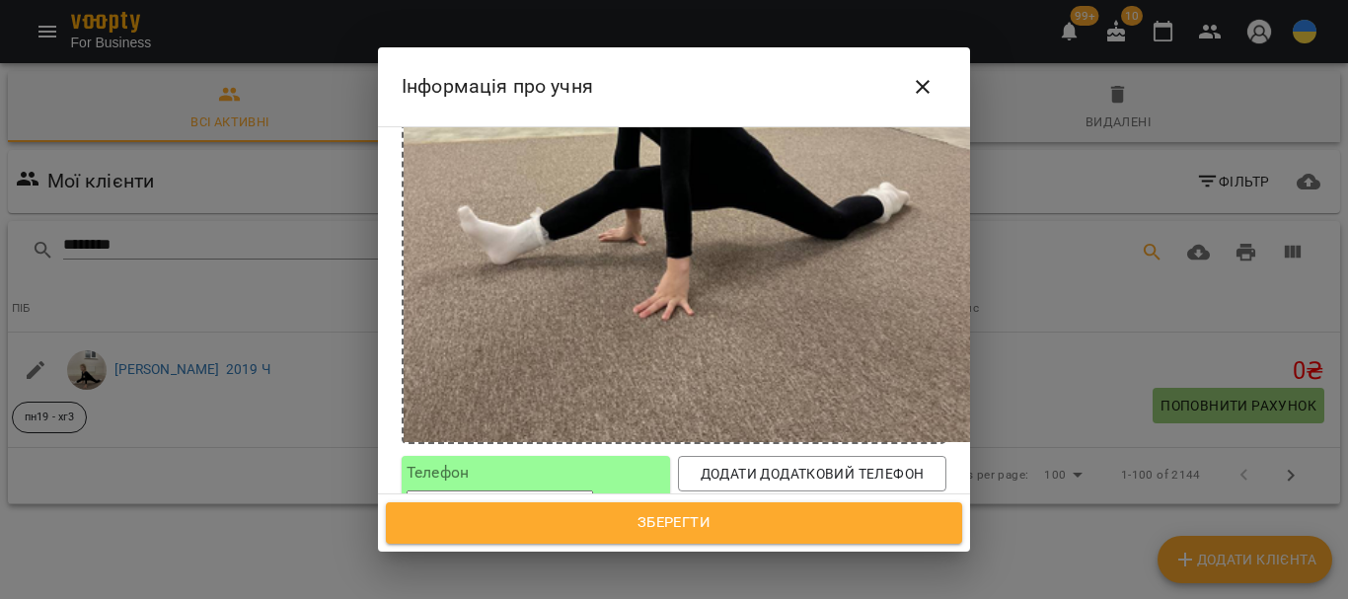
scroll to position [790, 0]
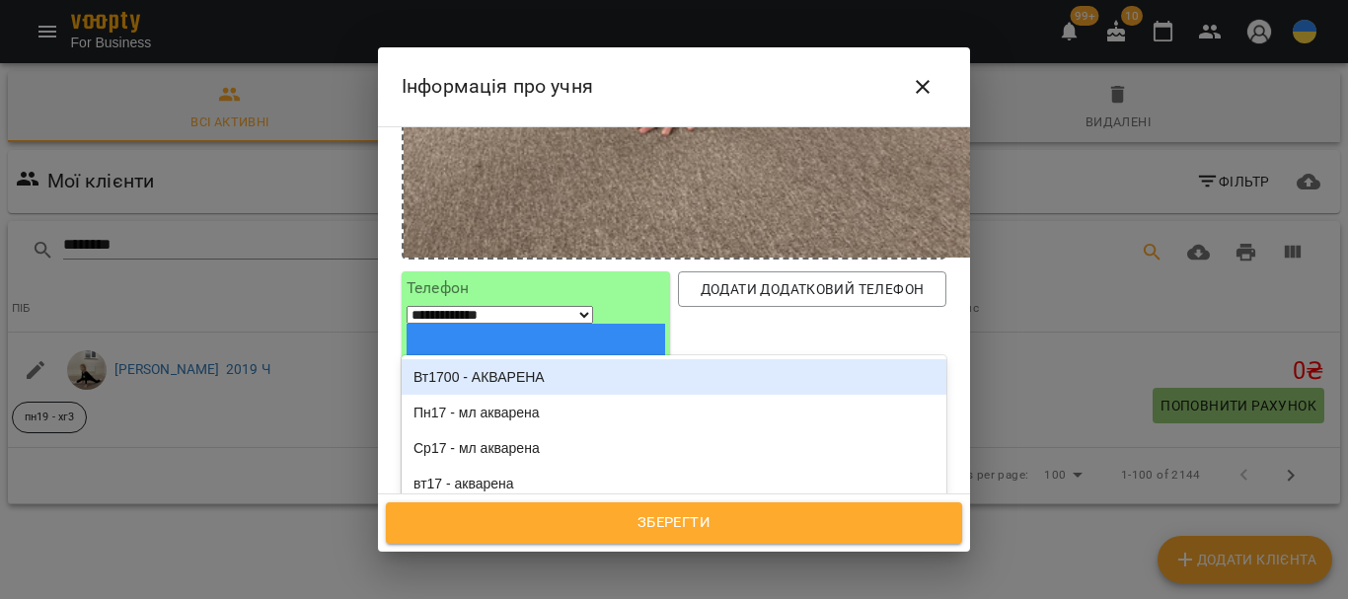
type input "****"
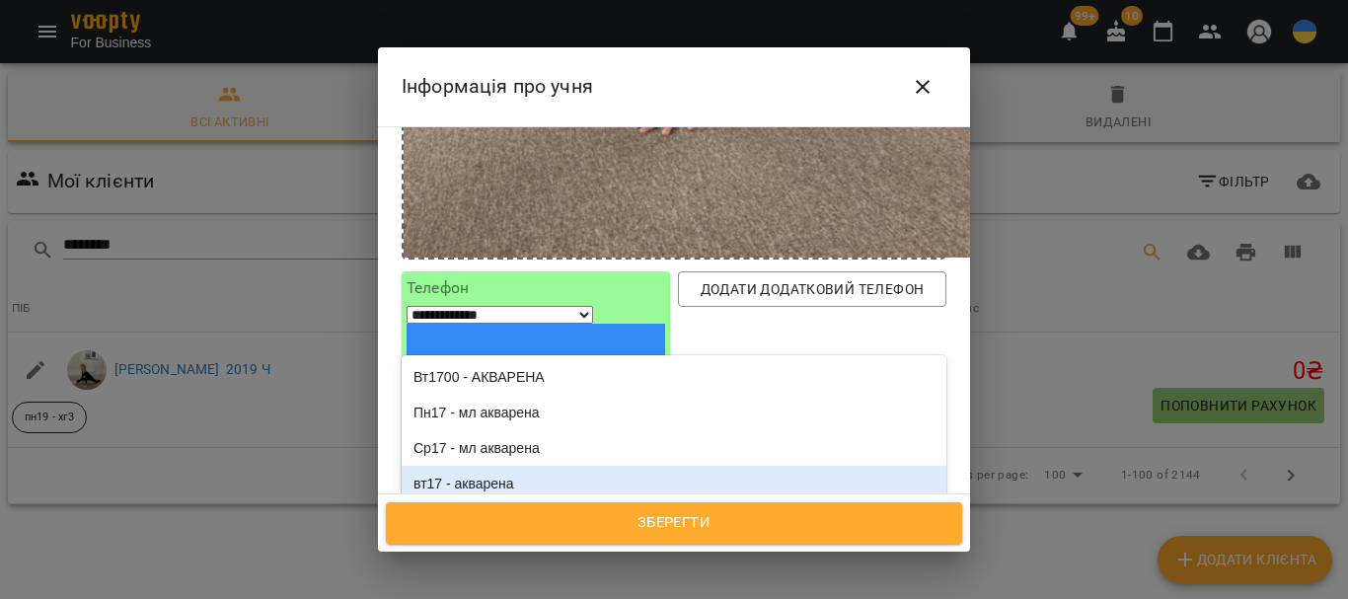
click at [516, 466] on div "вт17 - акварена" at bounding box center [674, 484] width 545 height 36
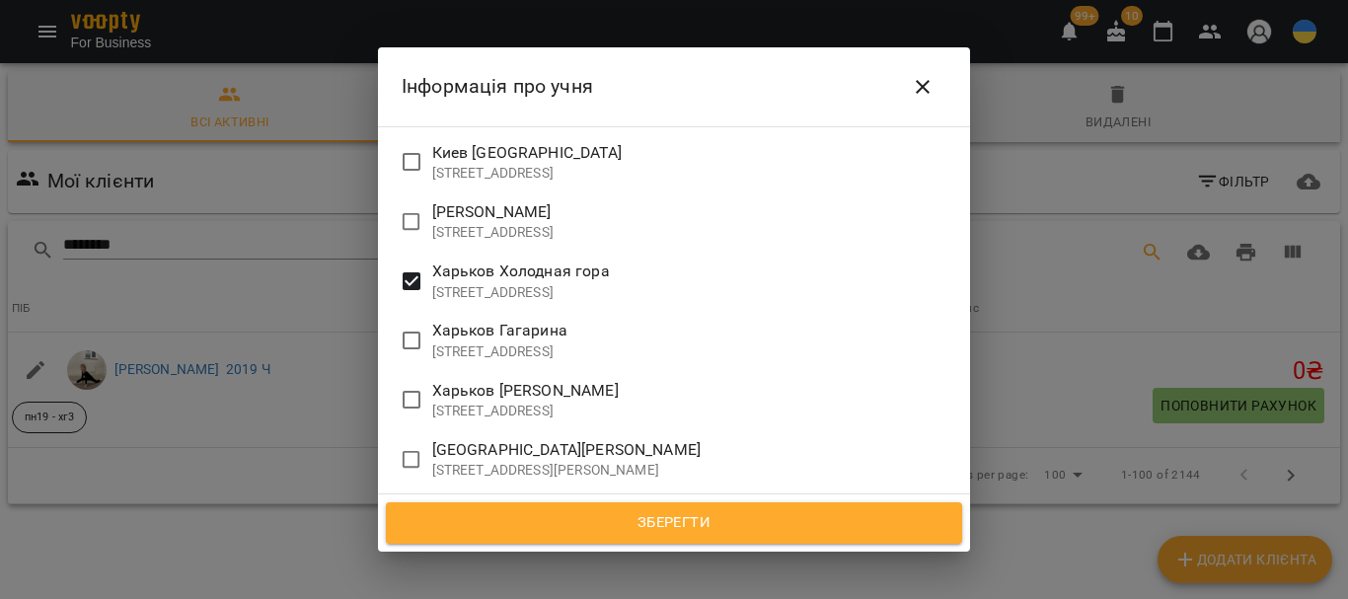
scroll to position [2763, 0]
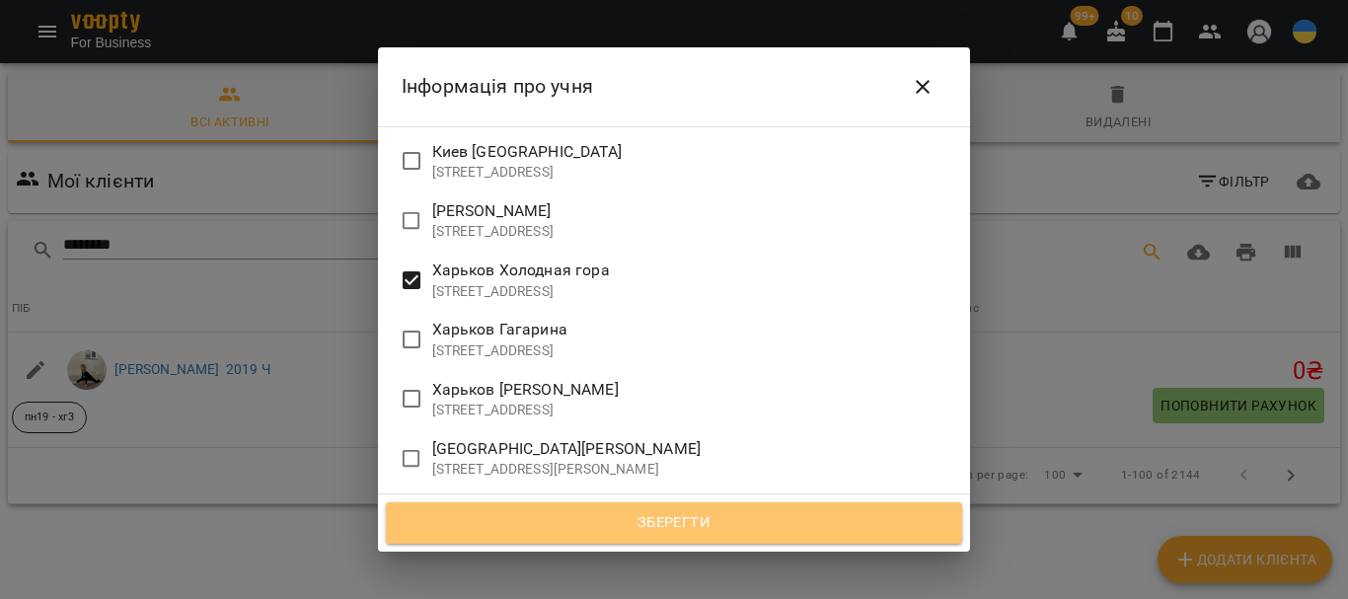
click at [794, 532] on span "Зберегти" at bounding box center [674, 523] width 529 height 26
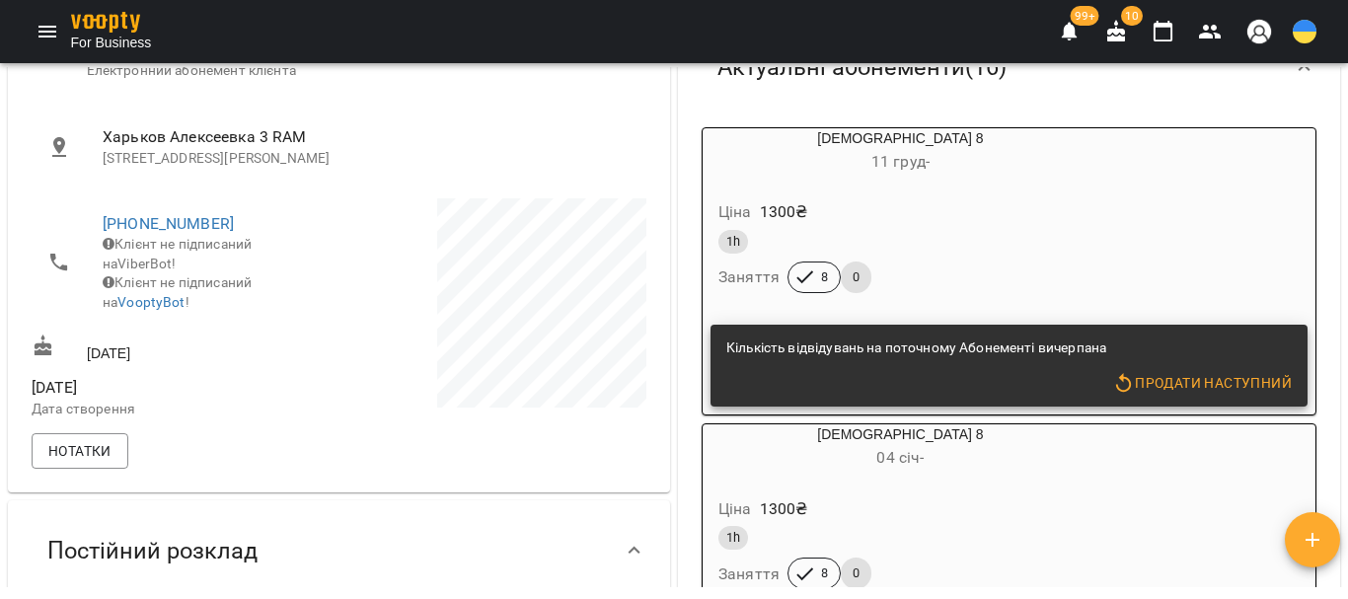
scroll to position [197, 0]
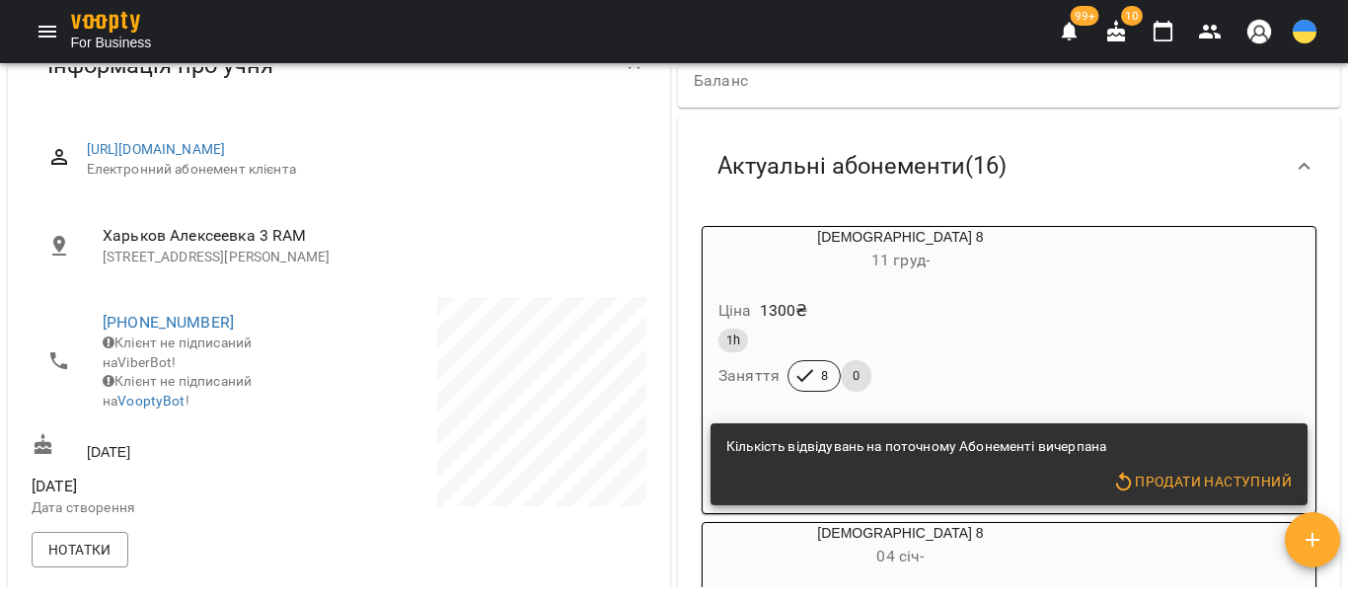
click at [856, 240] on div "Стандарт 8 11 груд -" at bounding box center [901, 250] width 396 height 47
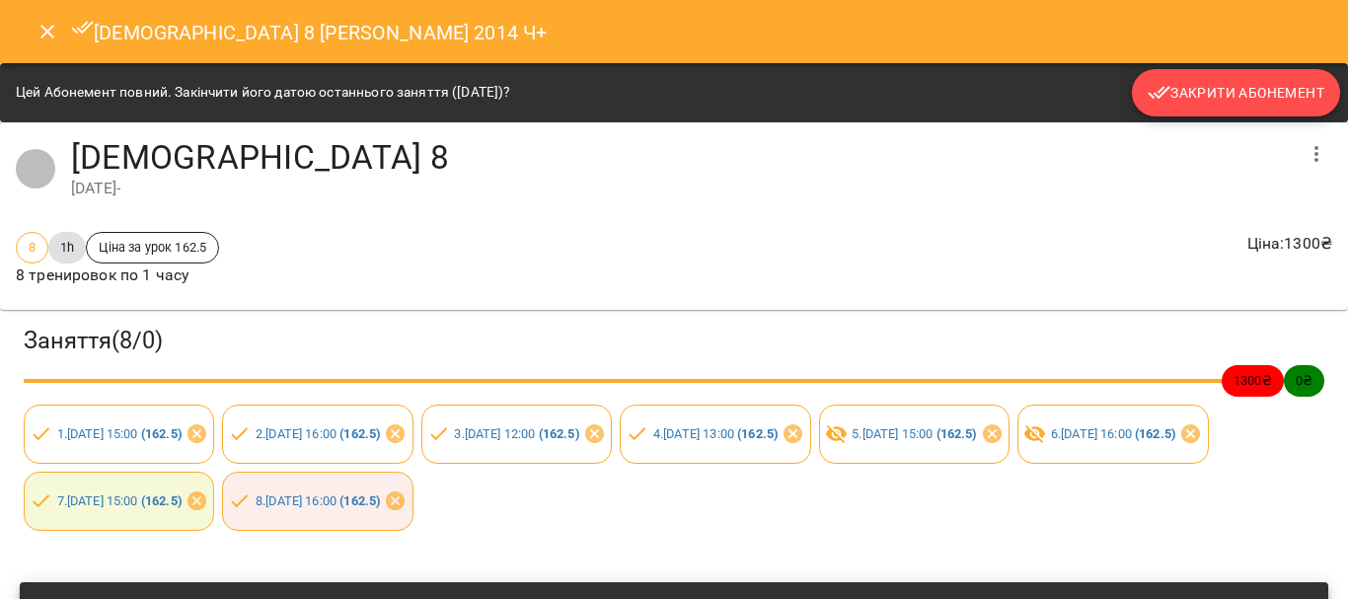
click at [1283, 91] on span "Закрити Абонемент" at bounding box center [1236, 93] width 177 height 24
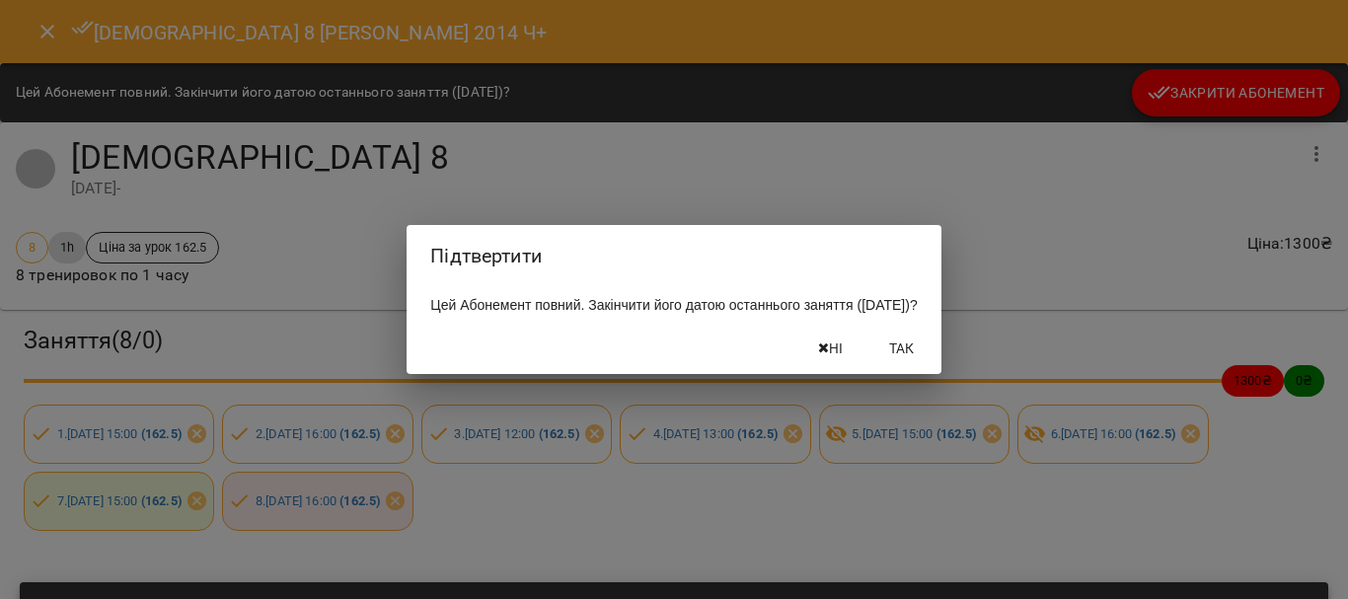
click at [926, 357] on span "Так" at bounding box center [901, 349] width 47 height 24
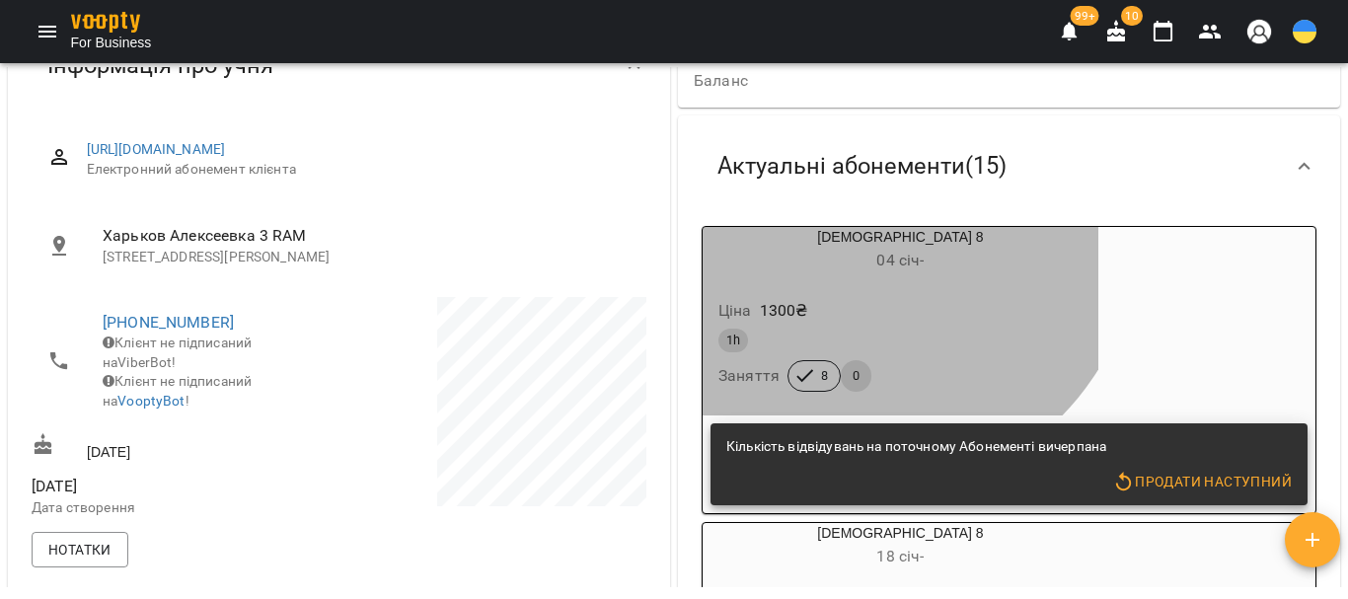
click at [872, 237] on div "Стандарт 8 04 січ -" at bounding box center [901, 250] width 396 height 47
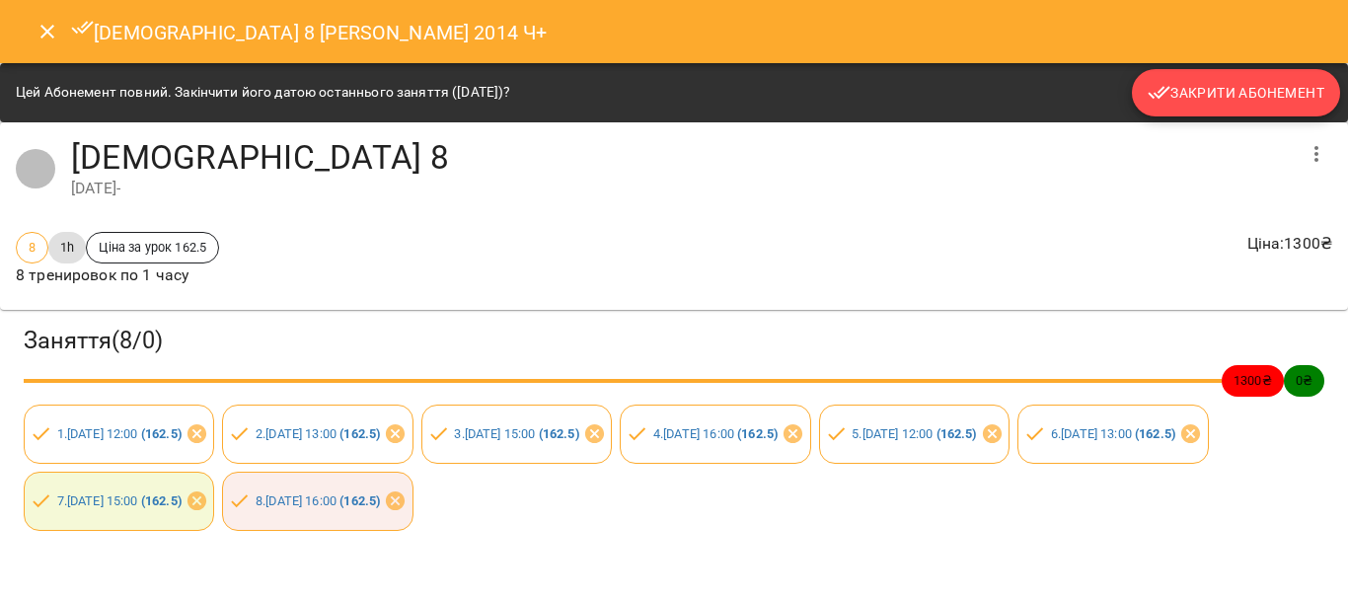
click at [1189, 94] on span "Закрити Абонемент" at bounding box center [1236, 93] width 177 height 24
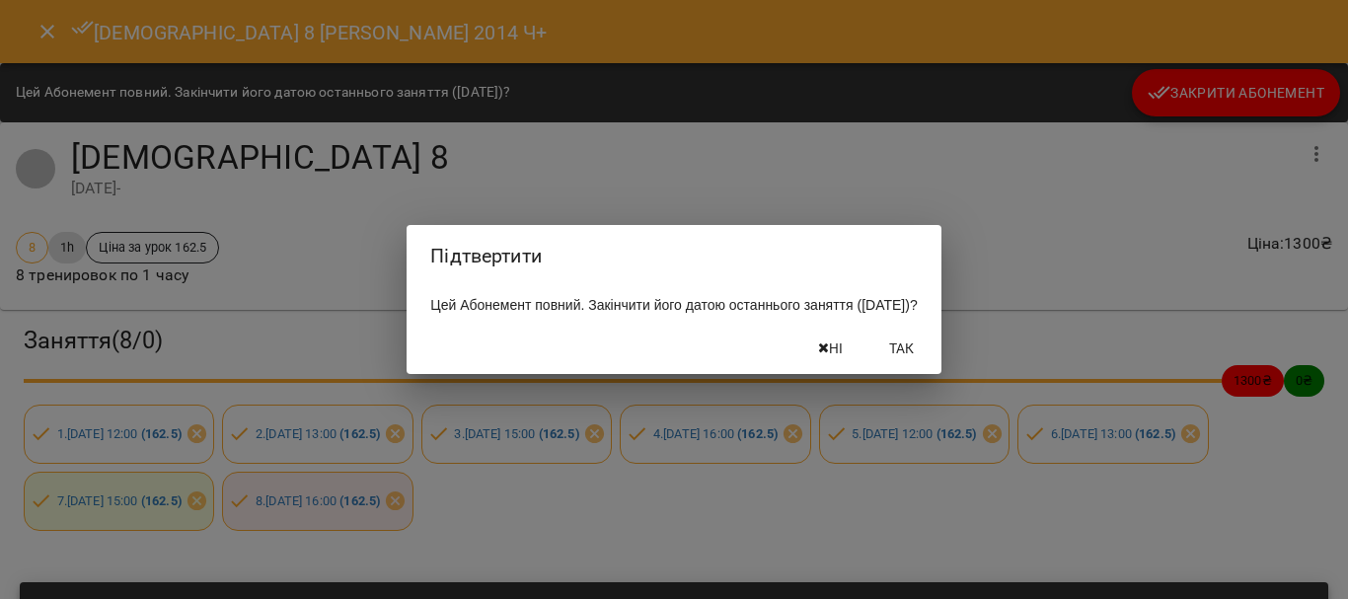
click at [926, 360] on span "Так" at bounding box center [901, 349] width 47 height 24
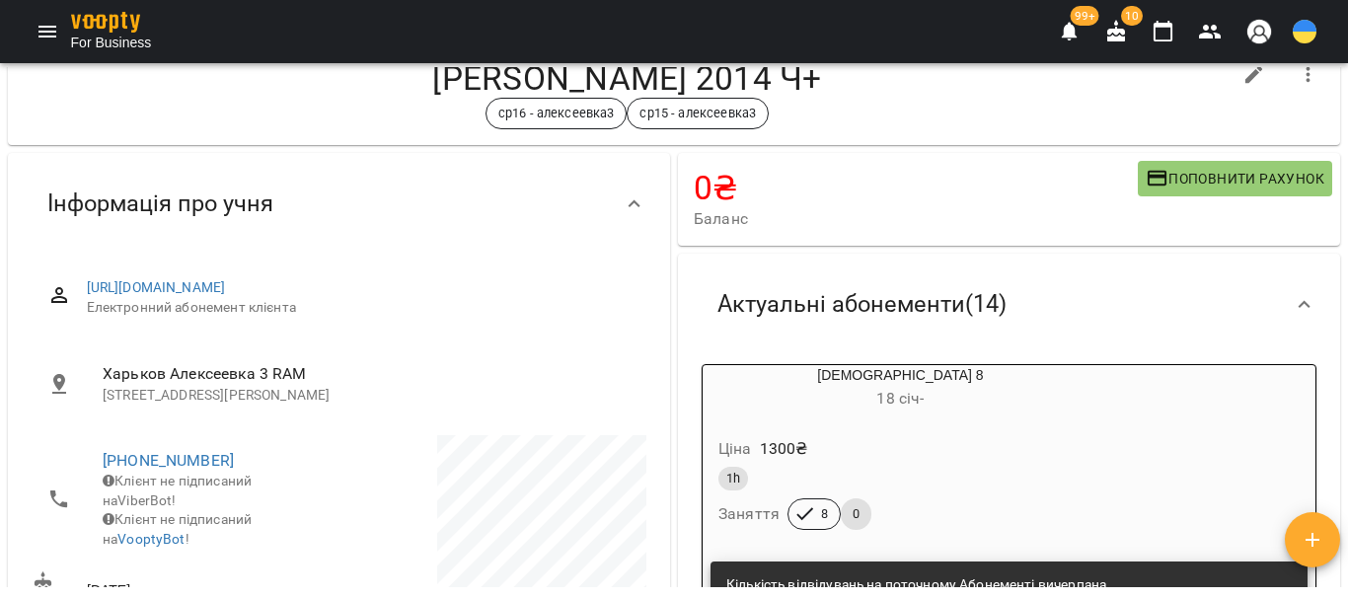
scroll to position [0, 0]
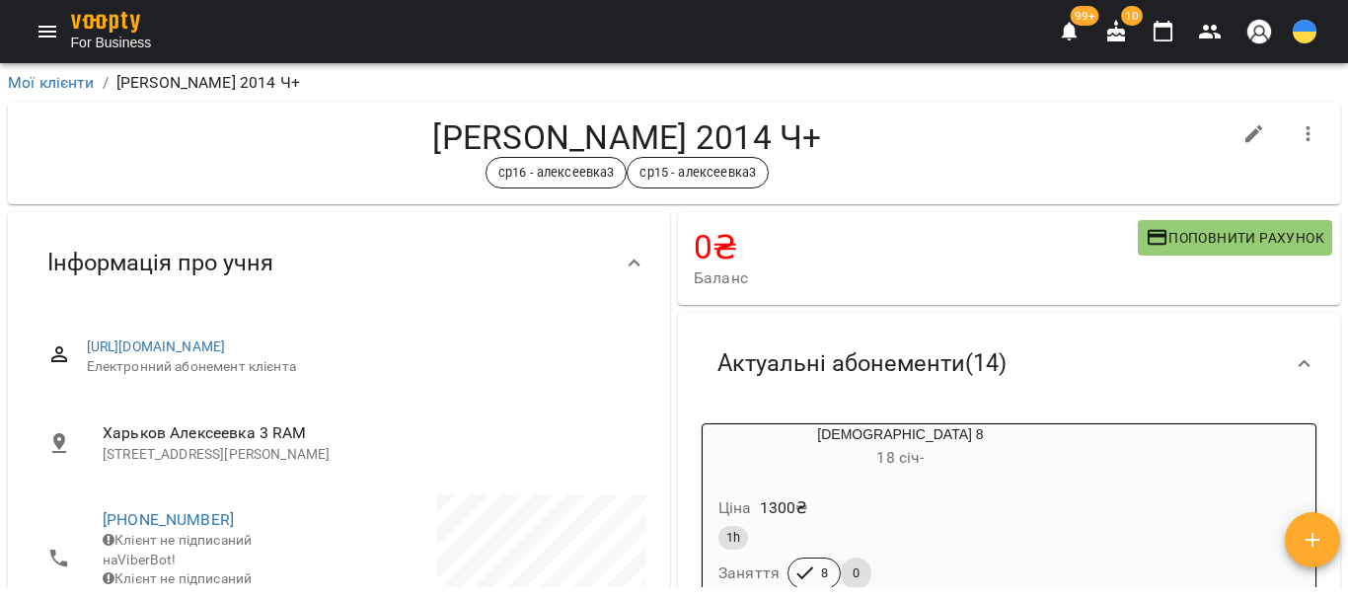
click at [934, 364] on span "Актуальні абонементи ( 14 )" at bounding box center [862, 363] width 289 height 31
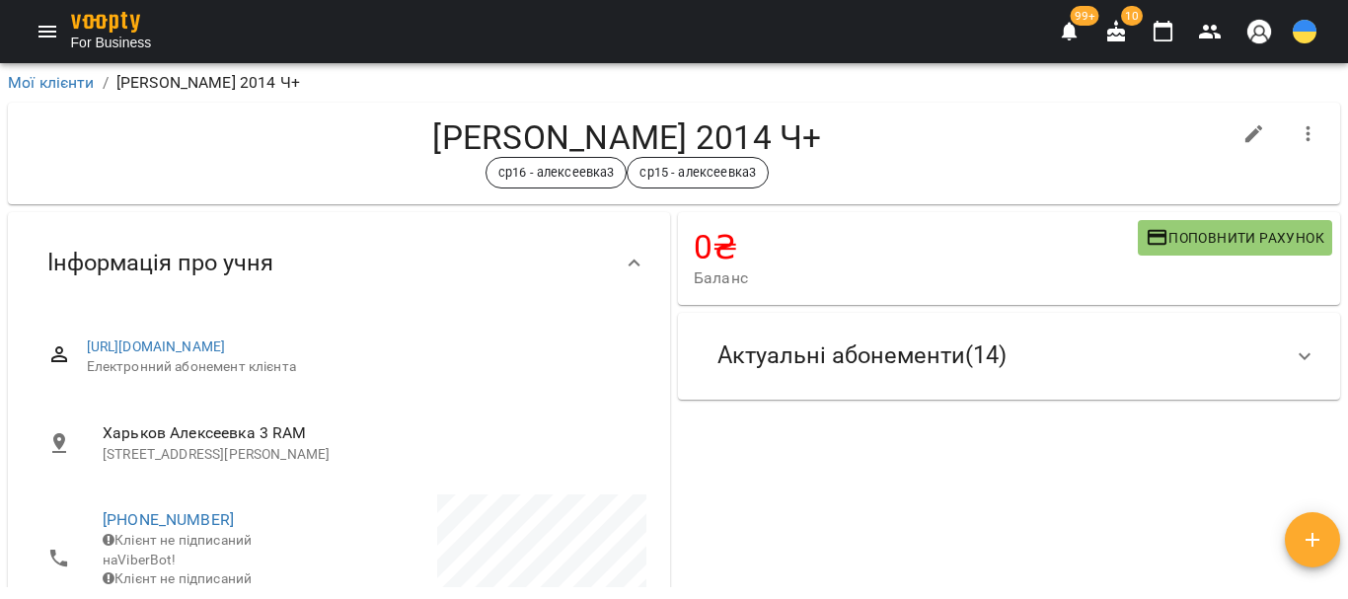
click at [903, 356] on span "Актуальні абонементи ( 14 )" at bounding box center [862, 355] width 289 height 31
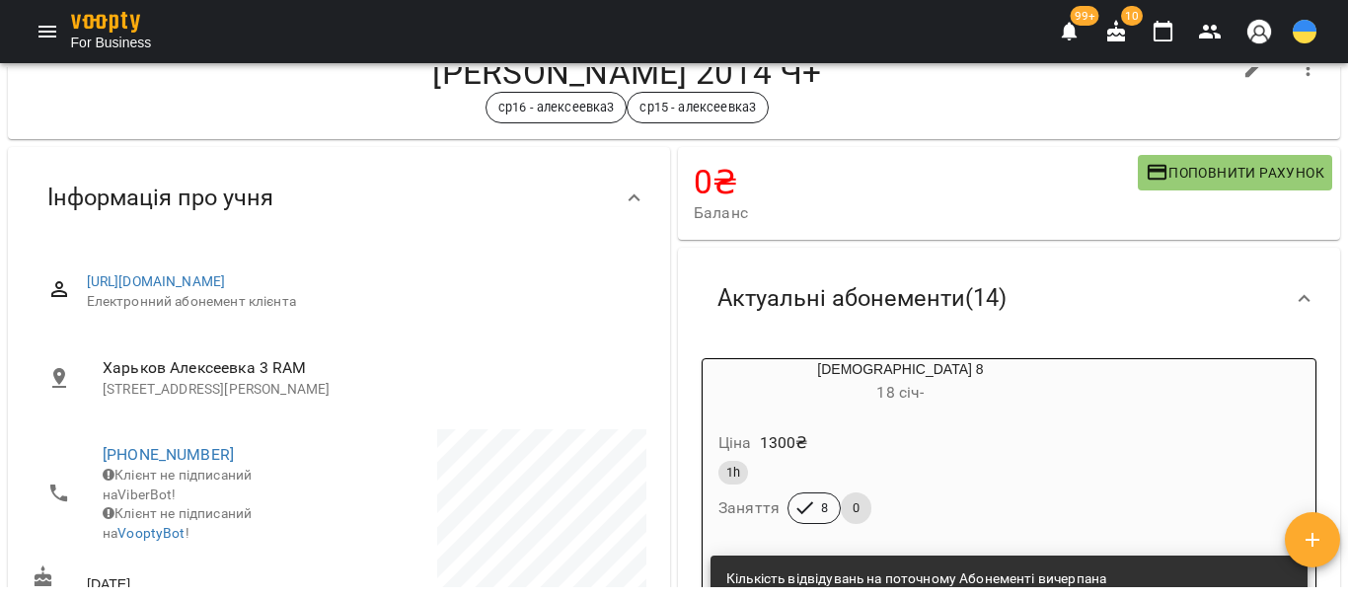
scroll to position [99, 0]
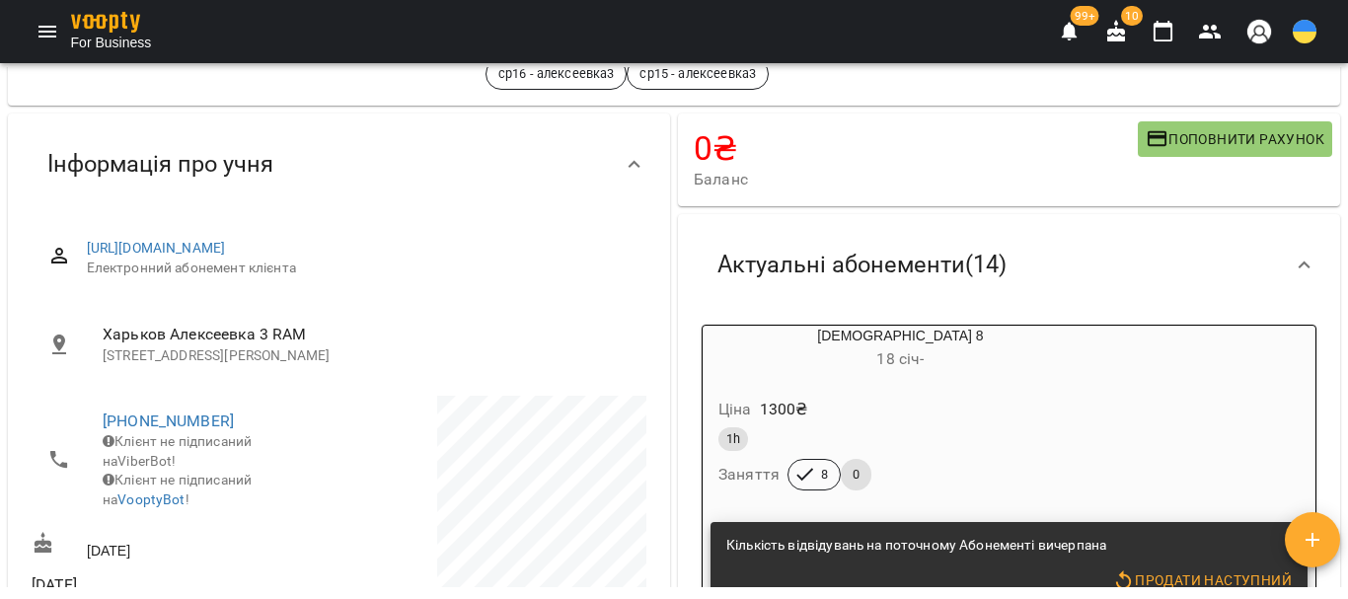
click at [856, 336] on div "Стандарт 8 18 січ -" at bounding box center [901, 349] width 396 height 47
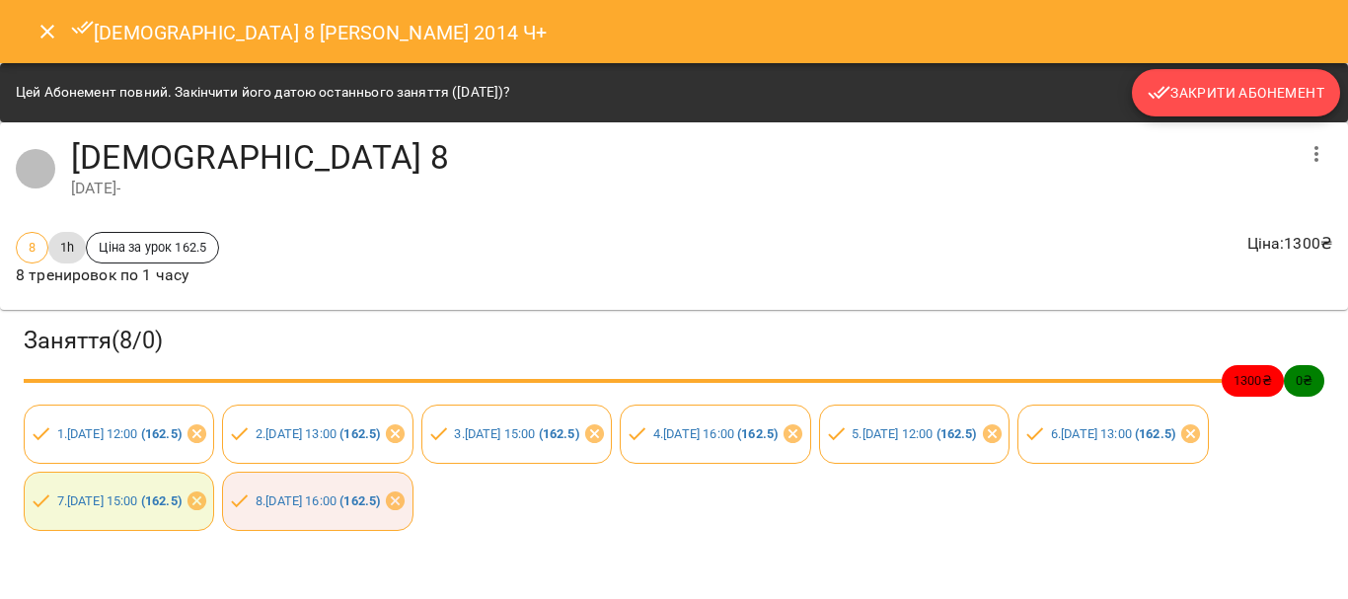
click at [1221, 95] on span "Закрити Абонемент" at bounding box center [1236, 93] width 177 height 24
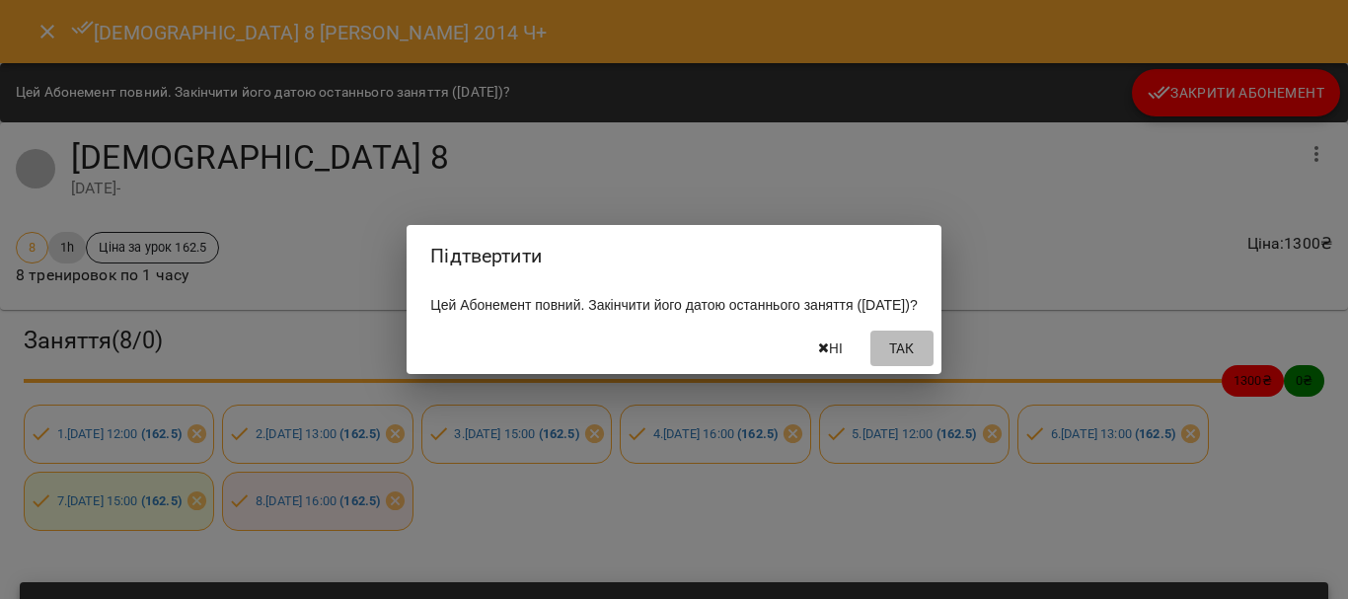
click at [926, 357] on span "Так" at bounding box center [901, 349] width 47 height 24
